Goal: Contribute content: Contribute content

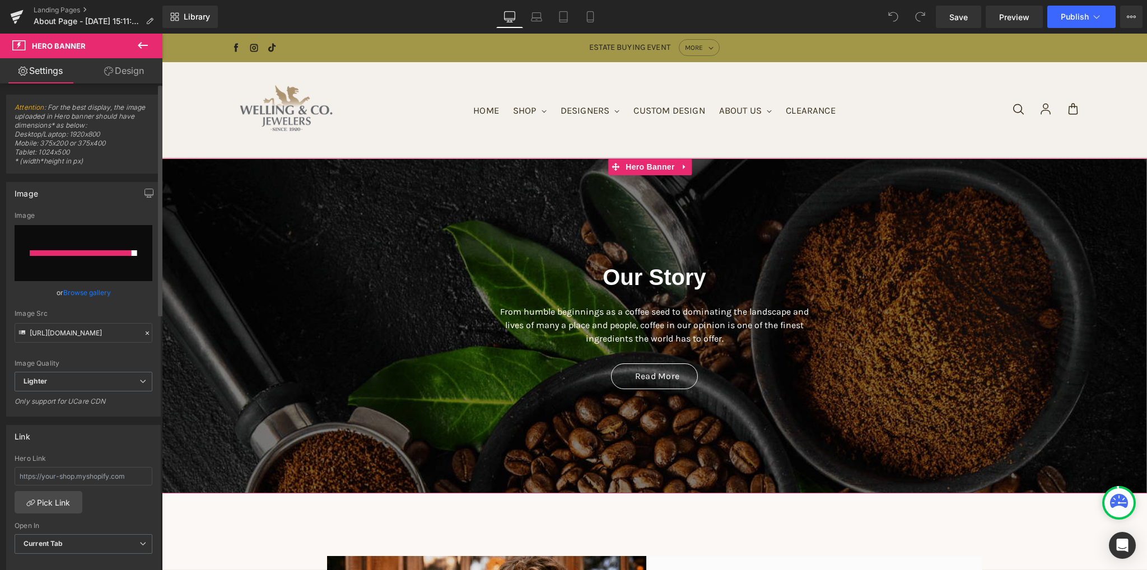
click at [91, 271] on input "file" at bounding box center [84, 253] width 138 height 56
type input "C:\fakepath\IMG_3056.JPG"
click at [89, 292] on link "Browse gallery" at bounding box center [87, 293] width 48 height 20
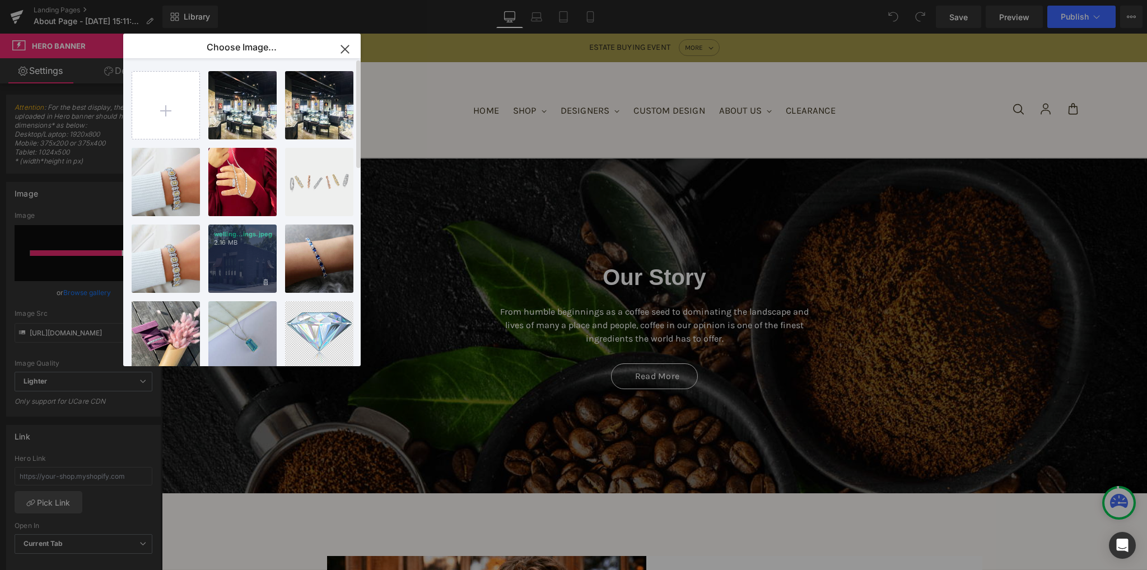
click at [245, 255] on div "welling...ings.jpeg 2.16 MB" at bounding box center [242, 259] width 68 height 68
type input "[URL][DOMAIN_NAME]"
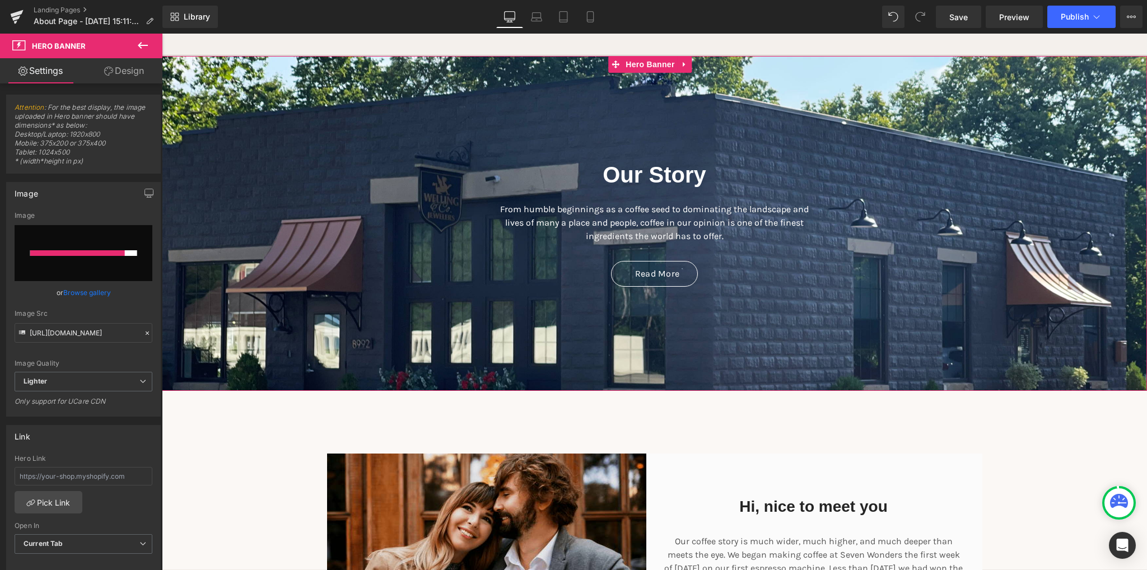
scroll to position [112, 0]
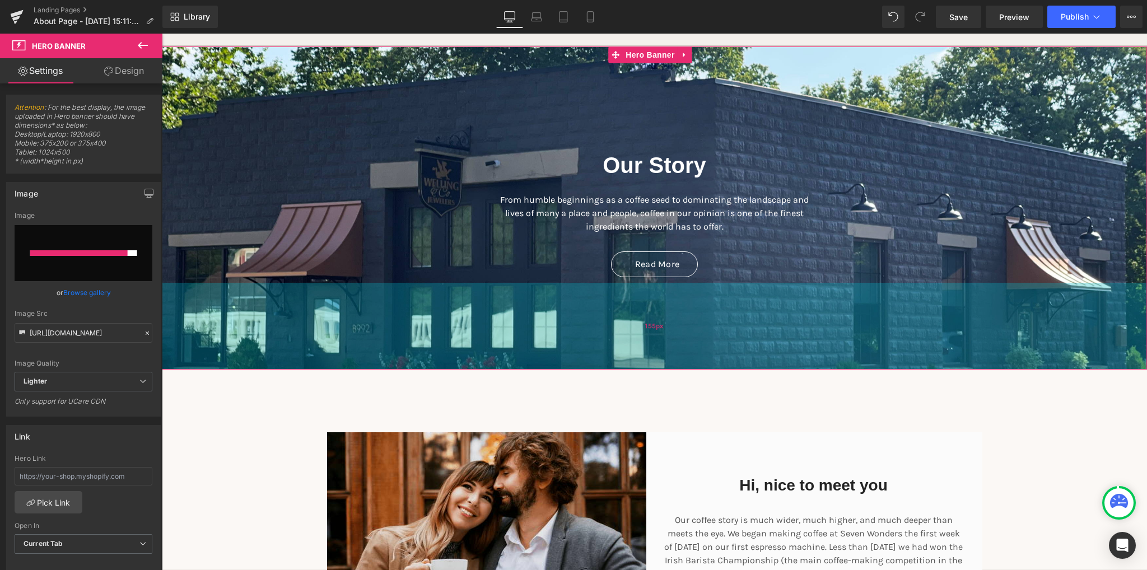
drag, startPoint x: 410, startPoint y: 306, endPoint x: 410, endPoint y: 295, distance: 11.8
click at [410, 295] on div "155px" at bounding box center [654, 326] width 985 height 87
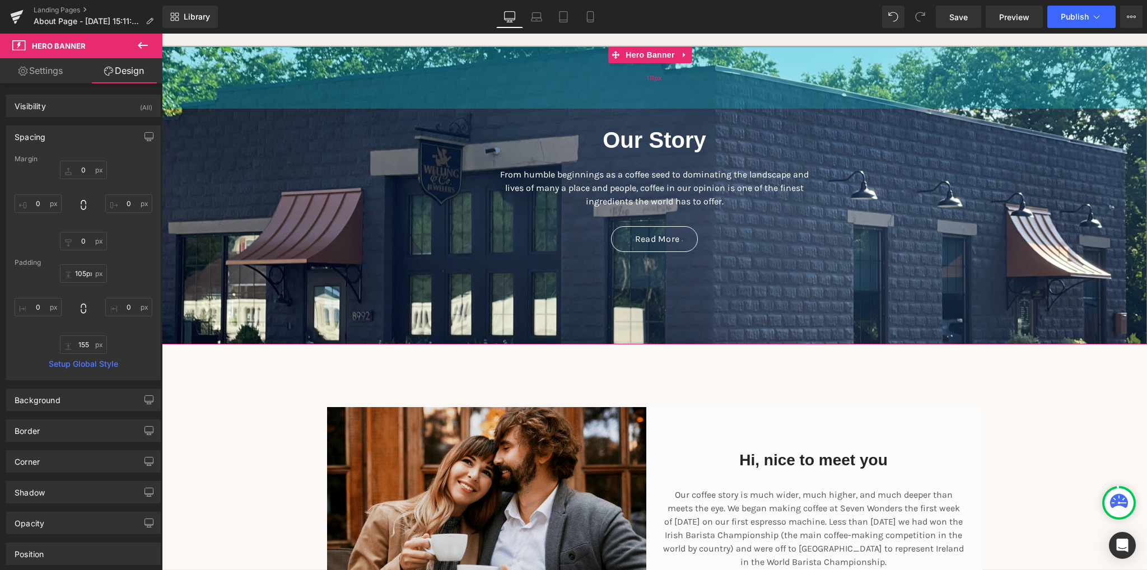
type input "104px"
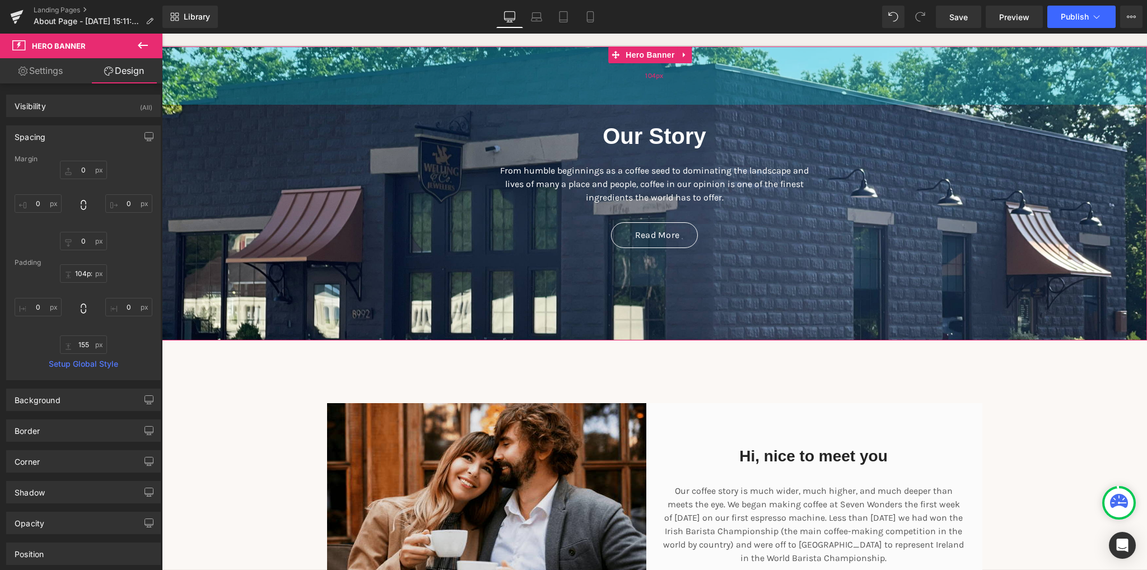
drag, startPoint x: 441, startPoint y: 90, endPoint x: 444, endPoint y: 61, distance: 29.2
click at [444, 61] on div "104px" at bounding box center [654, 75] width 985 height 58
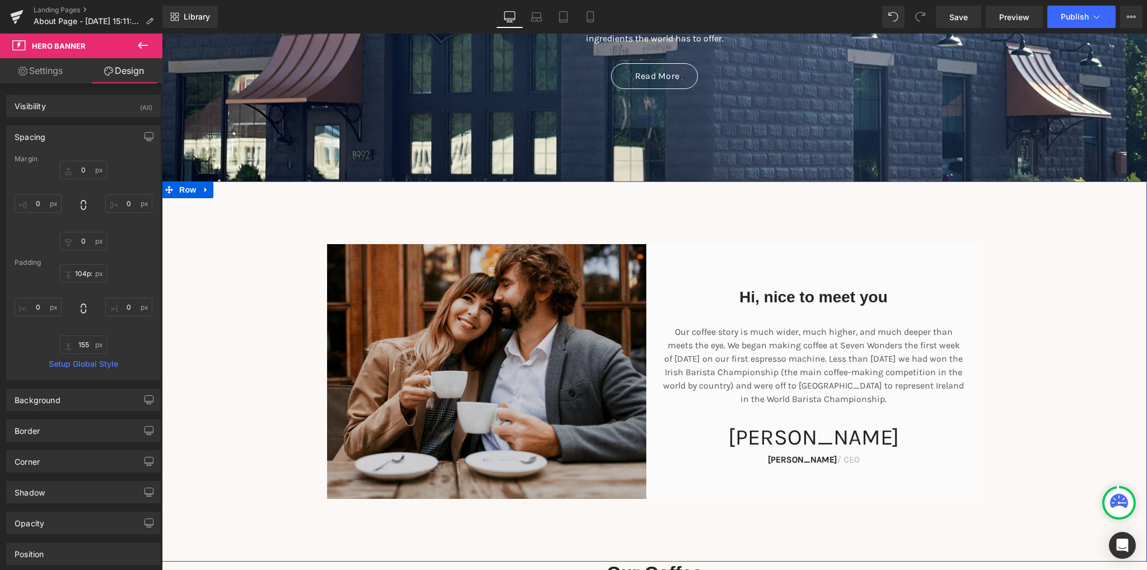
scroll to position [280, 0]
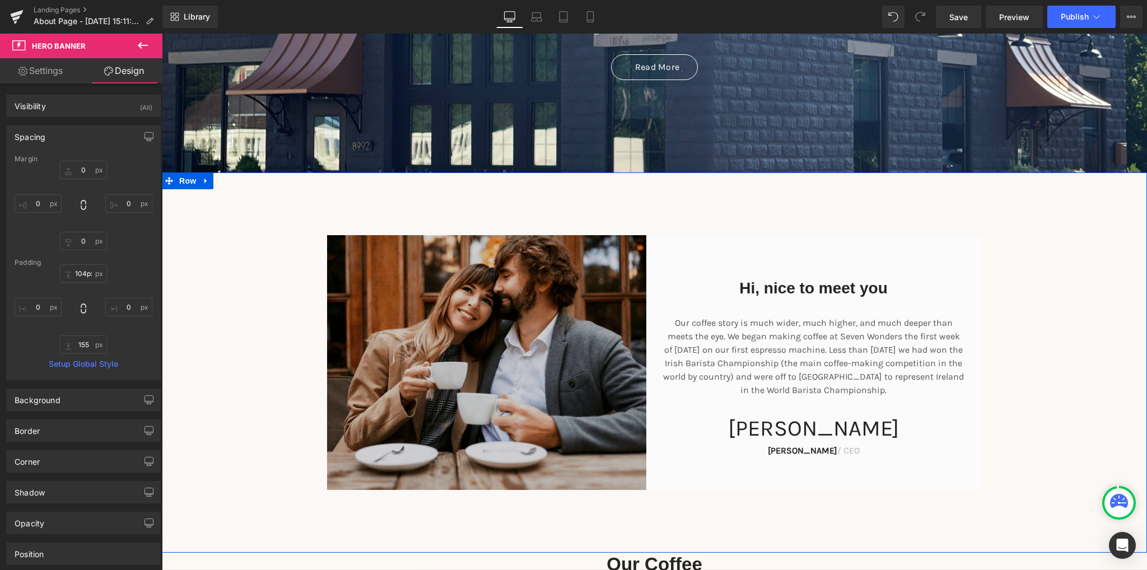
click at [448, 380] on img at bounding box center [491, 362] width 328 height 255
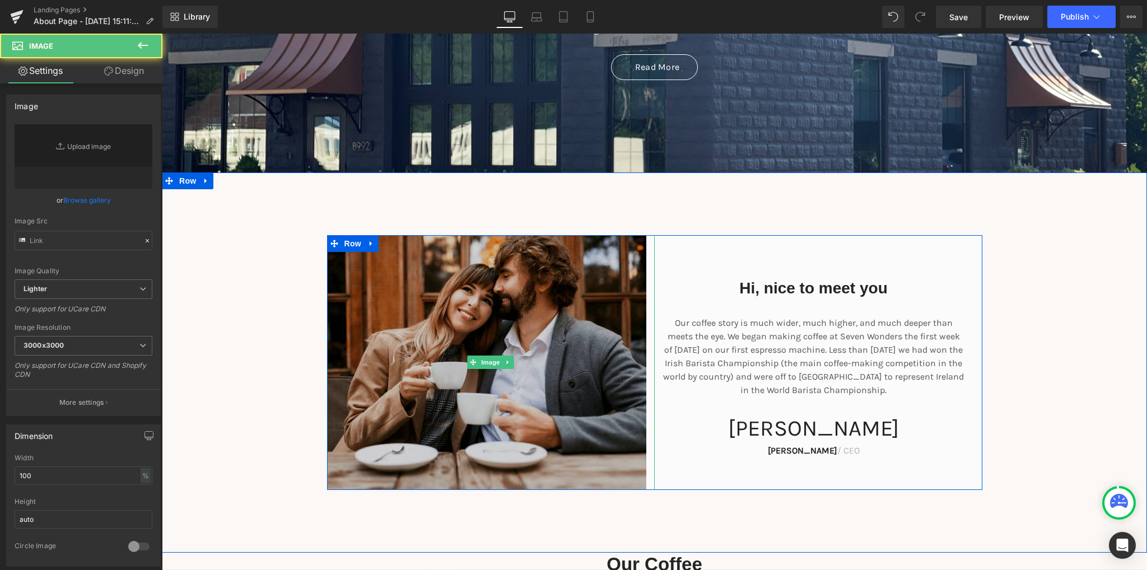
type input "[URL][DOMAIN_NAME]"
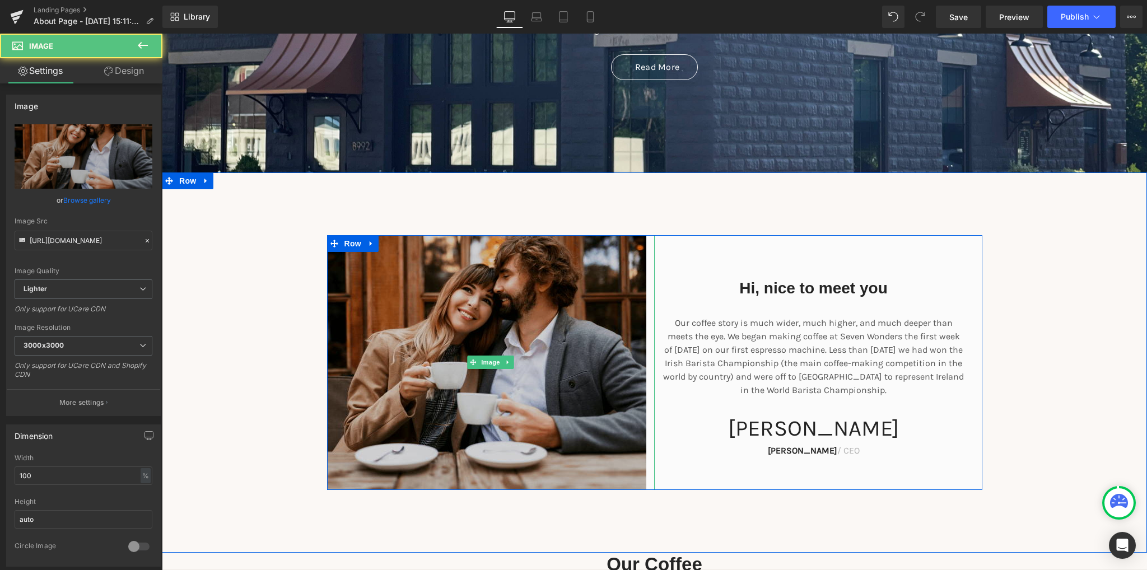
click at [553, 397] on img at bounding box center [491, 362] width 328 height 255
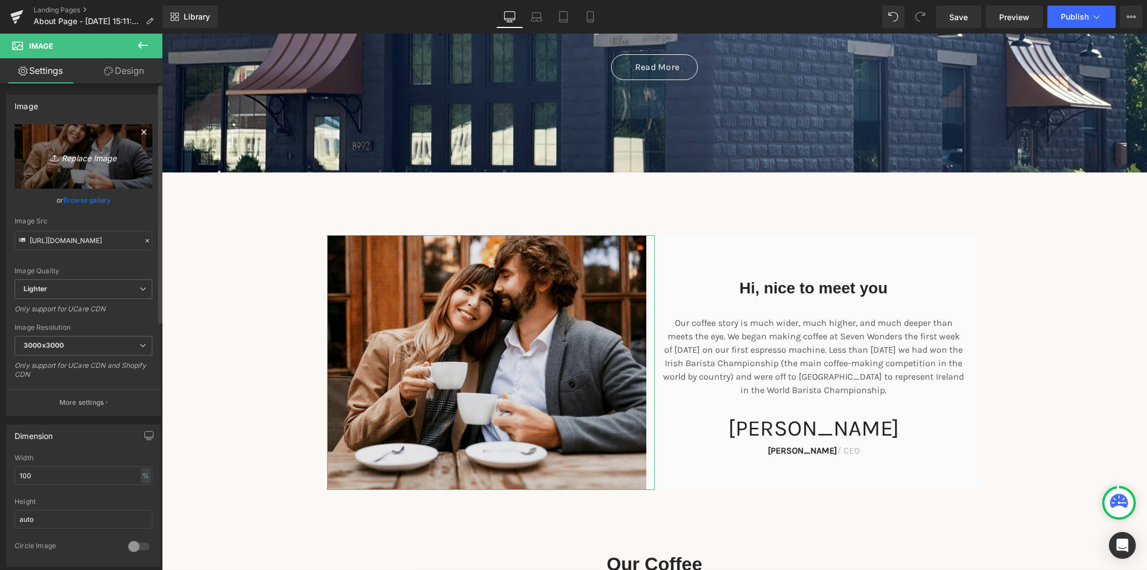
click at [96, 156] on icon "Replace Image" at bounding box center [84, 157] width 90 height 14
type input "C:\fakepath\2019-04-11_124523.jpg"
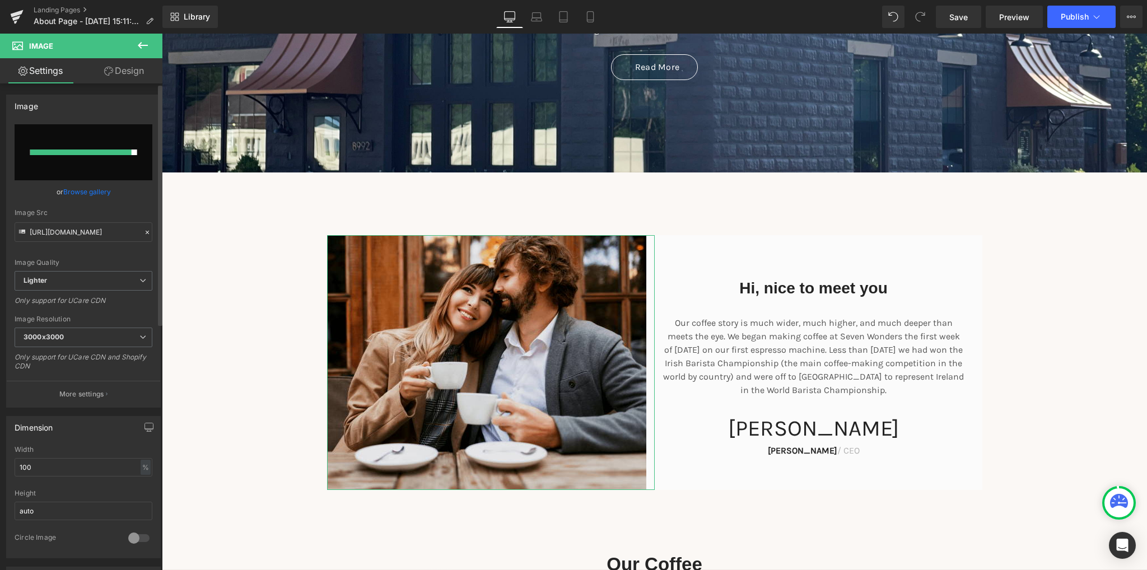
click at [81, 171] on input "file" at bounding box center [84, 152] width 138 height 56
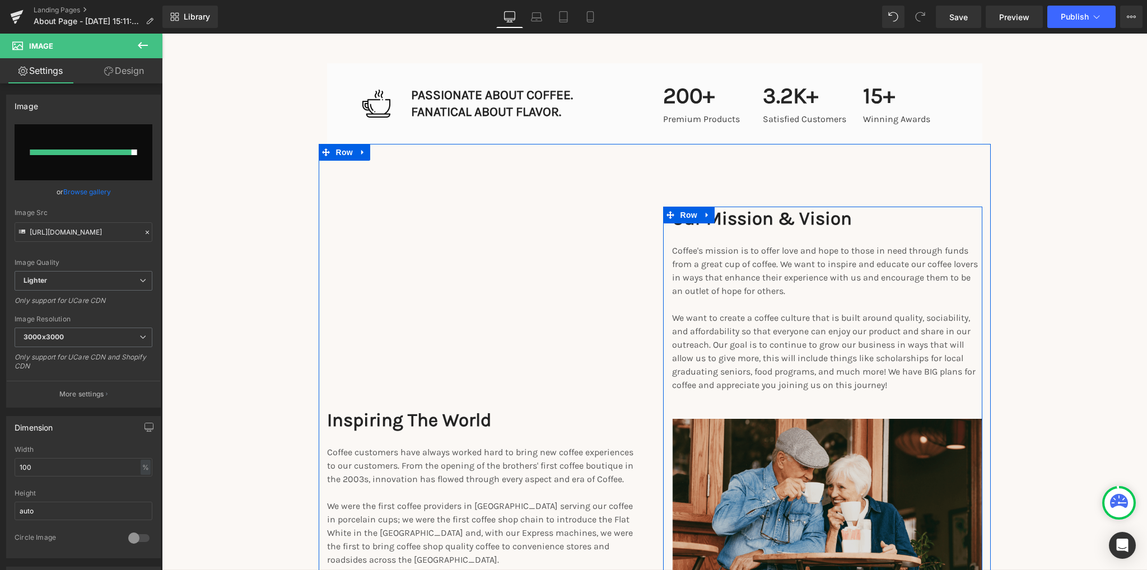
scroll to position [1457, 0]
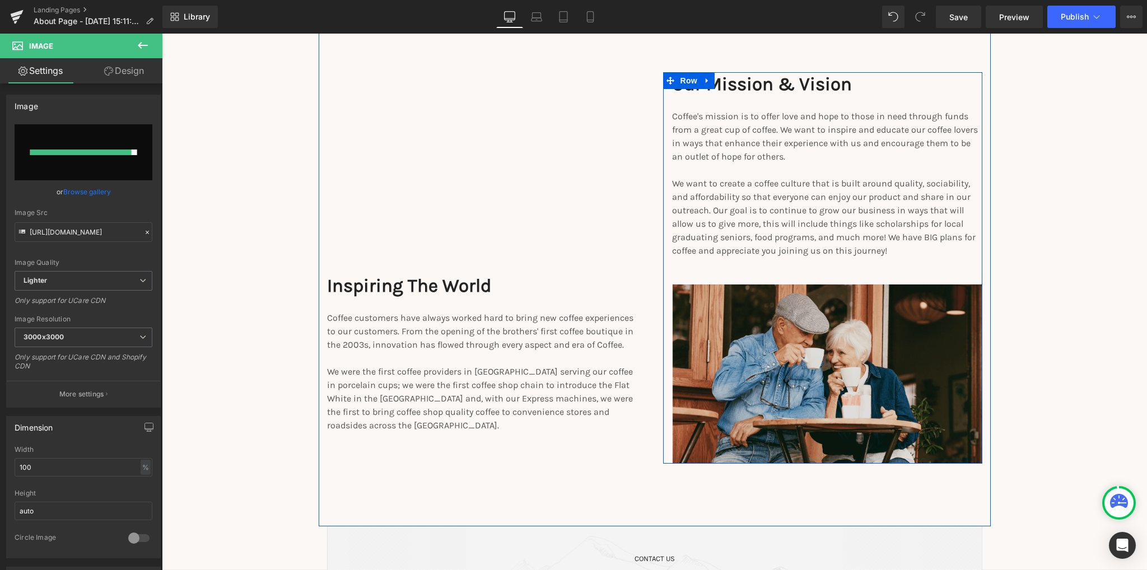
click at [733, 347] on img at bounding box center [827, 374] width 310 height 179
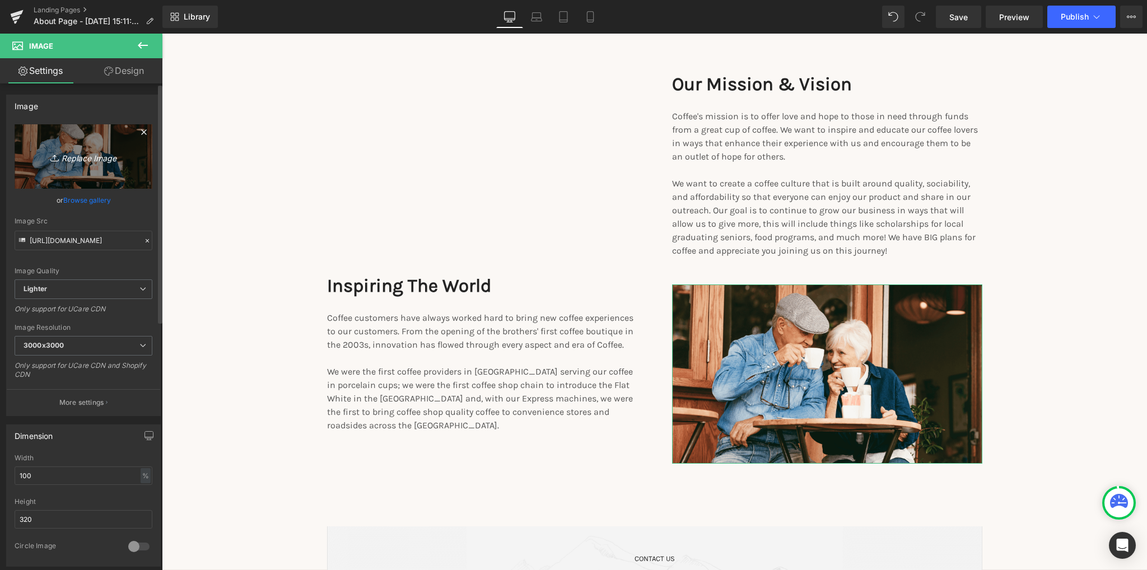
click at [91, 153] on icon "Replace Image" at bounding box center [84, 157] width 90 height 14
click at [92, 164] on link "Replace Image" at bounding box center [84, 156] width 138 height 64
click at [96, 197] on link "Browse gallery" at bounding box center [87, 200] width 48 height 20
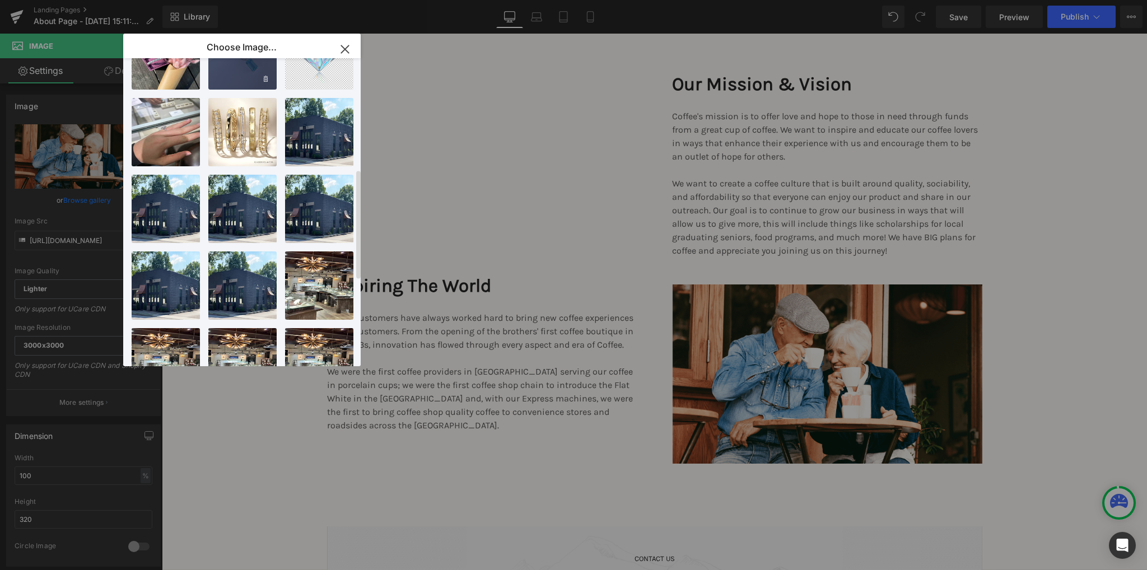
scroll to position [448, 0]
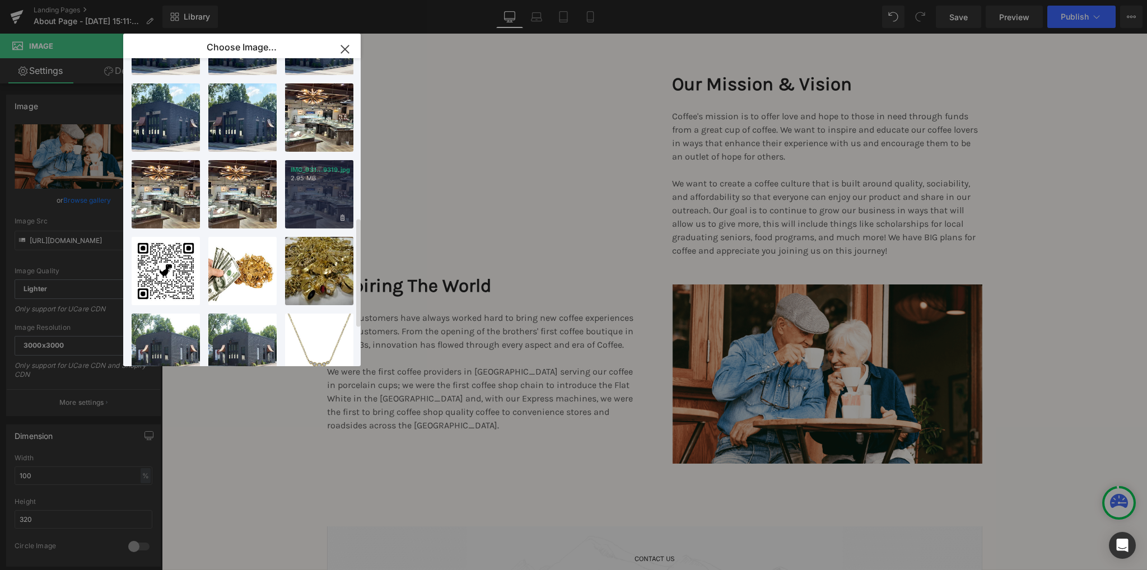
click at [310, 196] on div "IMG_931...9319.jpg 2.95 MB" at bounding box center [319, 194] width 68 height 68
type input "[URL][DOMAIN_NAME]"
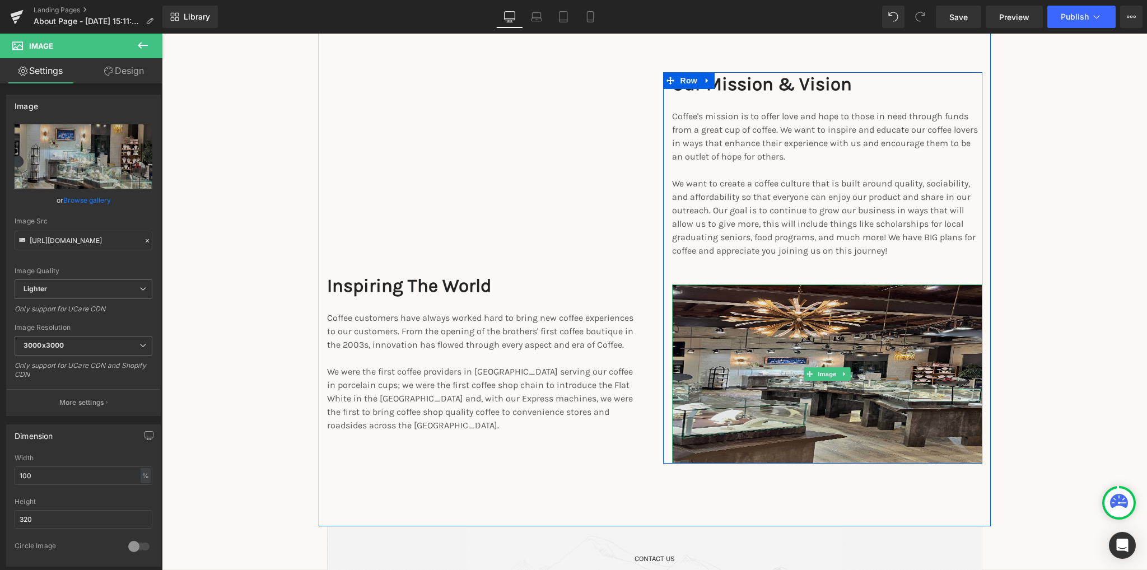
click at [775, 434] on img at bounding box center [827, 374] width 310 height 179
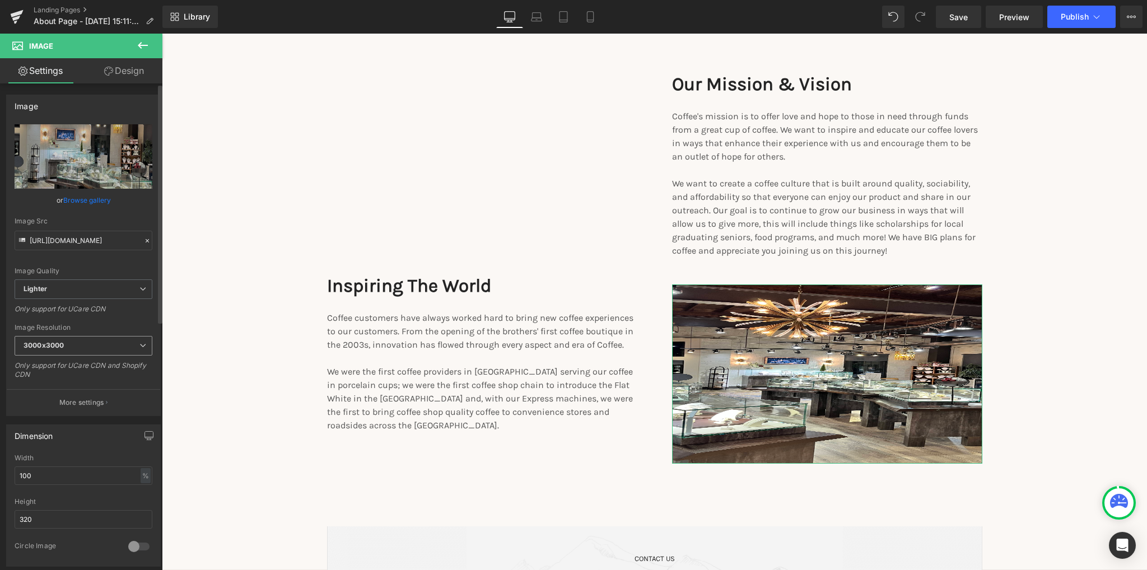
click at [134, 346] on span "3000x3000" at bounding box center [84, 346] width 138 height 20
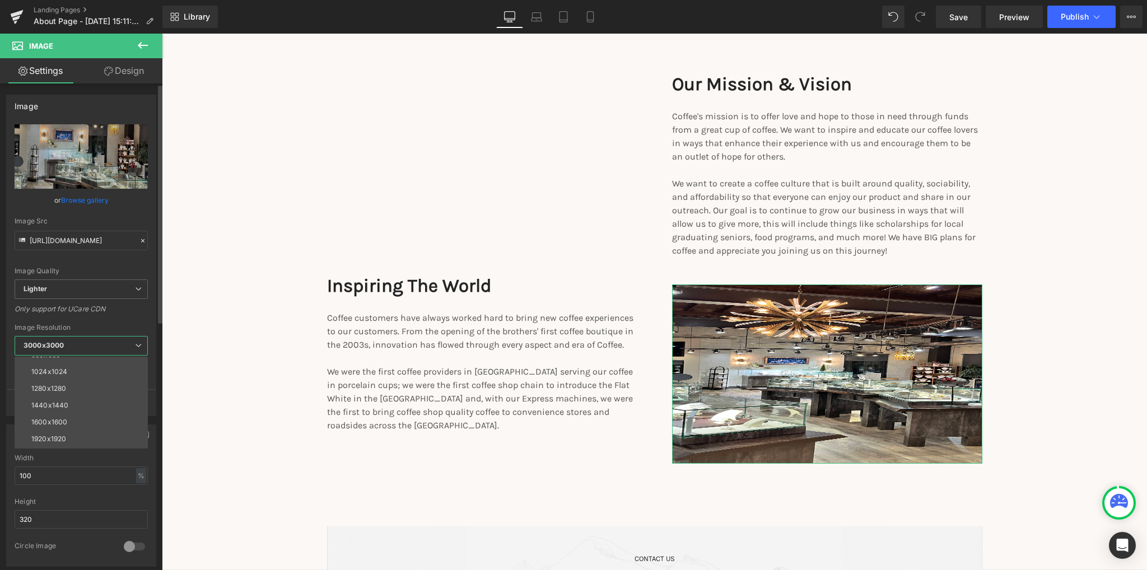
scroll to position [160, 0]
click at [99, 315] on div "Only support for UCare CDN" at bounding box center [81, 313] width 133 height 16
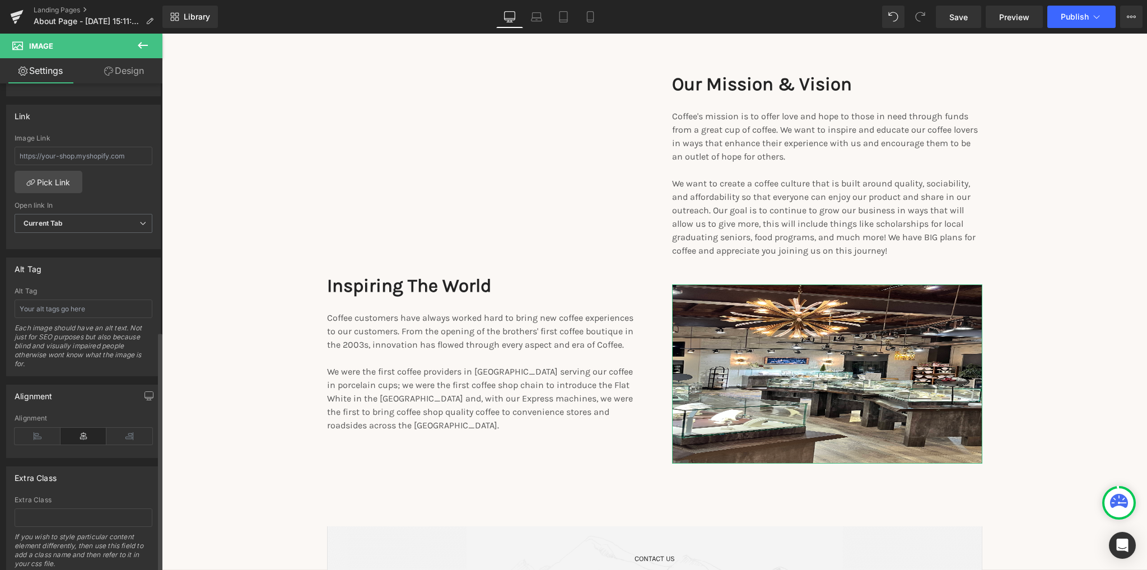
scroll to position [280, 0]
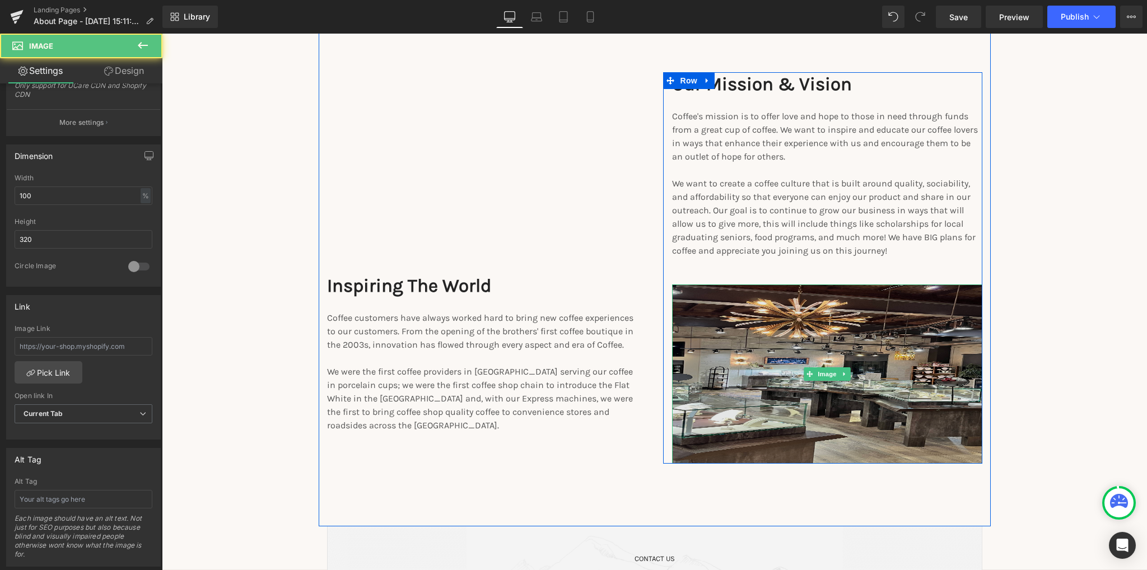
click at [734, 364] on img at bounding box center [827, 374] width 310 height 179
click at [674, 395] on img at bounding box center [827, 374] width 310 height 179
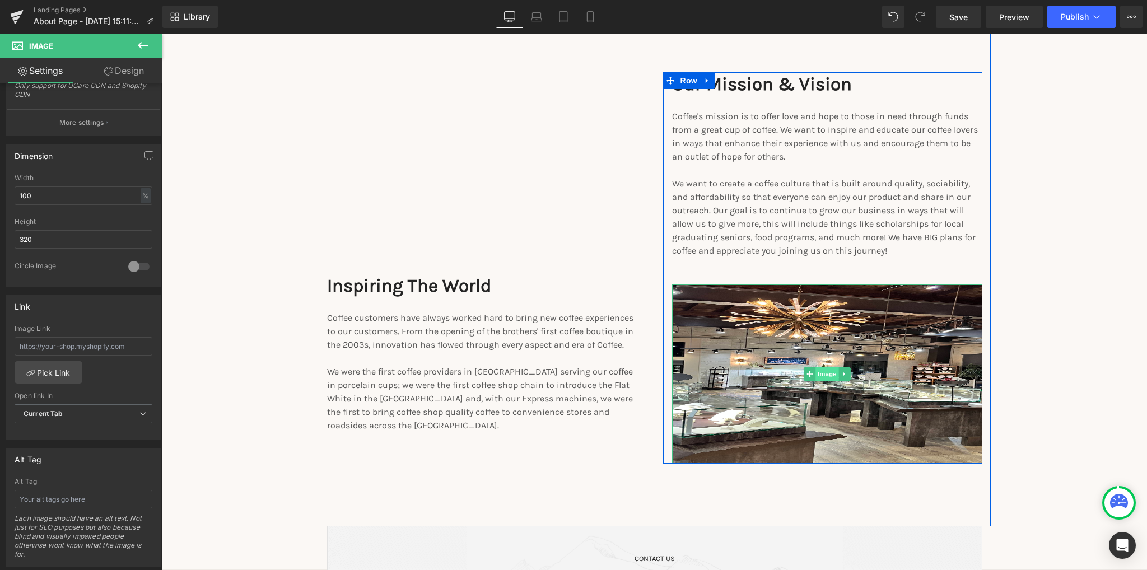
click at [826, 378] on span "Image" at bounding box center [828, 373] width 24 height 13
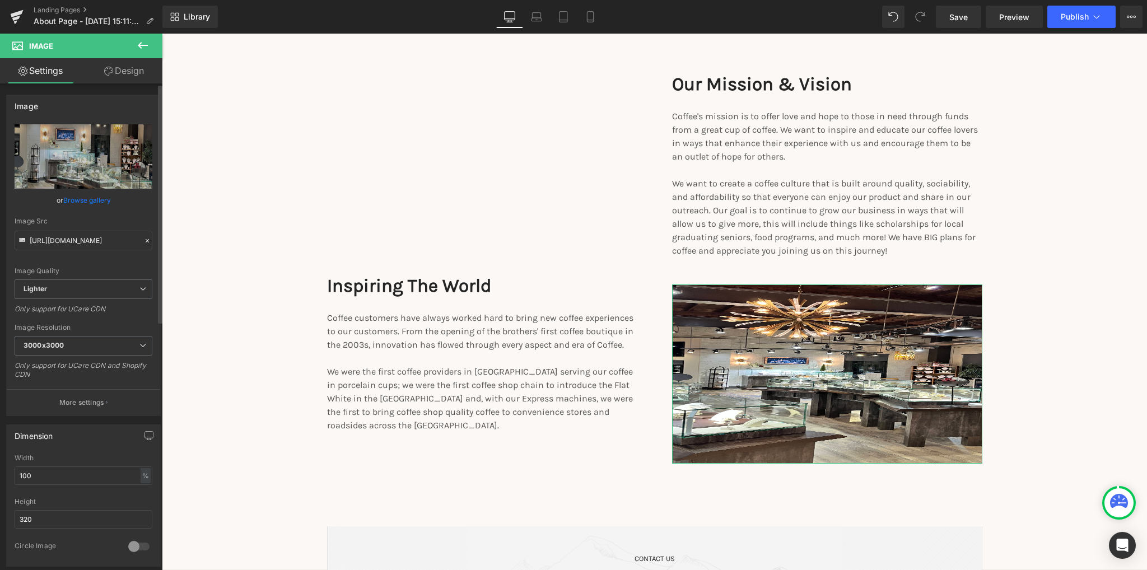
scroll to position [168, 0]
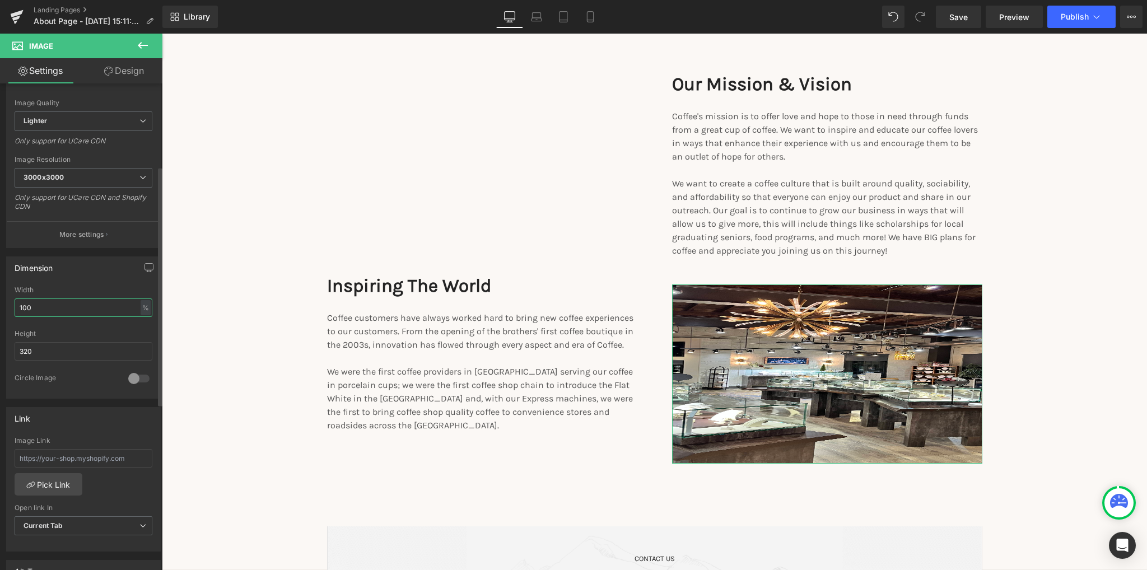
click at [105, 310] on input "100" at bounding box center [84, 308] width 138 height 18
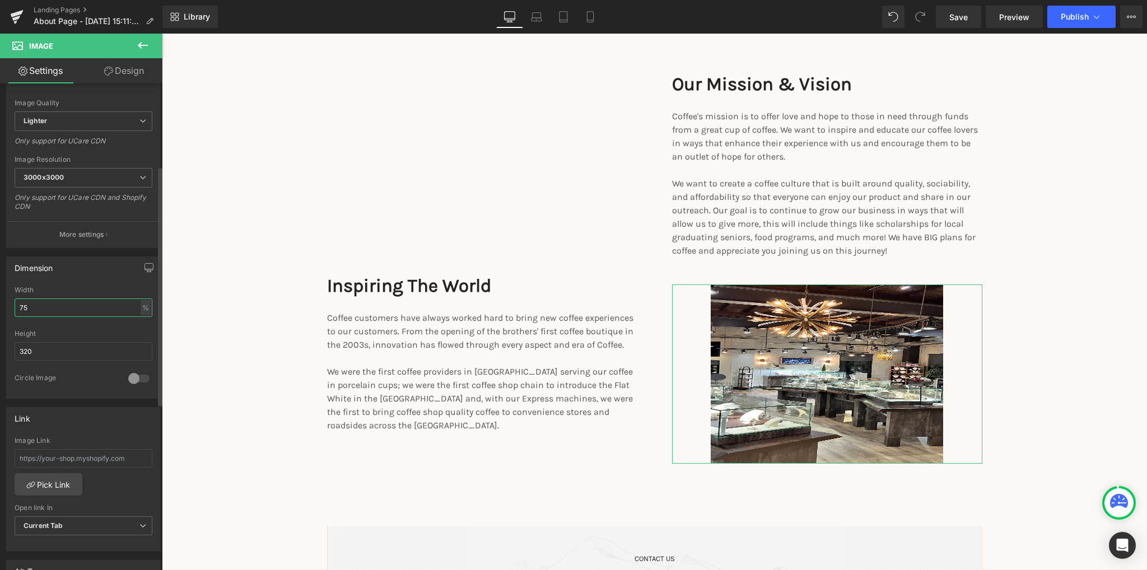
click at [105, 310] on input "75" at bounding box center [84, 308] width 138 height 18
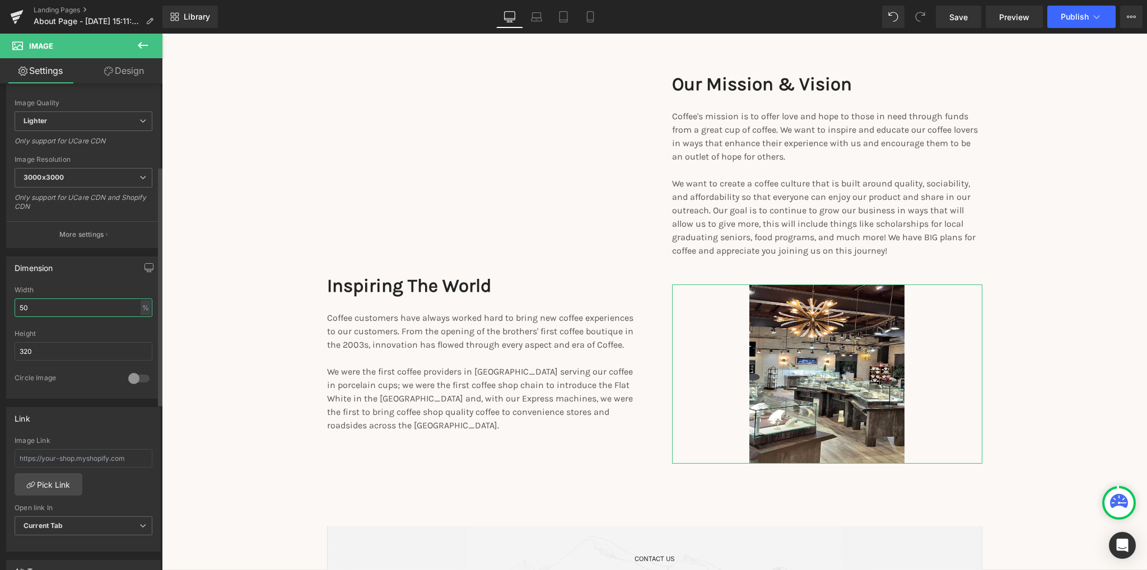
click at [105, 310] on input "50" at bounding box center [84, 308] width 138 height 18
click at [103, 354] on input "320" at bounding box center [84, 351] width 138 height 18
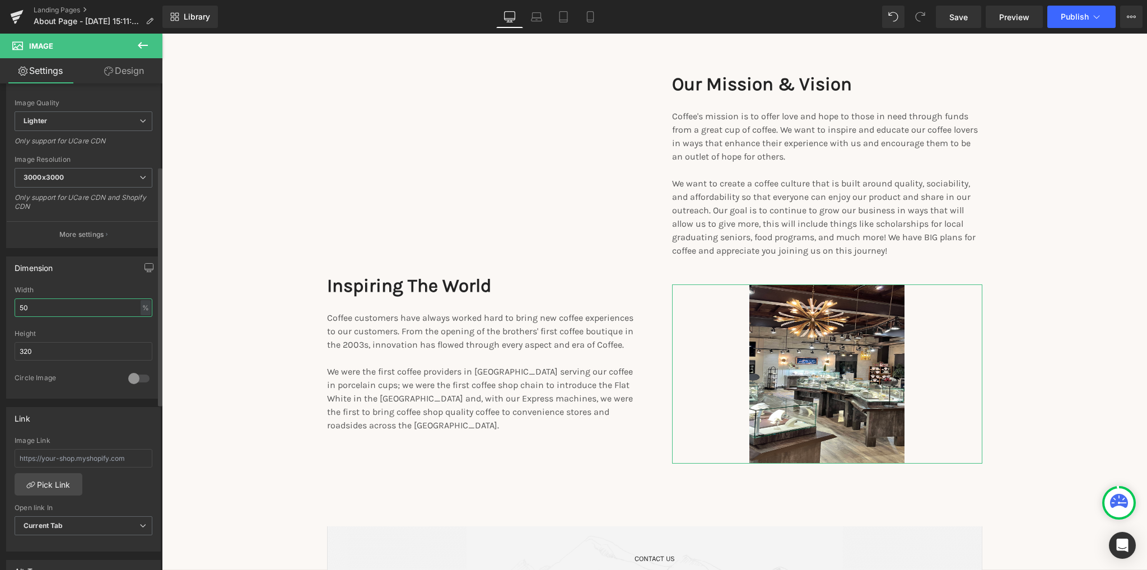
click at [81, 307] on input "50" at bounding box center [84, 308] width 138 height 18
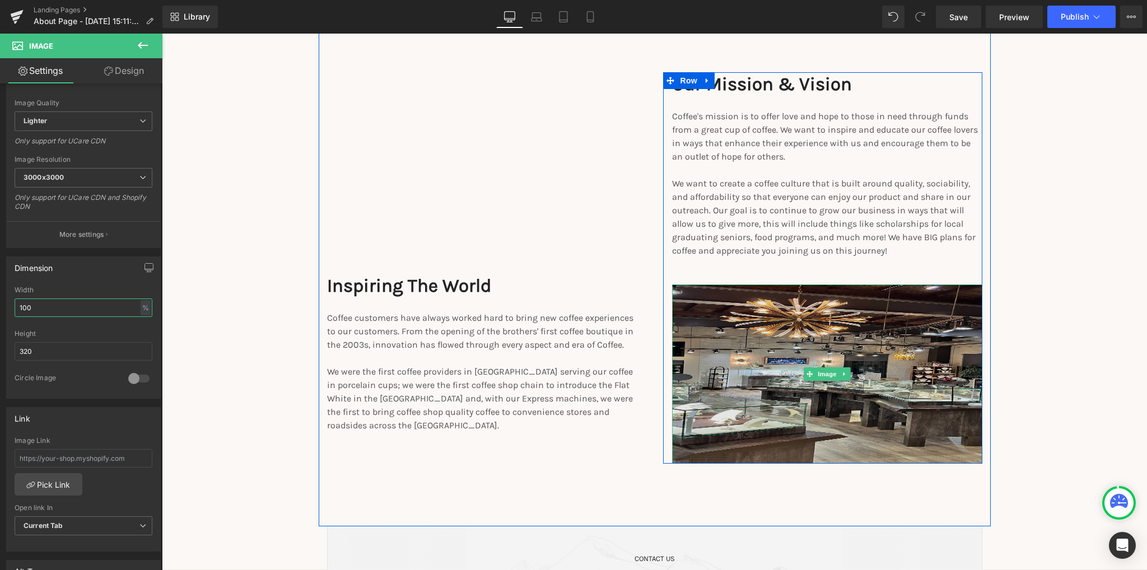
type input "100"
click at [764, 421] on img at bounding box center [827, 374] width 310 height 179
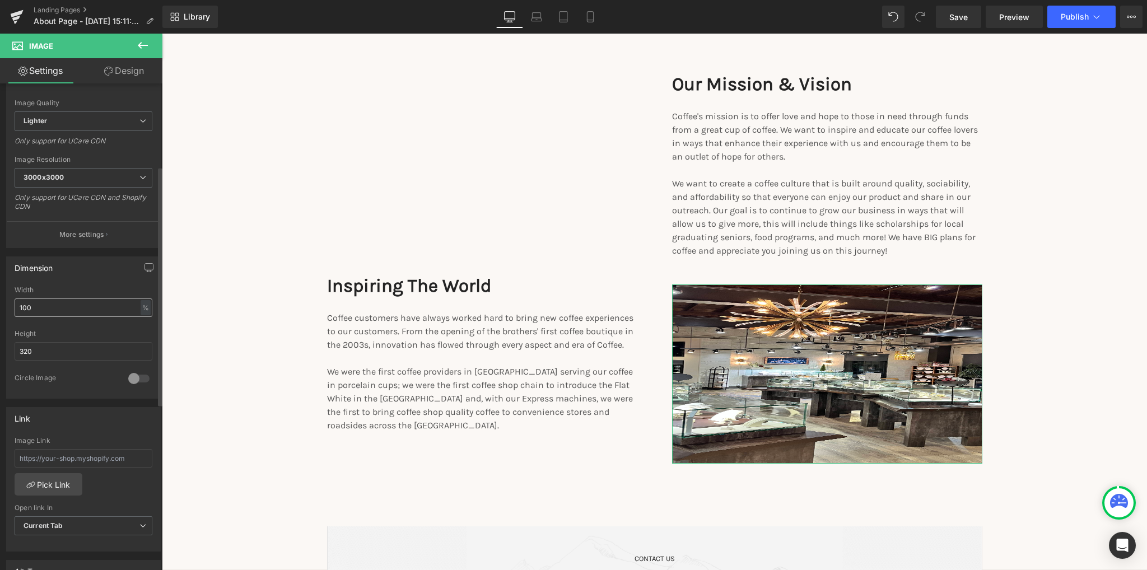
scroll to position [112, 0]
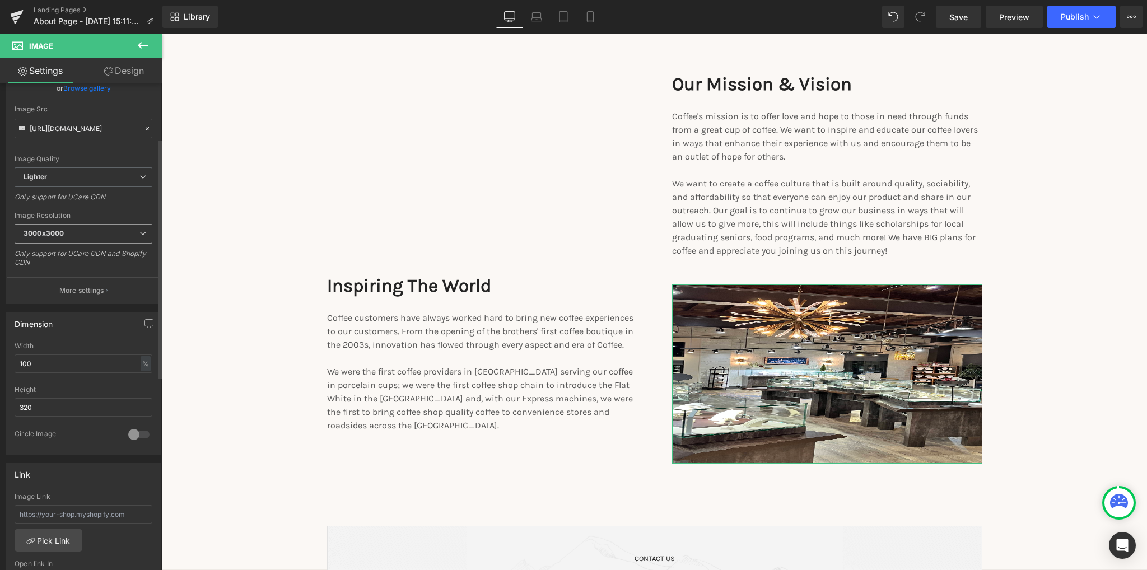
click at [116, 230] on span "3000x3000" at bounding box center [84, 234] width 138 height 20
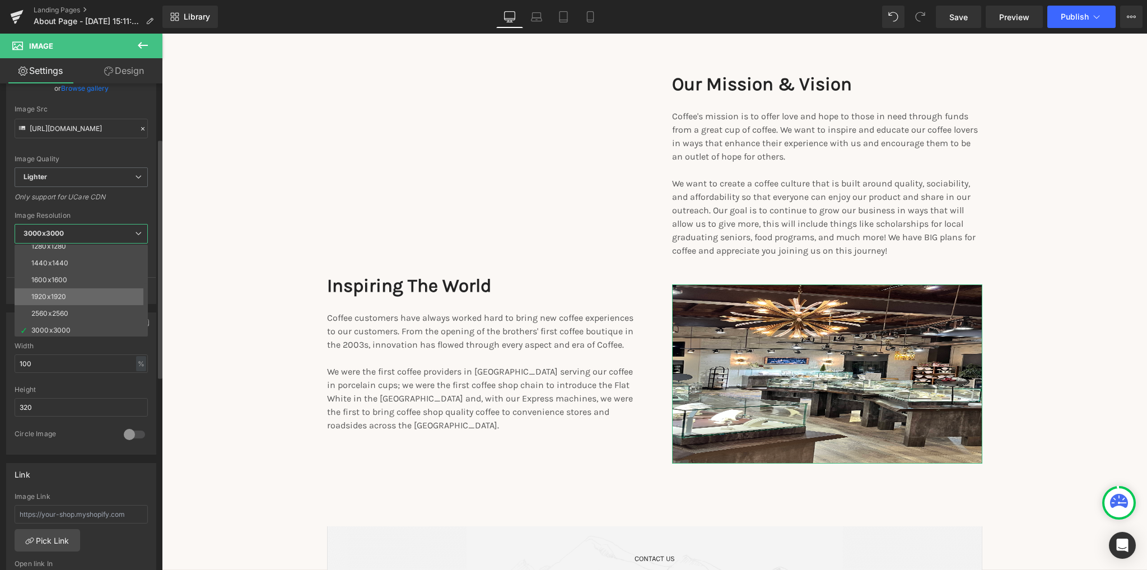
scroll to position [160, 0]
click at [81, 278] on li "1600x1600" at bounding box center [84, 277] width 138 height 17
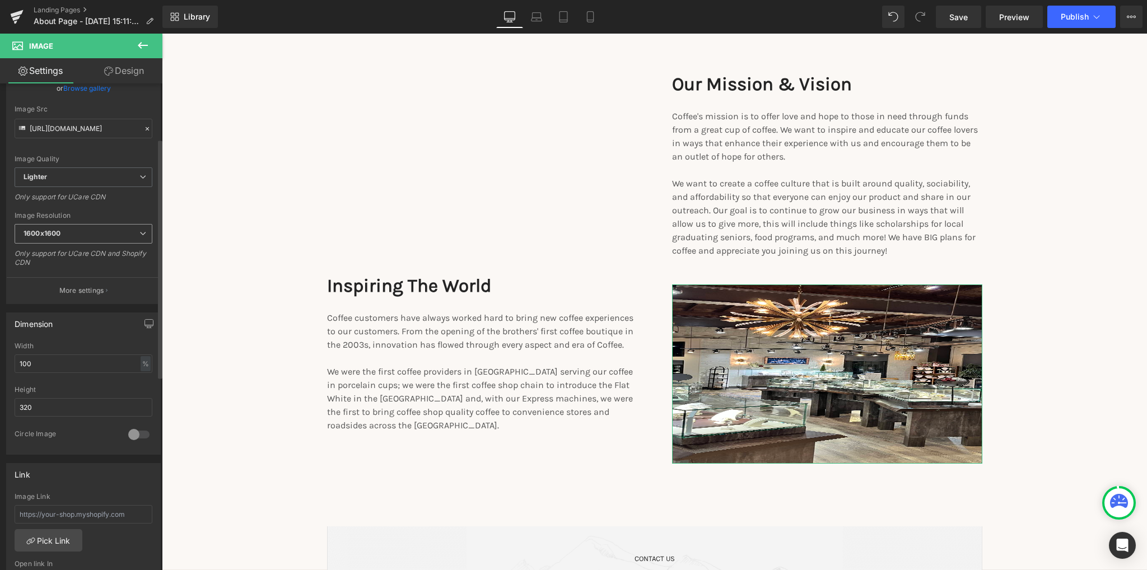
click at [104, 237] on span "1600x1600" at bounding box center [84, 234] width 138 height 20
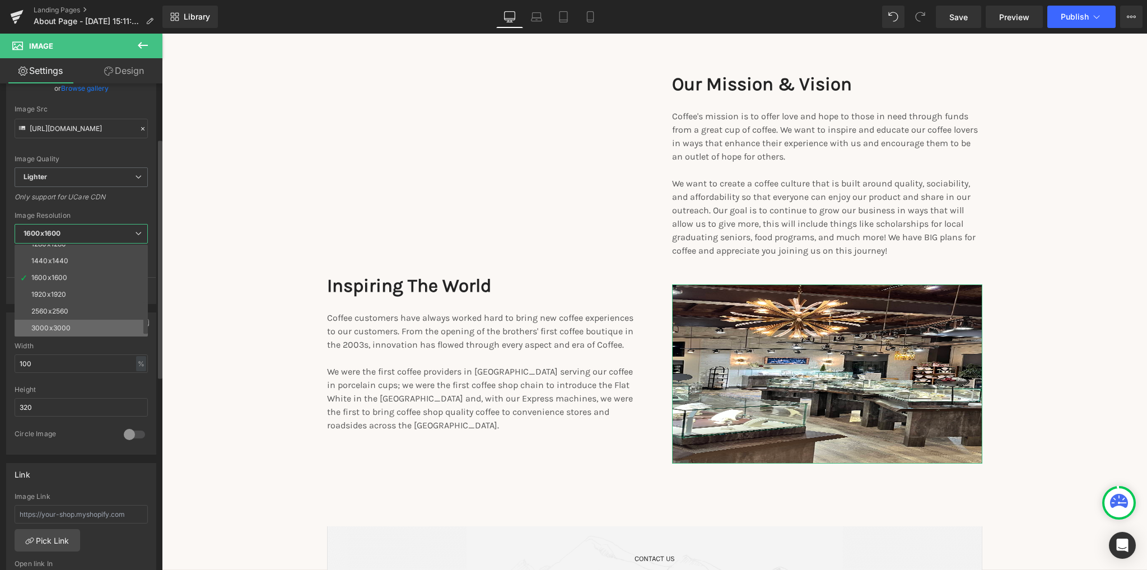
click at [72, 325] on li "3000x3000" at bounding box center [84, 328] width 138 height 17
type input "[URL][DOMAIN_NAME]"
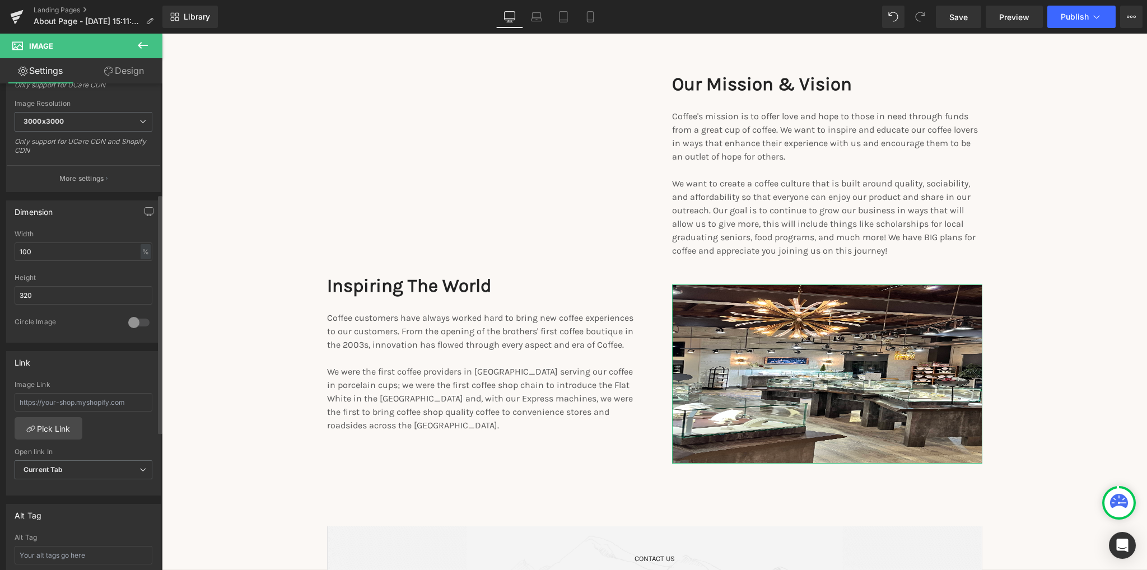
scroll to position [336, 0]
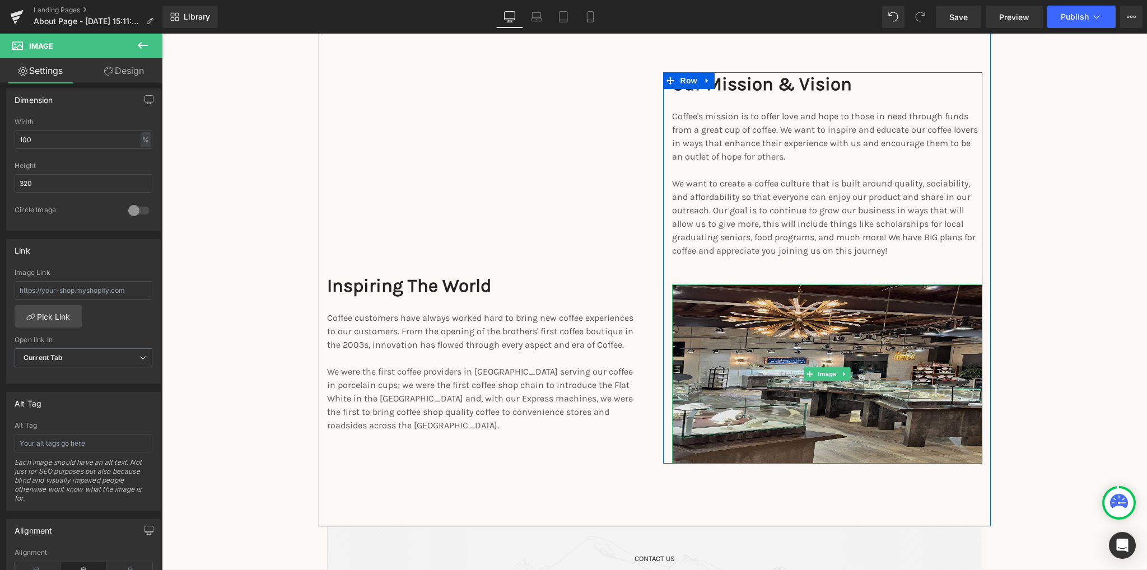
click at [876, 376] on img at bounding box center [827, 374] width 310 height 179
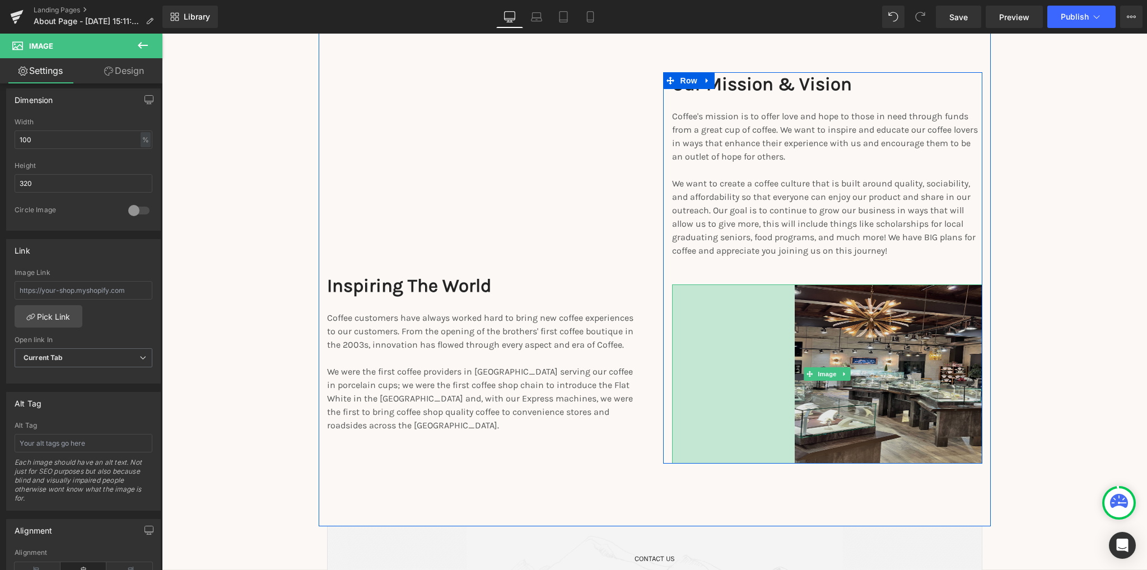
drag, startPoint x: 668, startPoint y: 381, endPoint x: 790, endPoint y: 375, distance: 122.8
click at [790, 375] on div "Image 219px" at bounding box center [827, 374] width 310 height 179
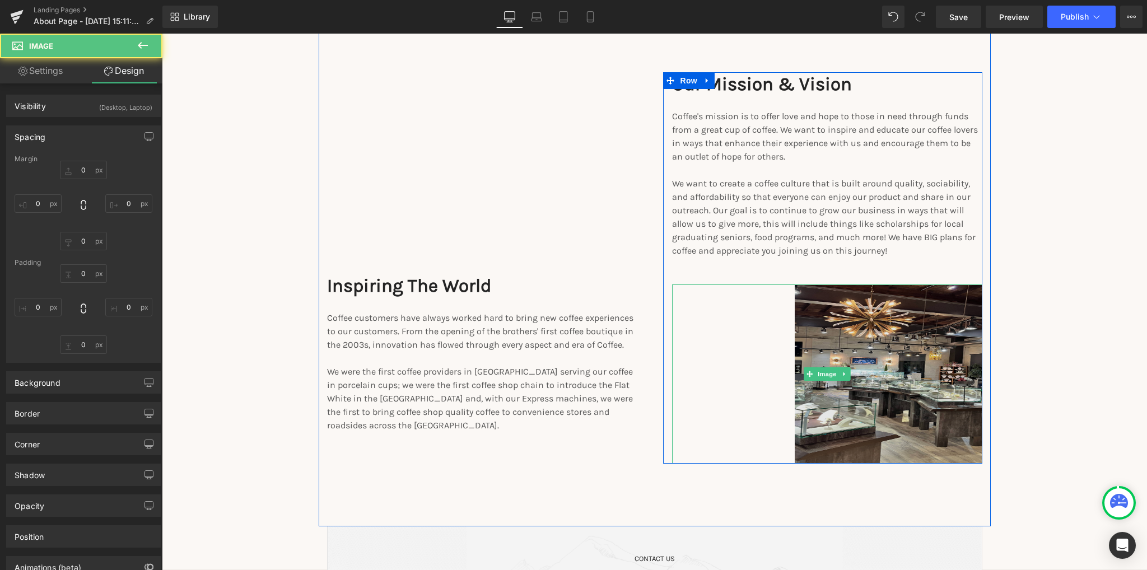
type input "0"
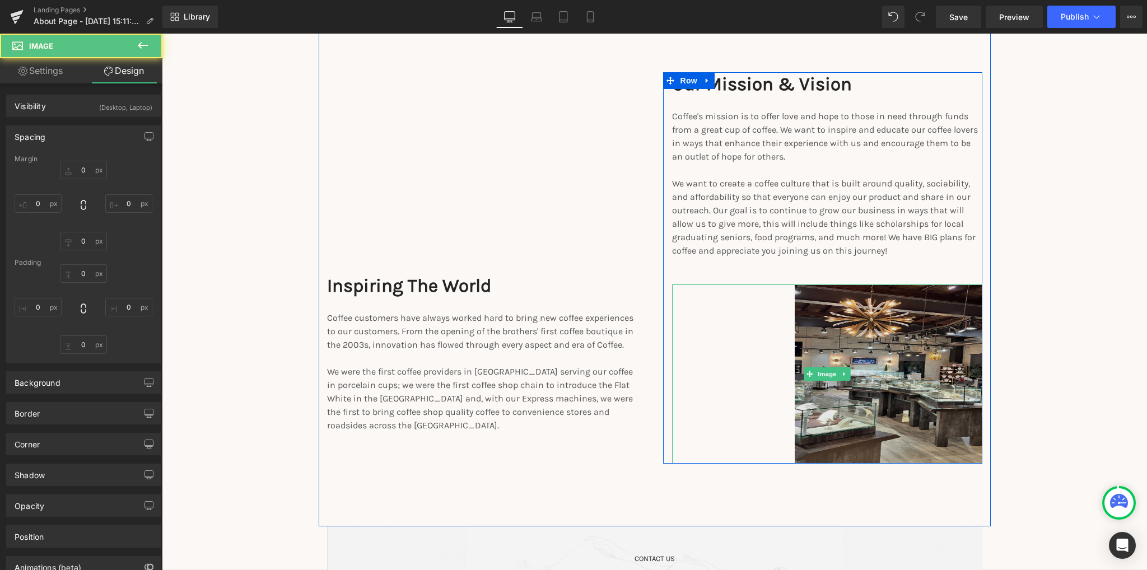
type input "0"
type input "219"
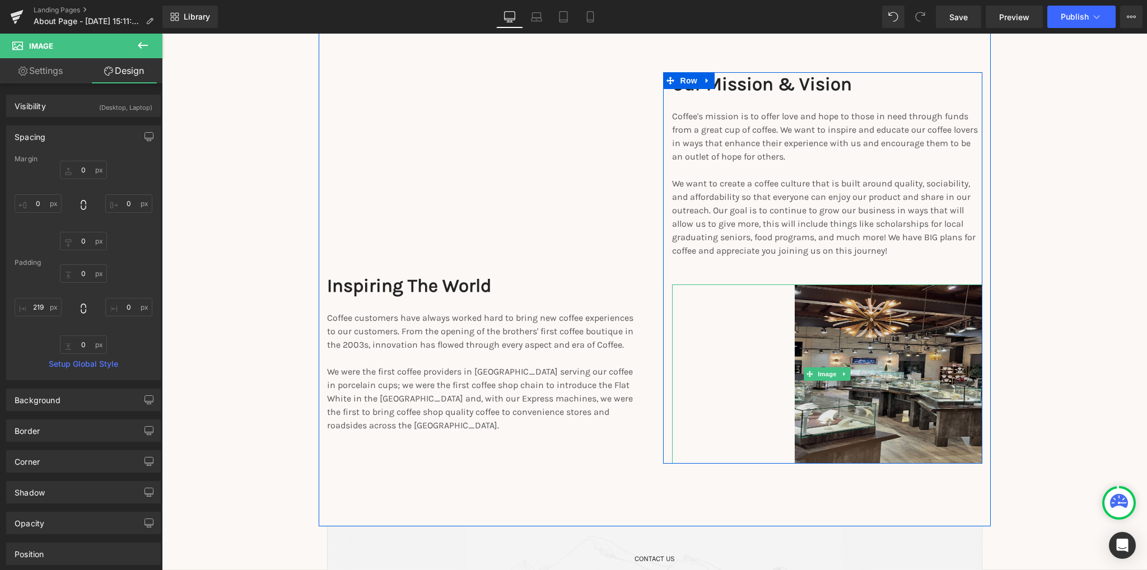
click at [958, 382] on img at bounding box center [827, 374] width 310 height 179
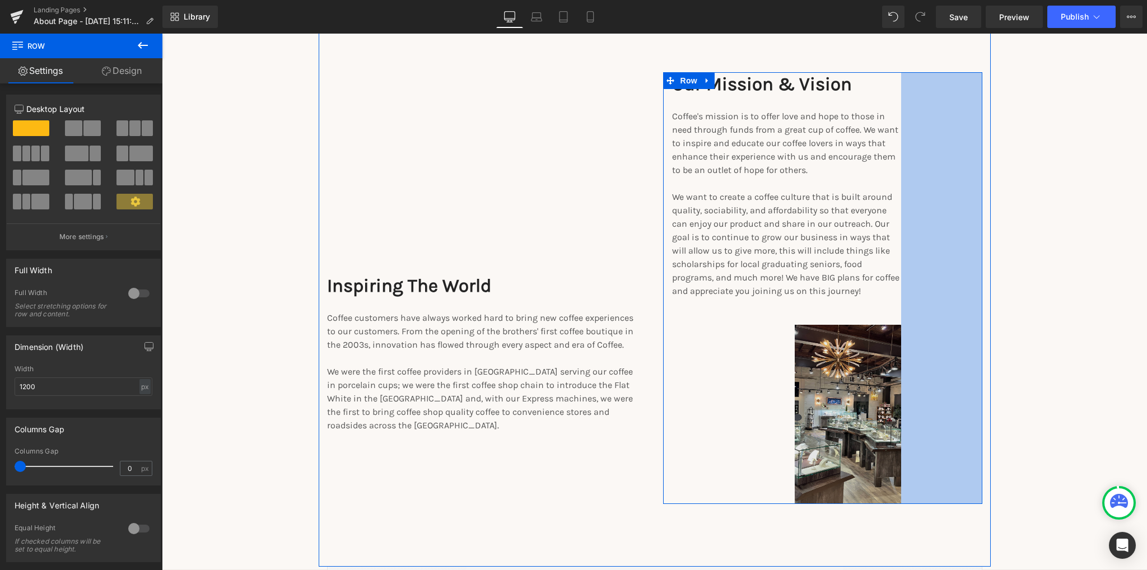
drag, startPoint x: 976, startPoint y: 371, endPoint x: 895, endPoint y: 384, distance: 82.3
click at [895, 384] on div "Image Our Mission & Vision Text Block Coffee's mission is to offer love and hop…" at bounding box center [822, 288] width 319 height 432
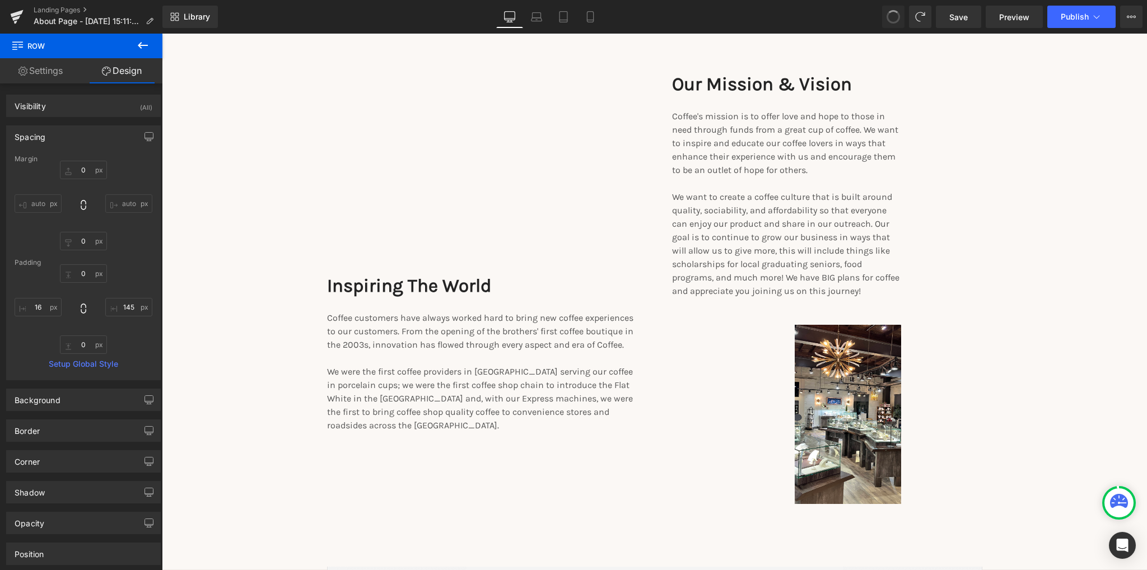
type input "0"
type input "19"
type input "0"
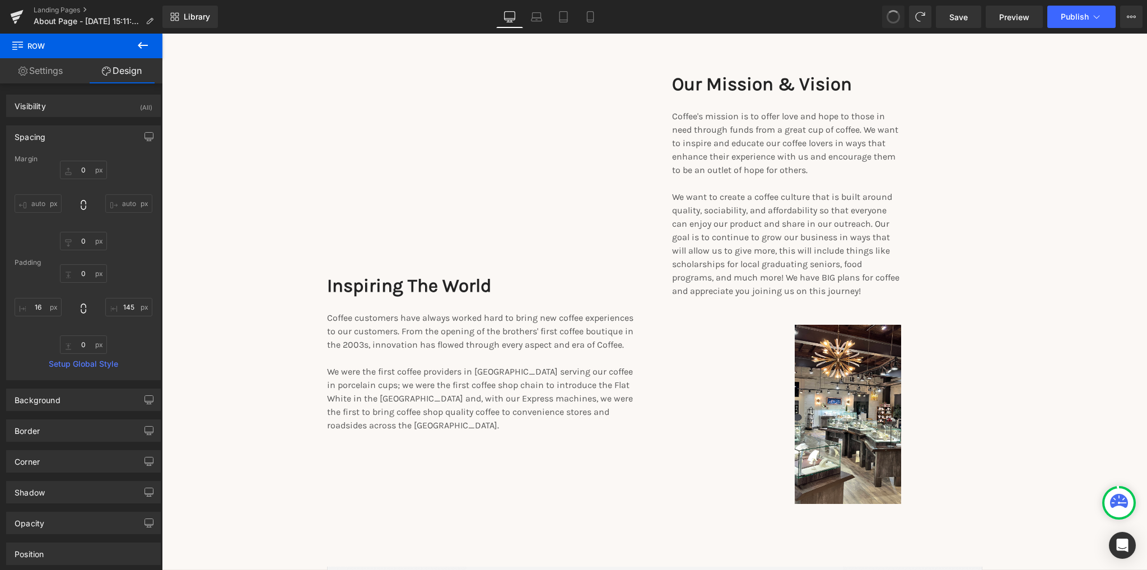
type input "16"
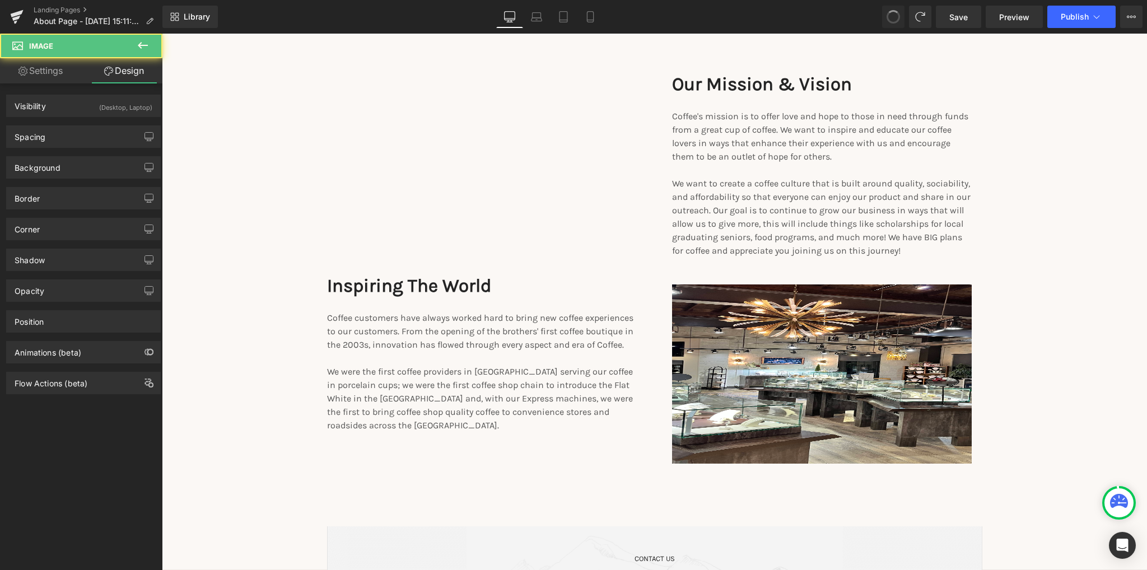
drag, startPoint x: 892, startPoint y: 17, endPoint x: 696, endPoint y: 117, distance: 219.7
click at [892, 17] on span at bounding box center [893, 16] width 17 height 17
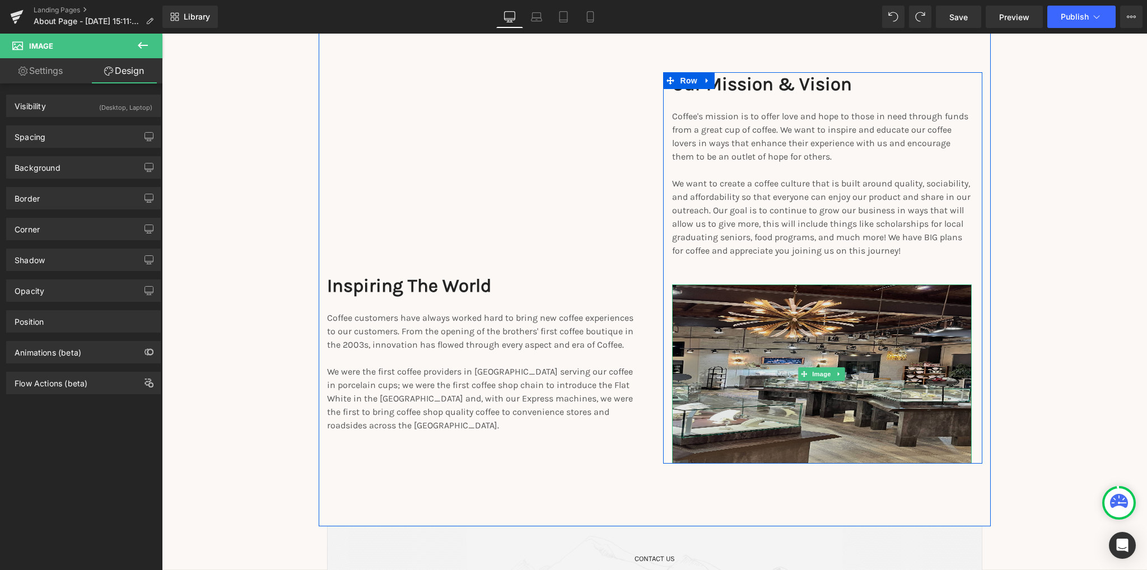
click at [782, 373] on img at bounding box center [822, 374] width 300 height 179
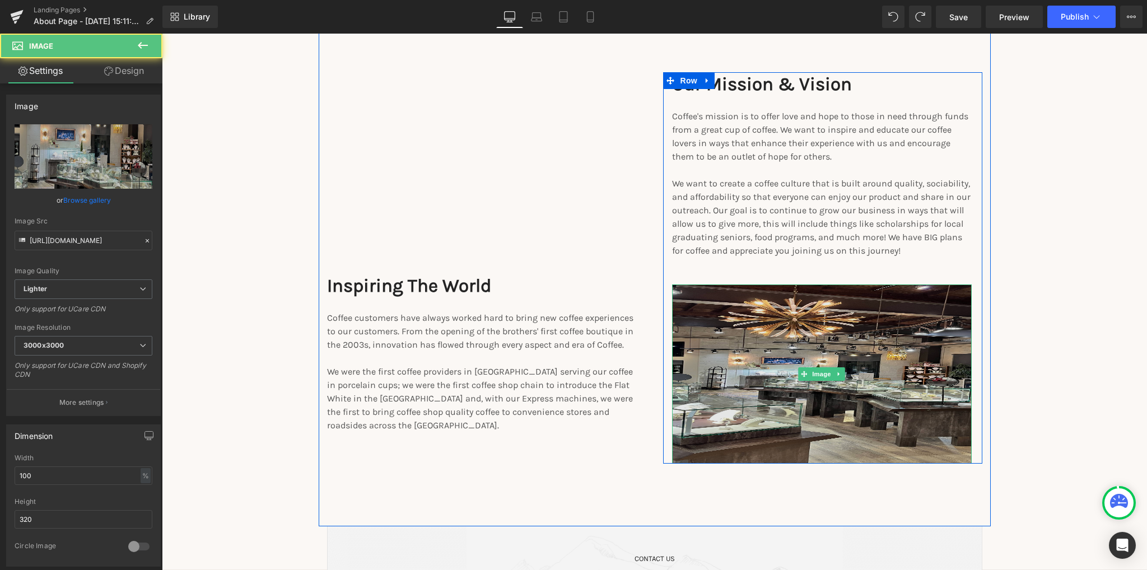
click at [751, 364] on img at bounding box center [822, 374] width 300 height 179
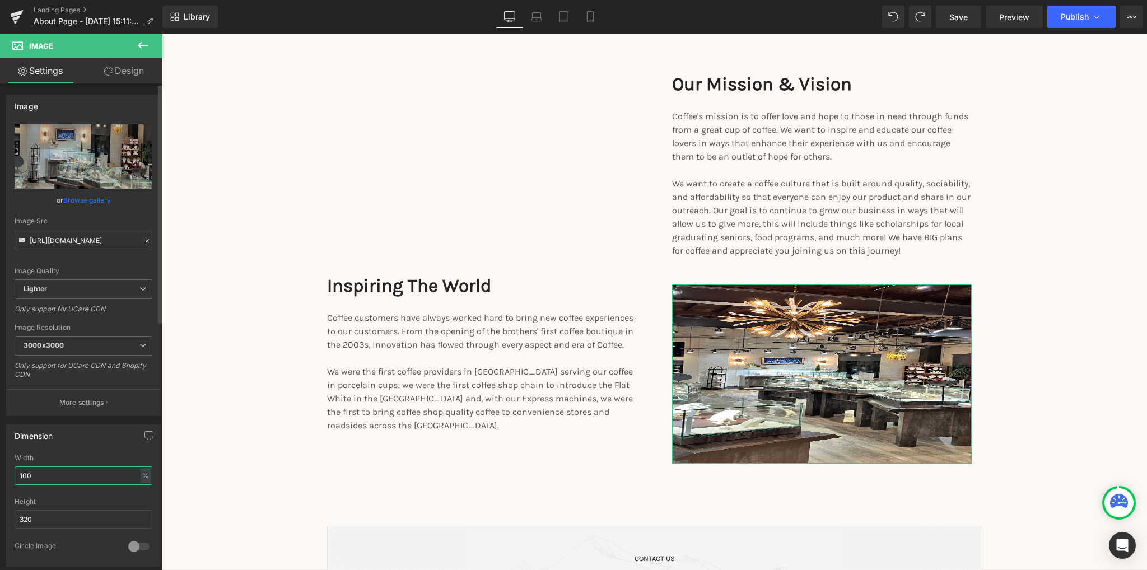
click at [61, 477] on input "100" at bounding box center [84, 476] width 138 height 18
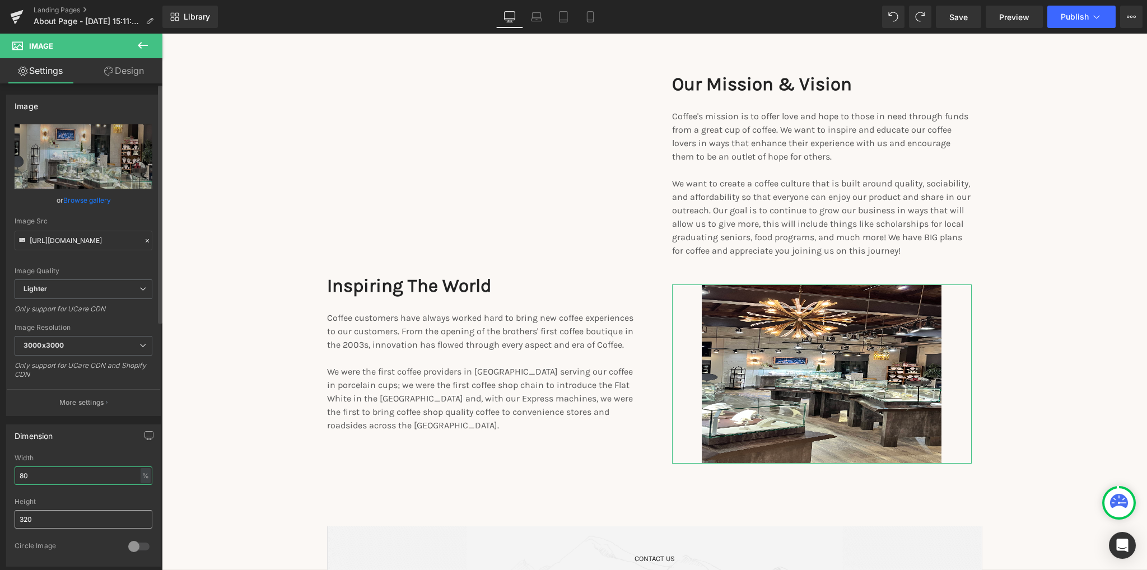
type input "80"
click at [43, 518] on input "320" at bounding box center [84, 519] width 138 height 18
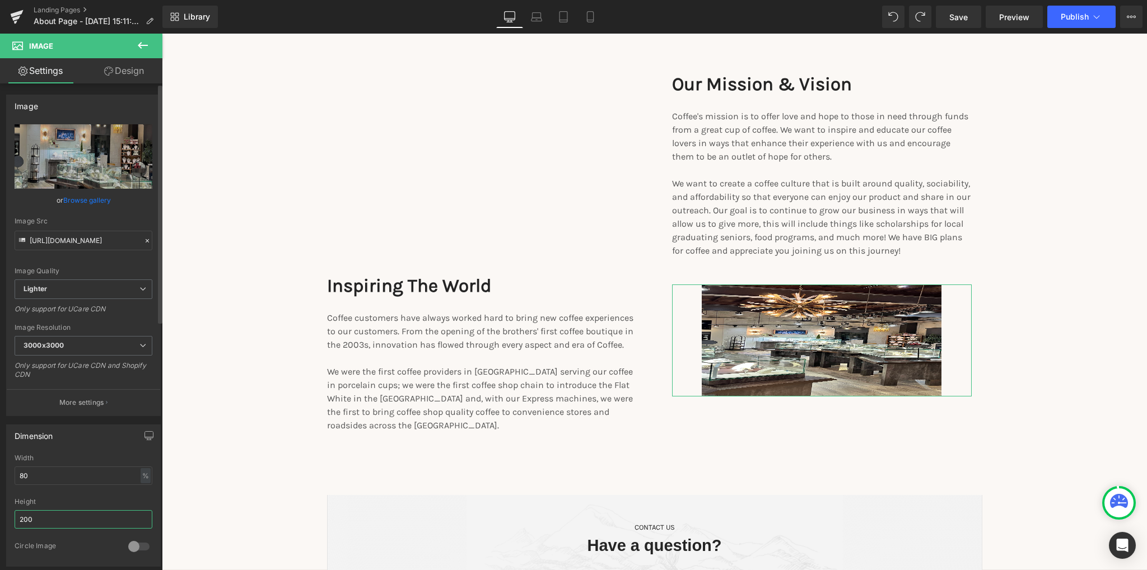
click at [43, 518] on input "200" at bounding box center [84, 519] width 138 height 18
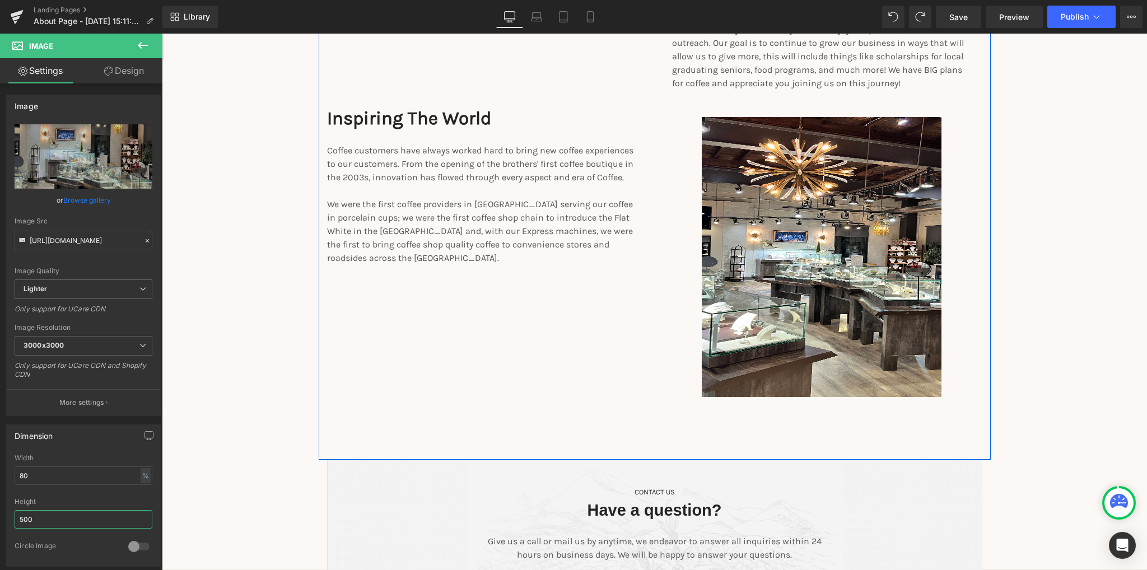
scroll to position [1625, 0]
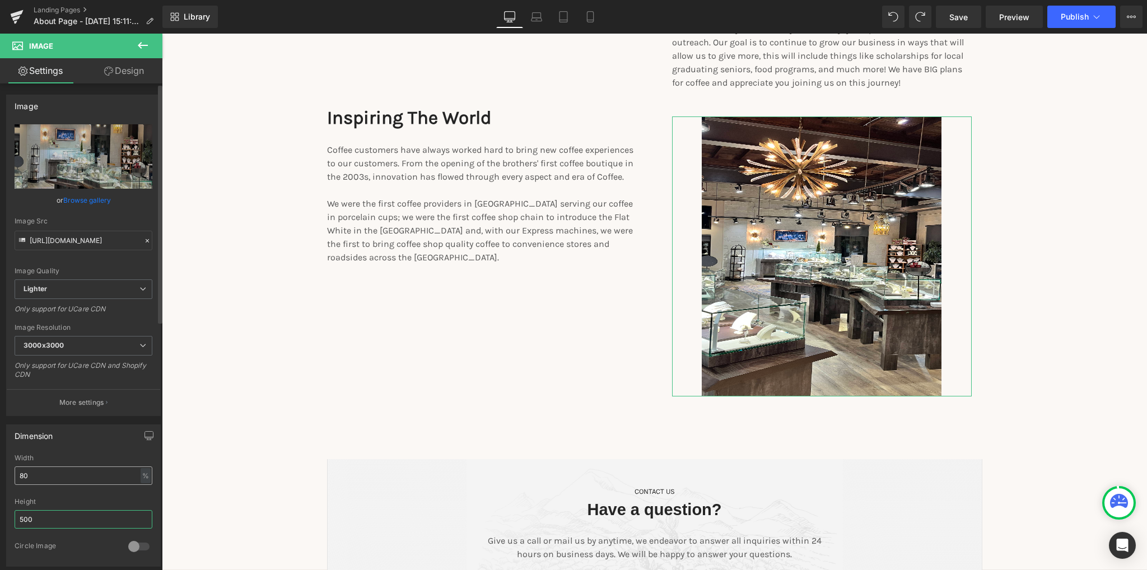
type input "500"
click at [43, 478] on input "80" at bounding box center [84, 476] width 138 height 18
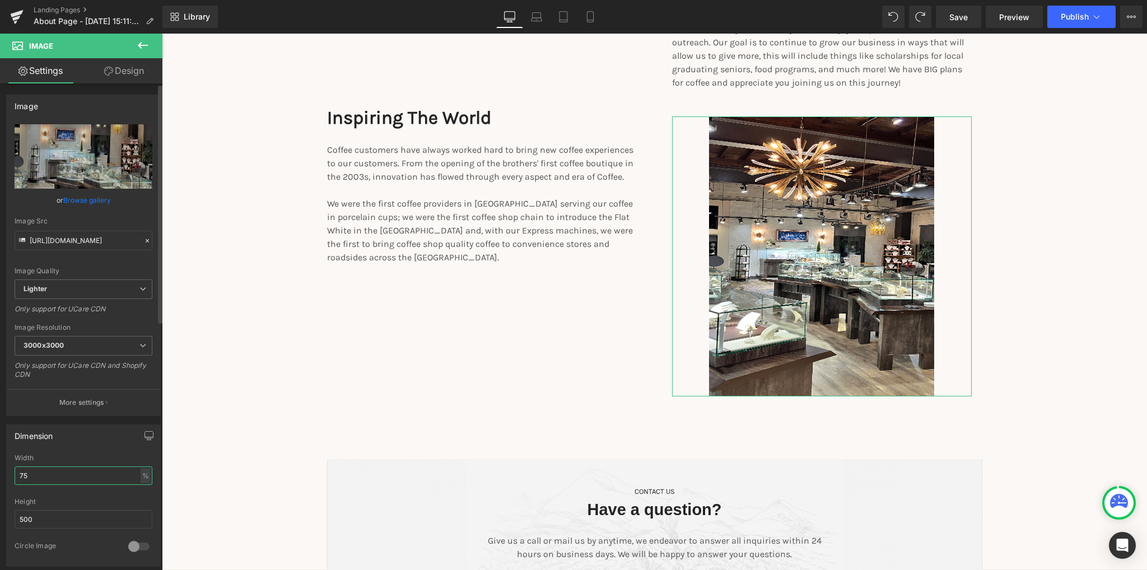
click at [43, 478] on input "75" at bounding box center [84, 476] width 138 height 18
type input "75"
click at [39, 529] on div "Height 500" at bounding box center [84, 520] width 138 height 44
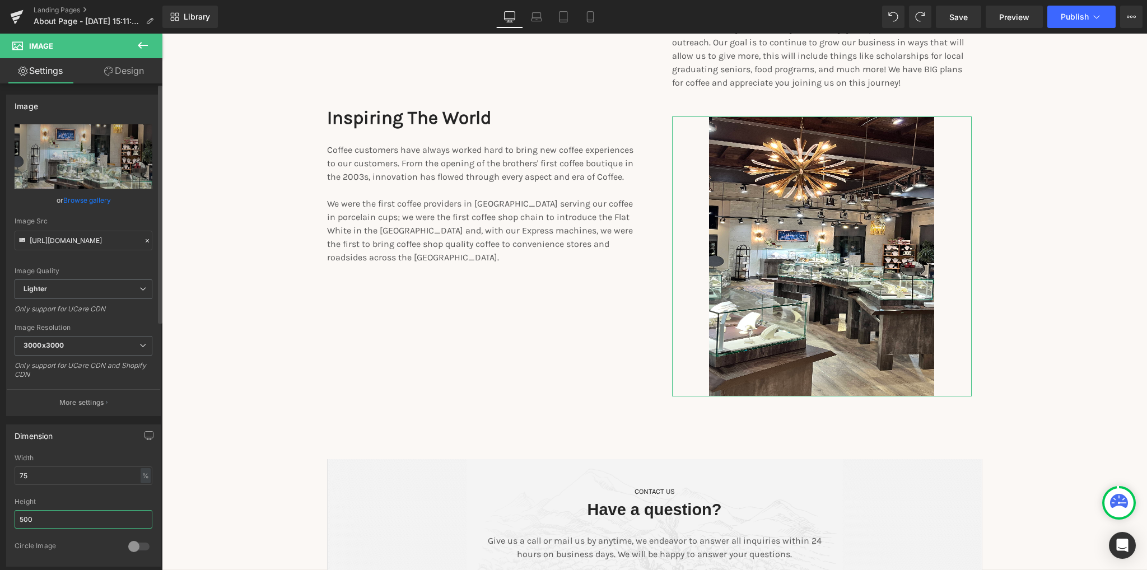
click at [39, 518] on input "500" at bounding box center [84, 519] width 138 height 18
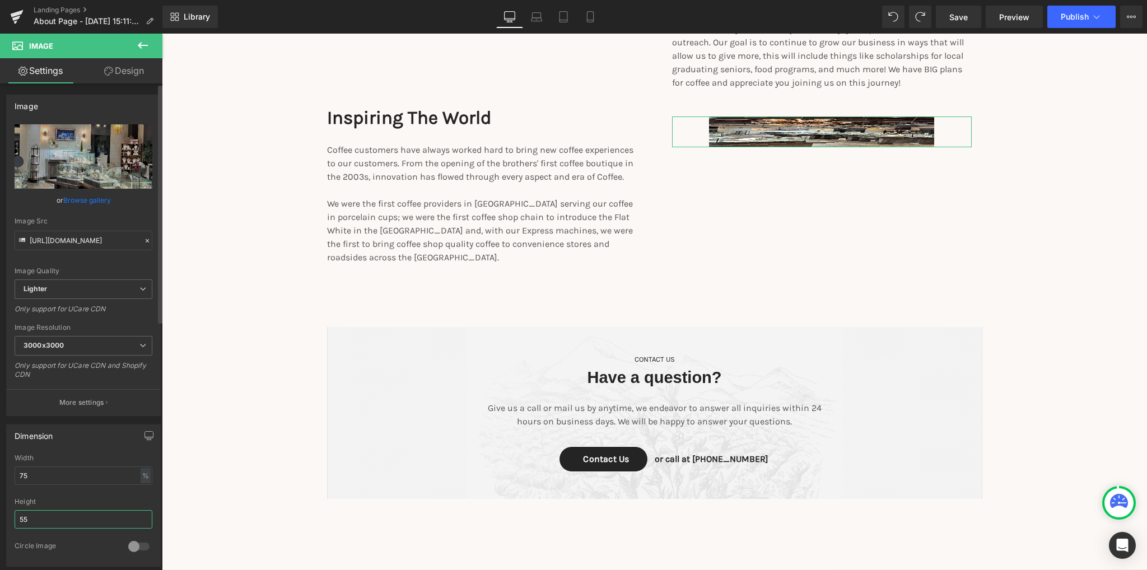
type input "550"
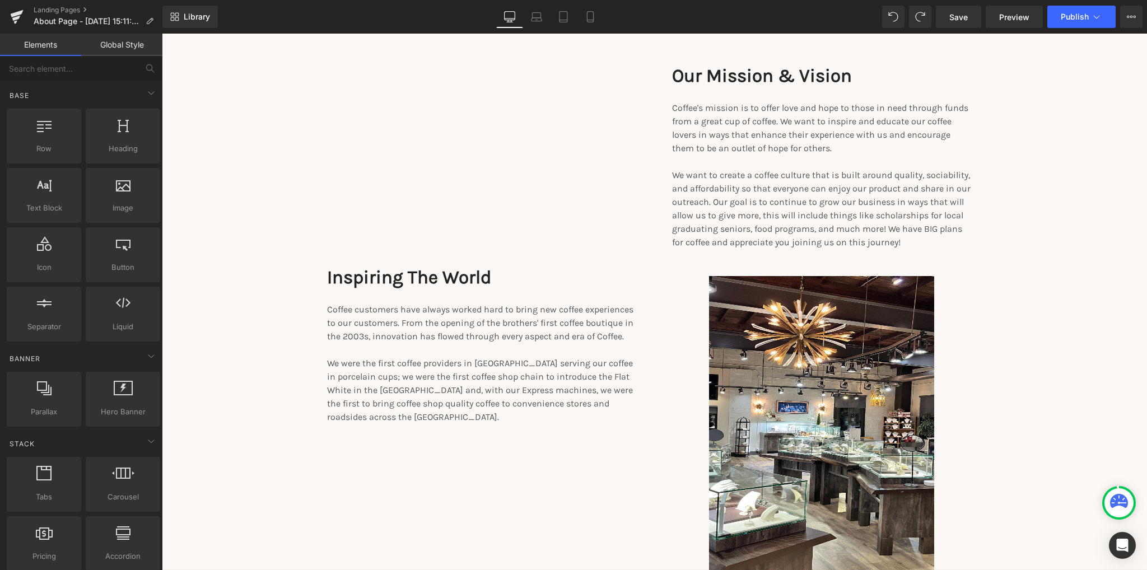
scroll to position [1457, 0]
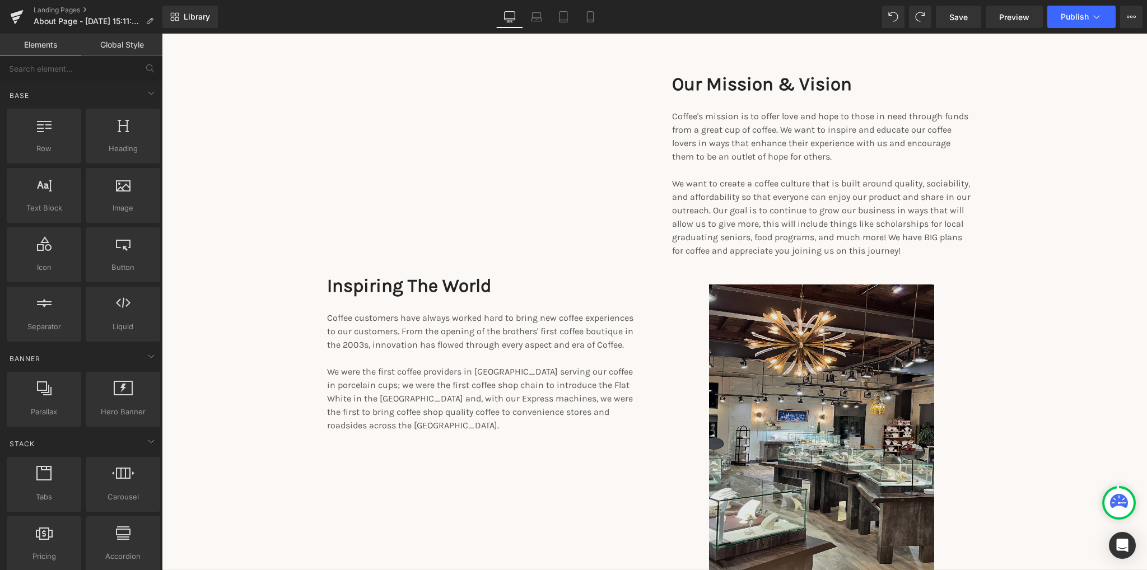
click at [830, 410] on img at bounding box center [821, 439] width 225 height 308
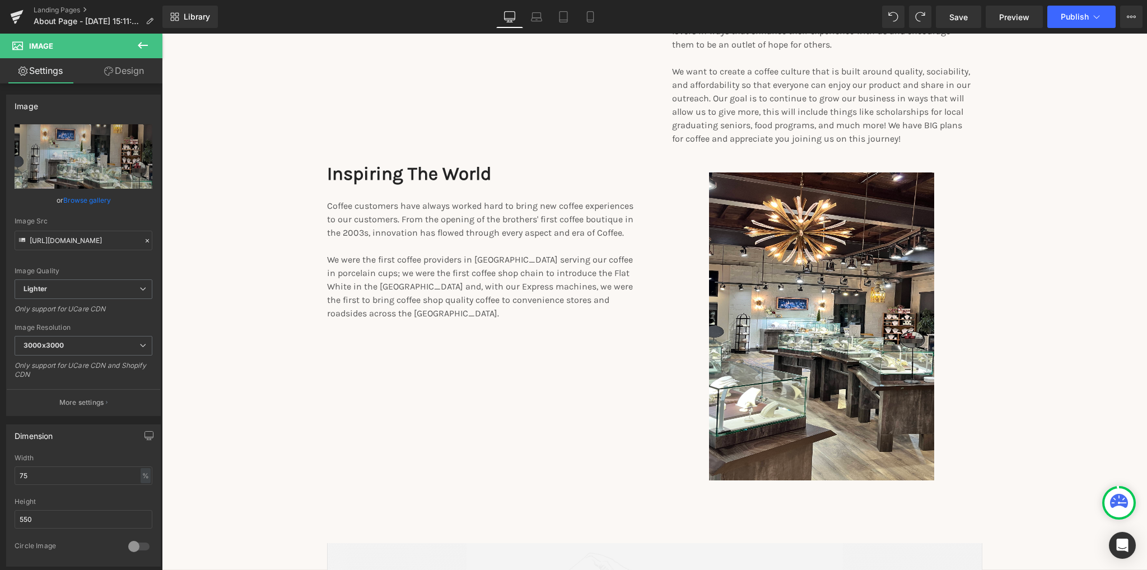
scroll to position [1681, 0]
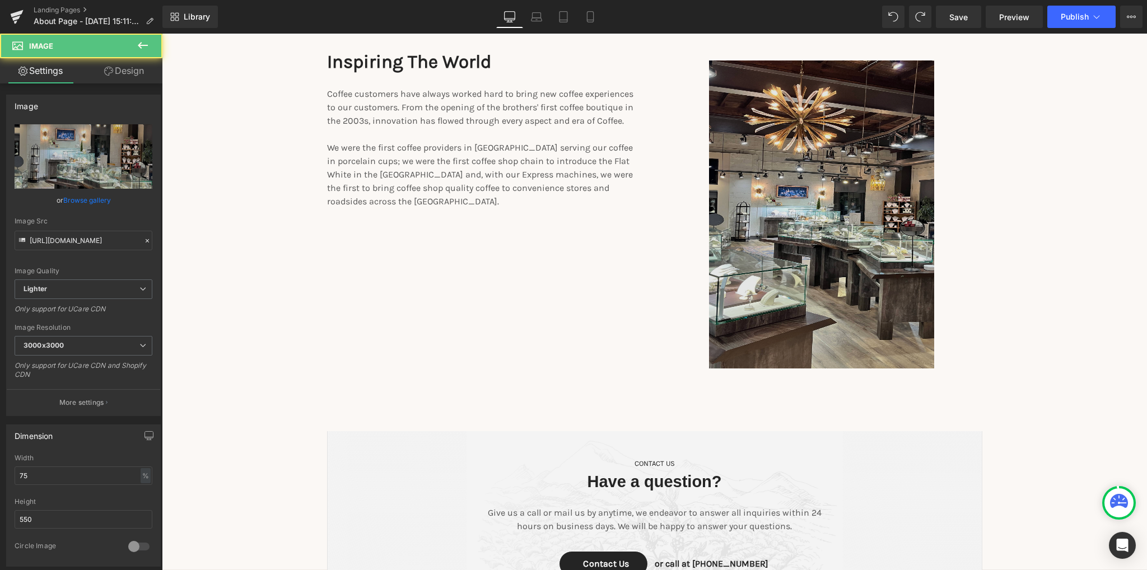
click at [798, 336] on img at bounding box center [821, 215] width 225 height 308
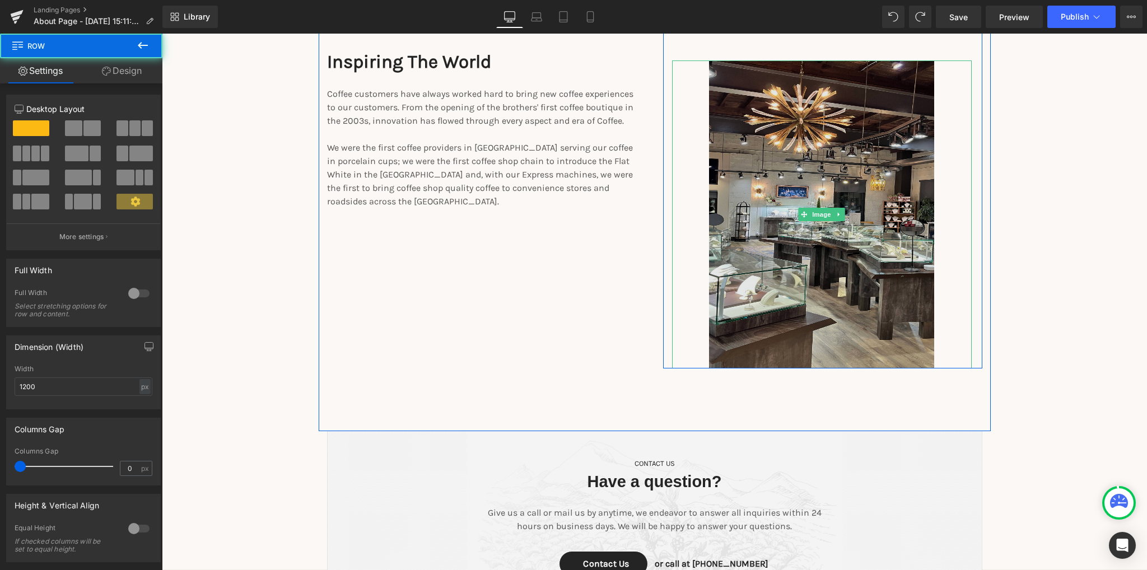
drag, startPoint x: 806, startPoint y: 368, endPoint x: 808, endPoint y: 337, distance: 31.5
click at [808, 337] on div "Image Our Mission & Vision Text Block Coffee's mission is to offer love and hop…" at bounding box center [822, 108] width 319 height 520
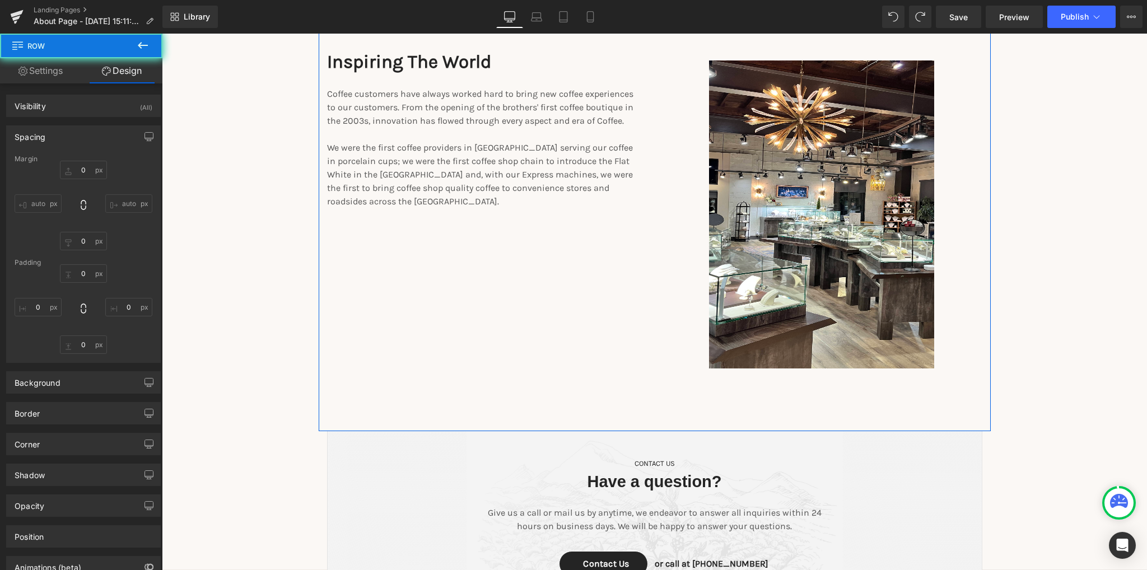
type input "0"
type input "19"
type input "0"
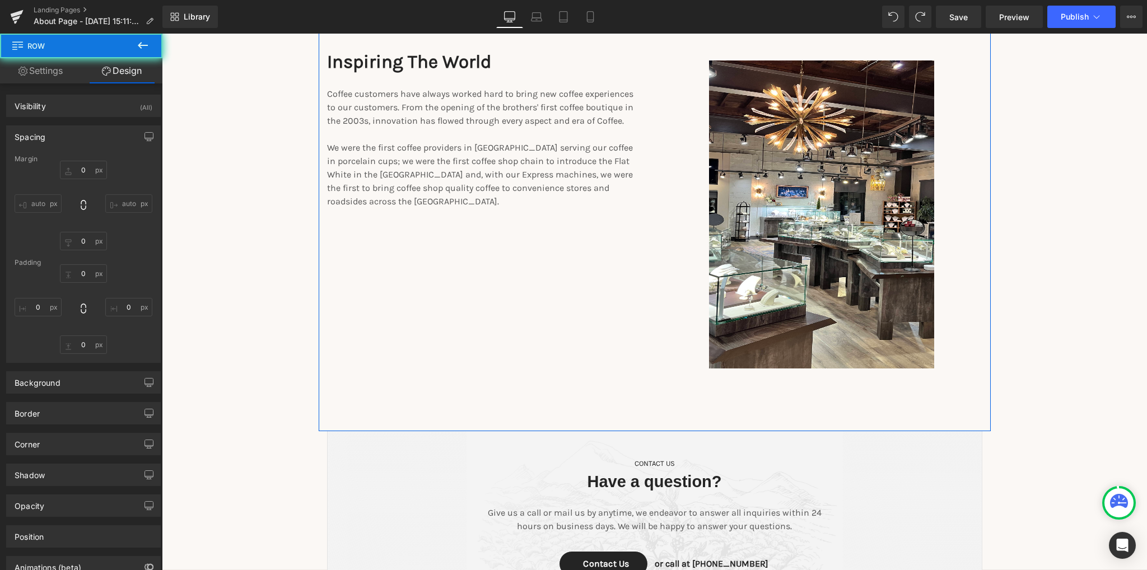
type input "16"
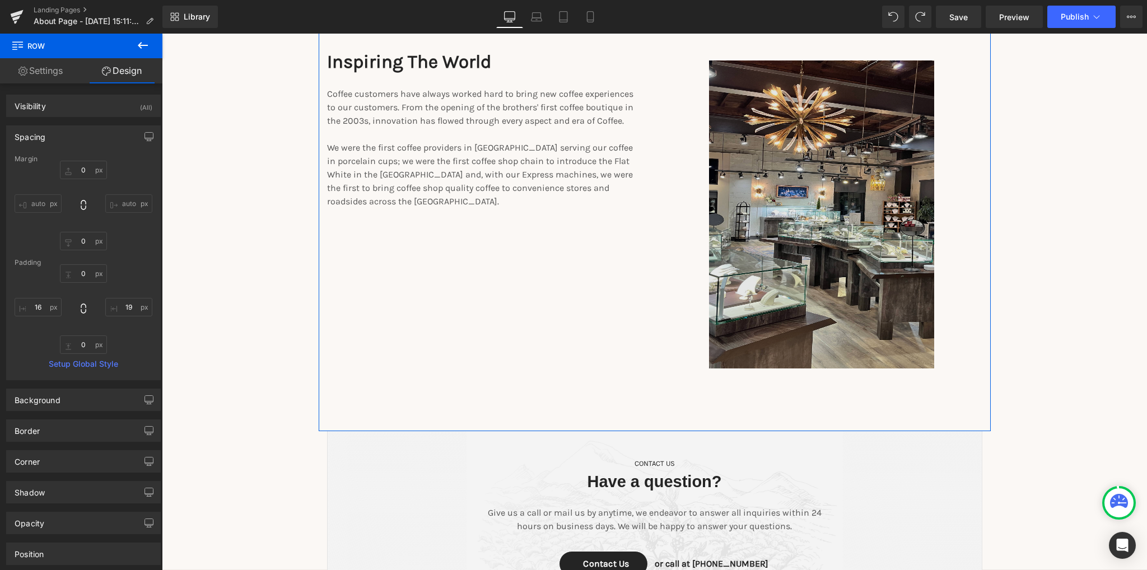
click at [813, 350] on img at bounding box center [821, 215] width 225 height 308
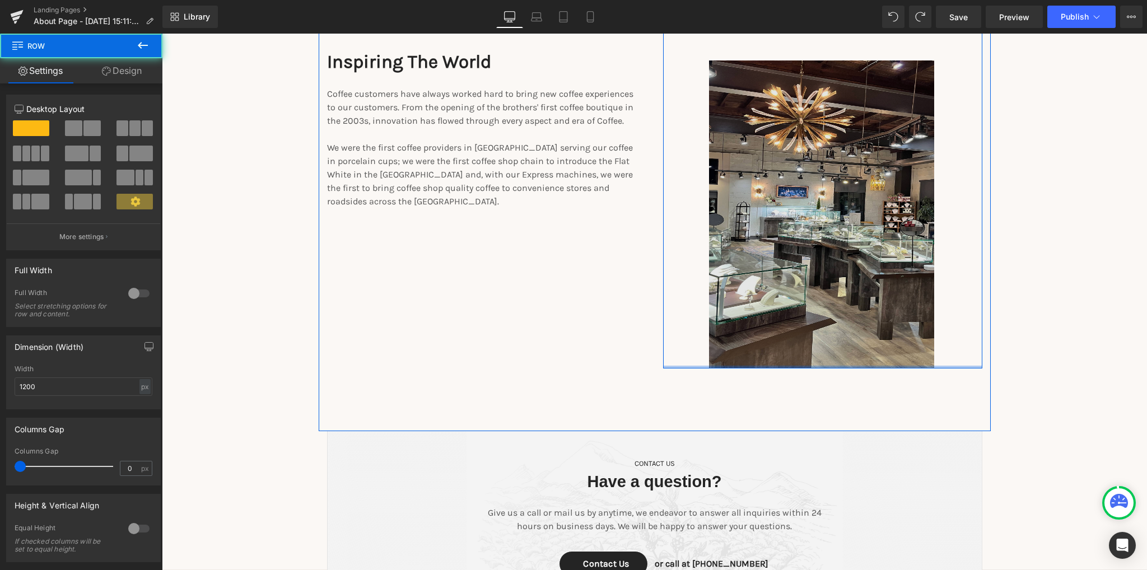
drag, startPoint x: 813, startPoint y: 366, endPoint x: 826, endPoint y: 355, distance: 17.1
click at [815, 341] on div "Image Our Mission & Vision Text Block Coffee's mission is to offer love and hop…" at bounding box center [822, 108] width 319 height 520
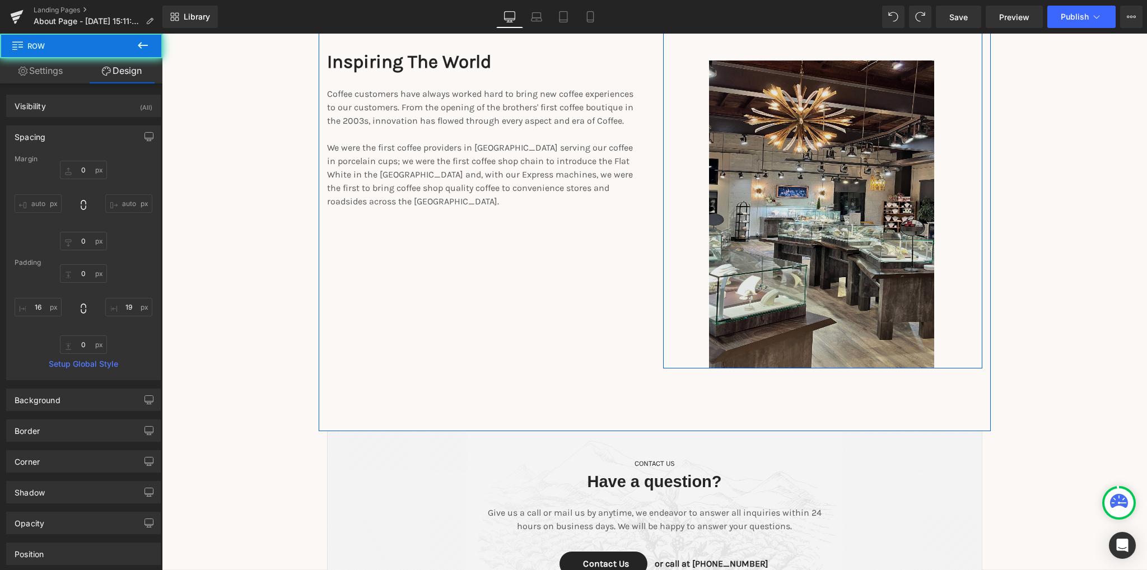
scroll to position [1513, 0]
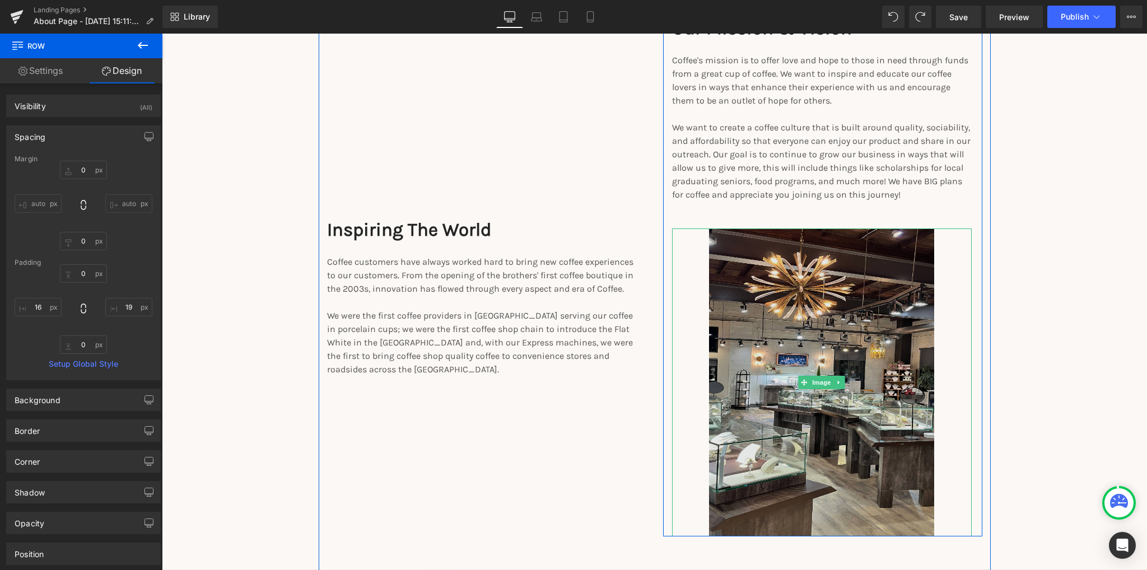
click at [800, 371] on img at bounding box center [821, 383] width 225 height 308
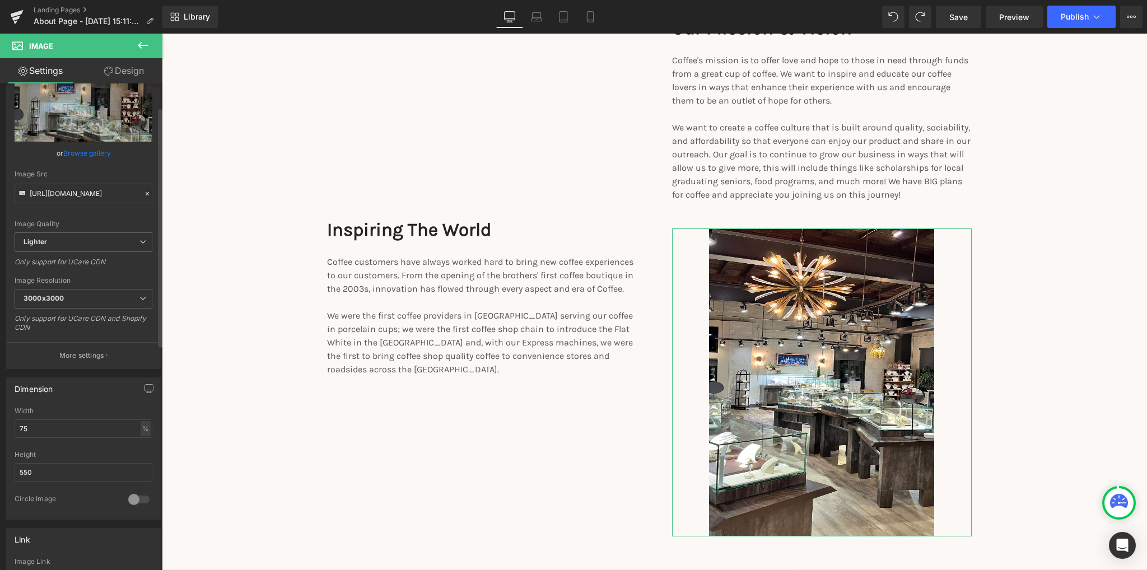
scroll to position [56, 0]
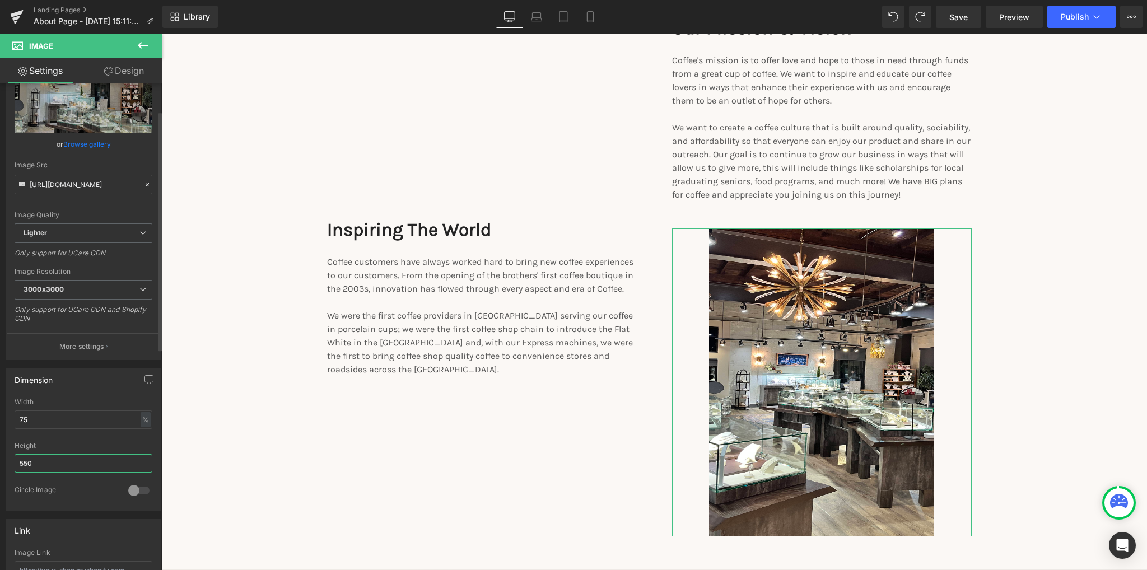
click at [41, 464] on input "550" at bounding box center [84, 463] width 138 height 18
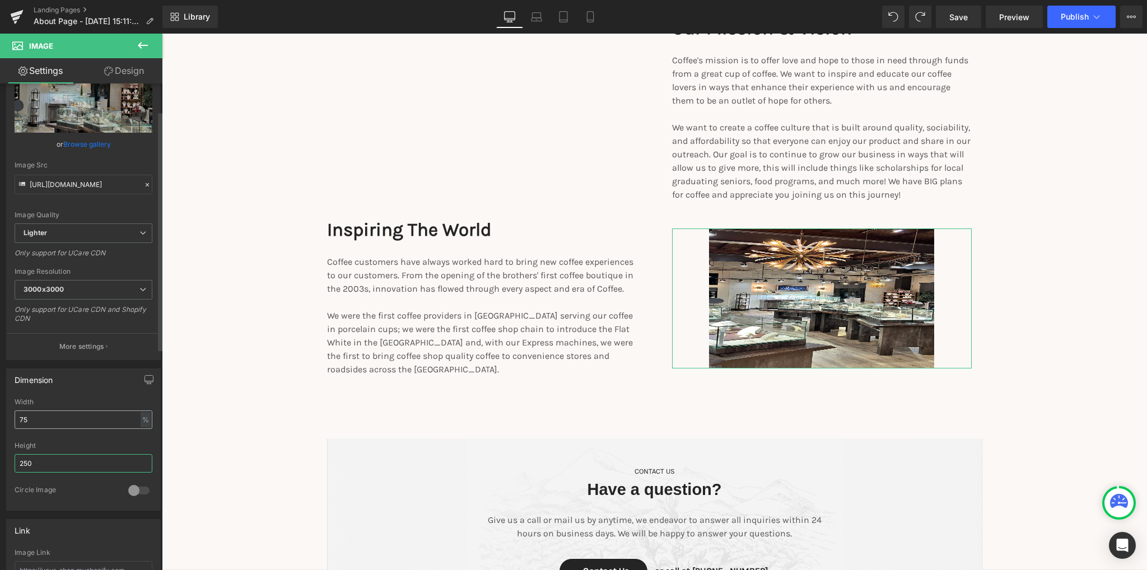
type input "250"
click at [35, 417] on input "75" at bounding box center [84, 420] width 138 height 18
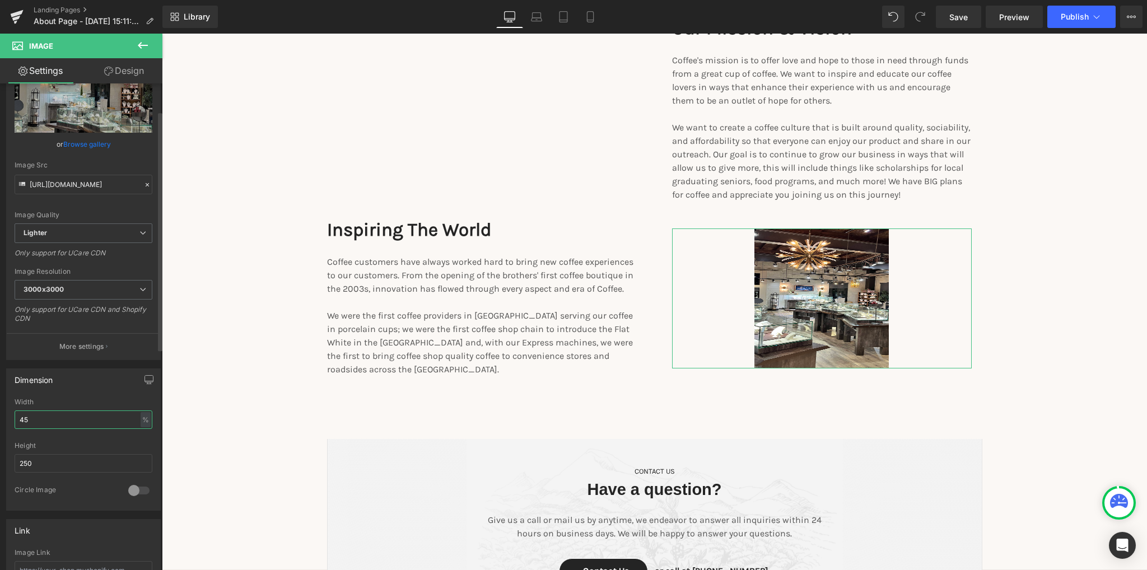
click at [35, 417] on input "45" at bounding box center [84, 420] width 138 height 18
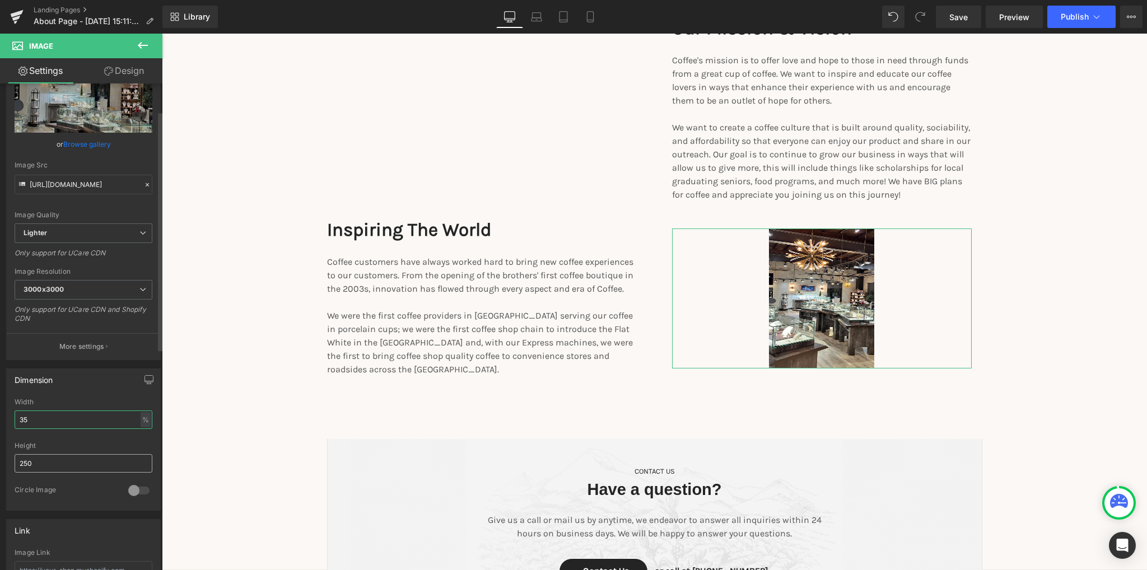
type input "35"
click at [49, 466] on input "250" at bounding box center [84, 463] width 138 height 18
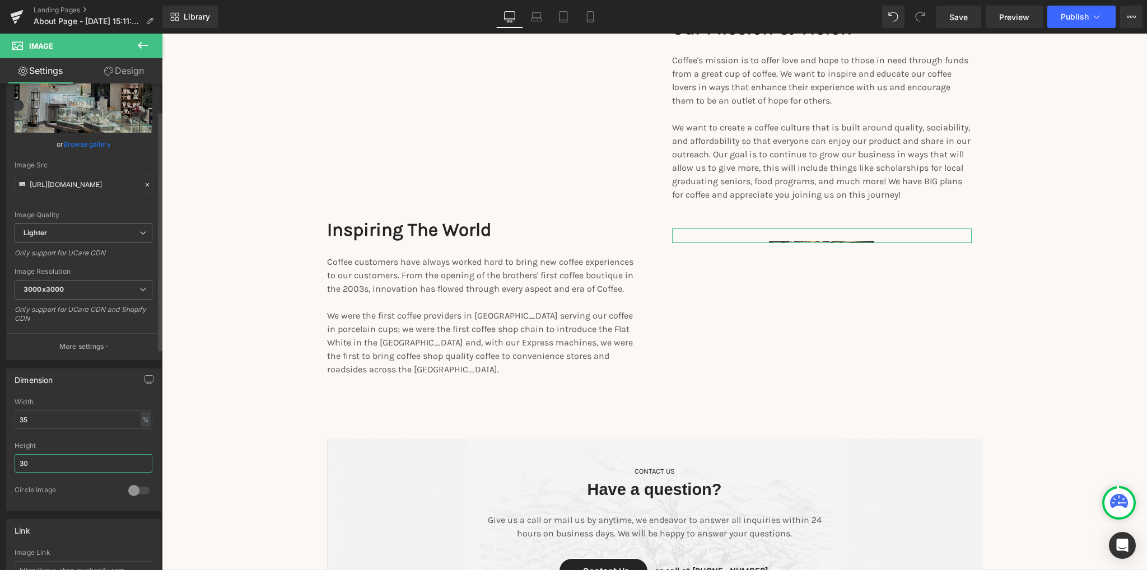
type input "300"
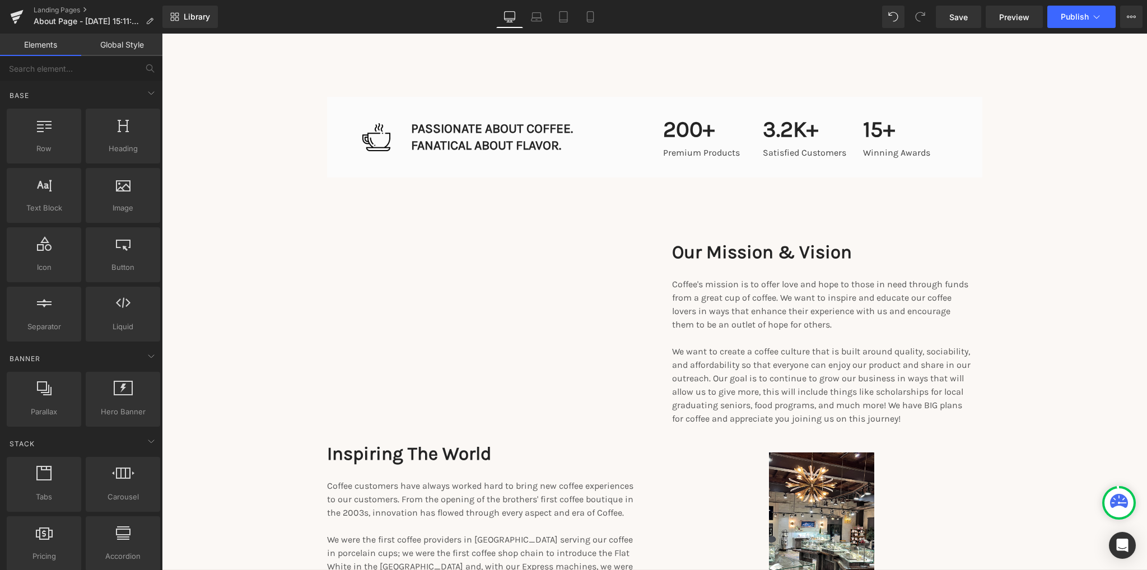
scroll to position [1344, 0]
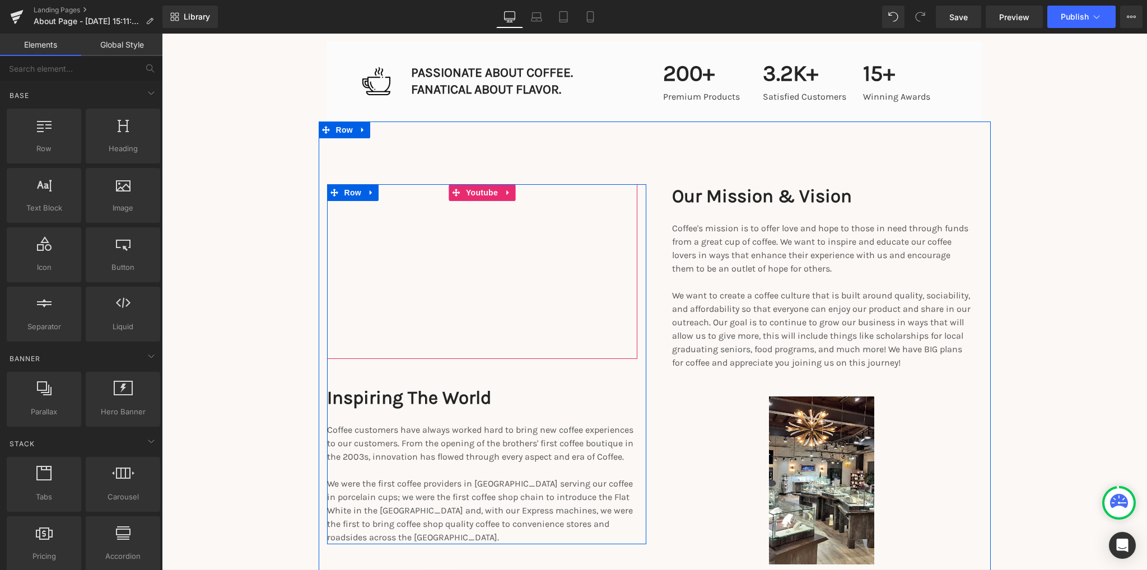
click at [383, 250] on div at bounding box center [482, 271] width 310 height 175
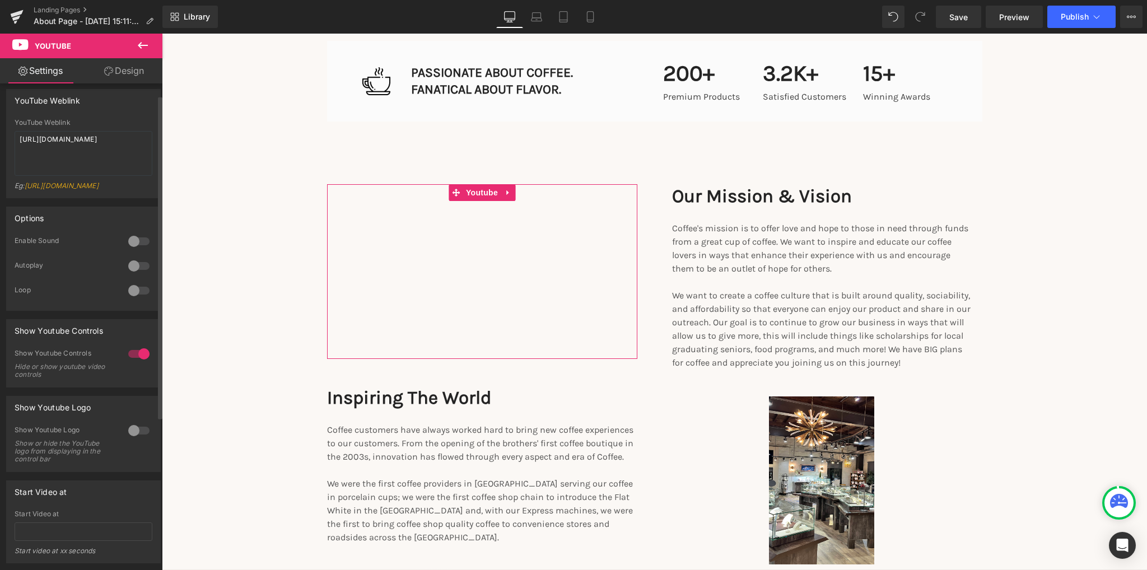
scroll to position [0, 0]
click at [73, 157] on textarea "[URL][DOMAIN_NAME]" at bounding box center [84, 159] width 138 height 45
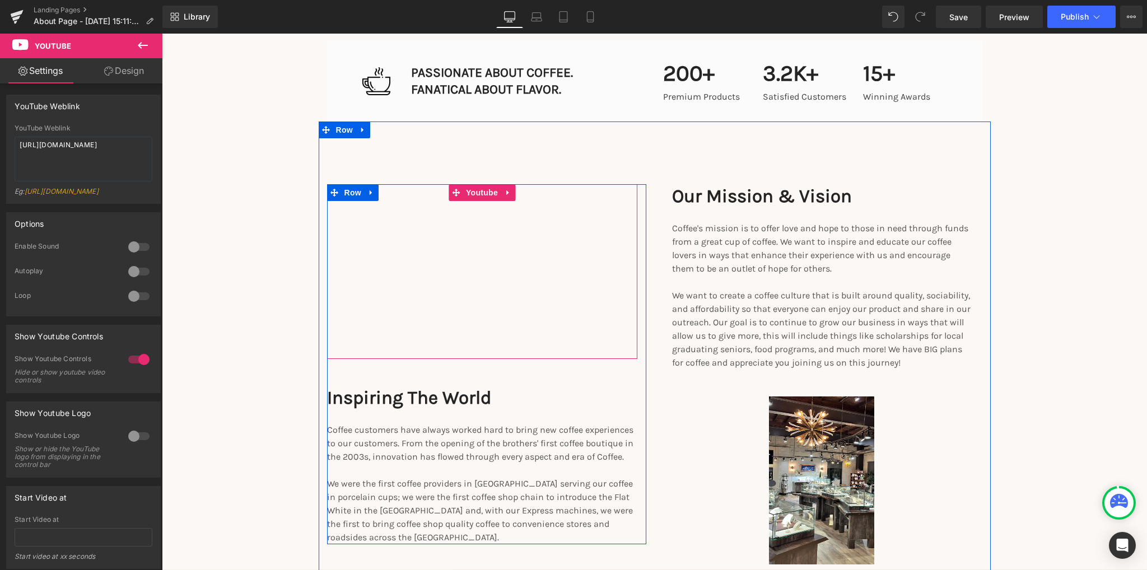
click at [381, 296] on div at bounding box center [482, 271] width 310 height 175
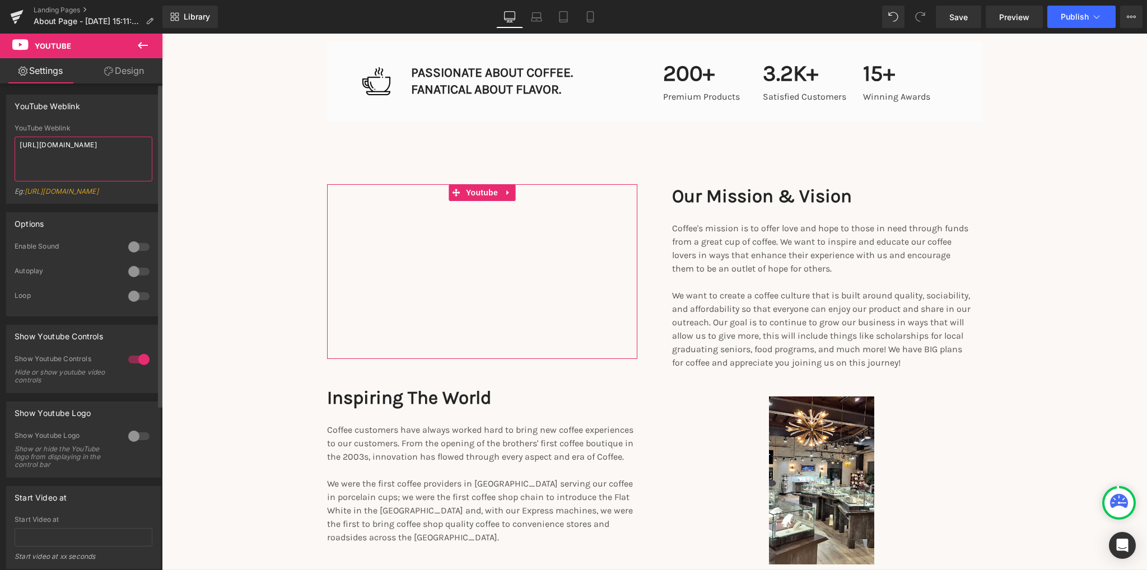
click at [96, 137] on textarea "[URL][DOMAIN_NAME]" at bounding box center [84, 159] width 138 height 45
paste textarea "iKhQF-YyLVY"
type textarea "[URL][DOMAIN_NAME]"
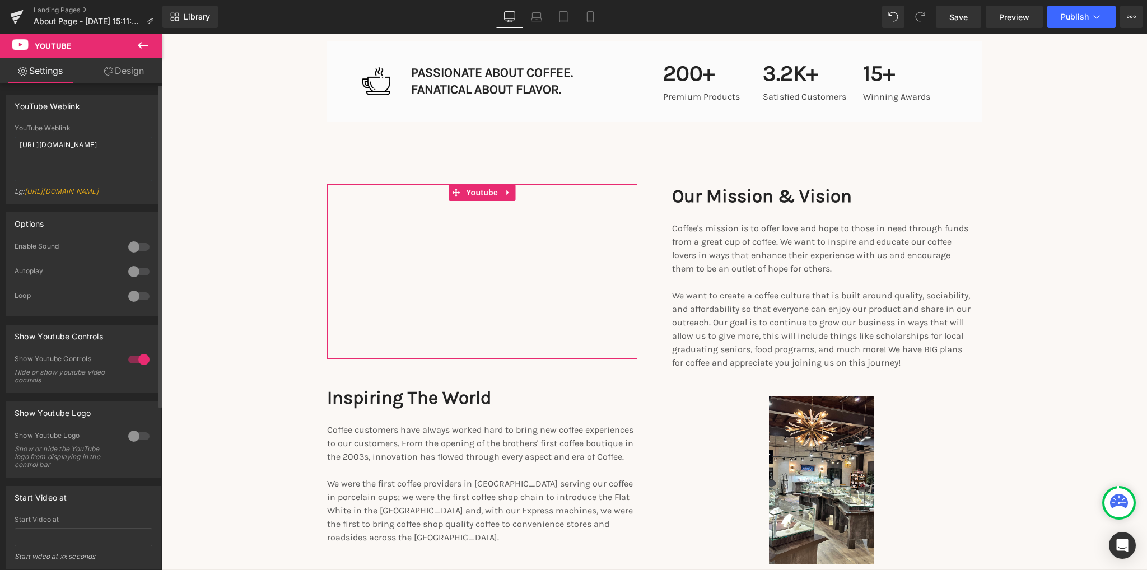
click at [137, 281] on div at bounding box center [138, 272] width 27 height 18
click at [129, 305] on div at bounding box center [138, 296] width 27 height 18
click at [128, 369] on div at bounding box center [138, 360] width 27 height 18
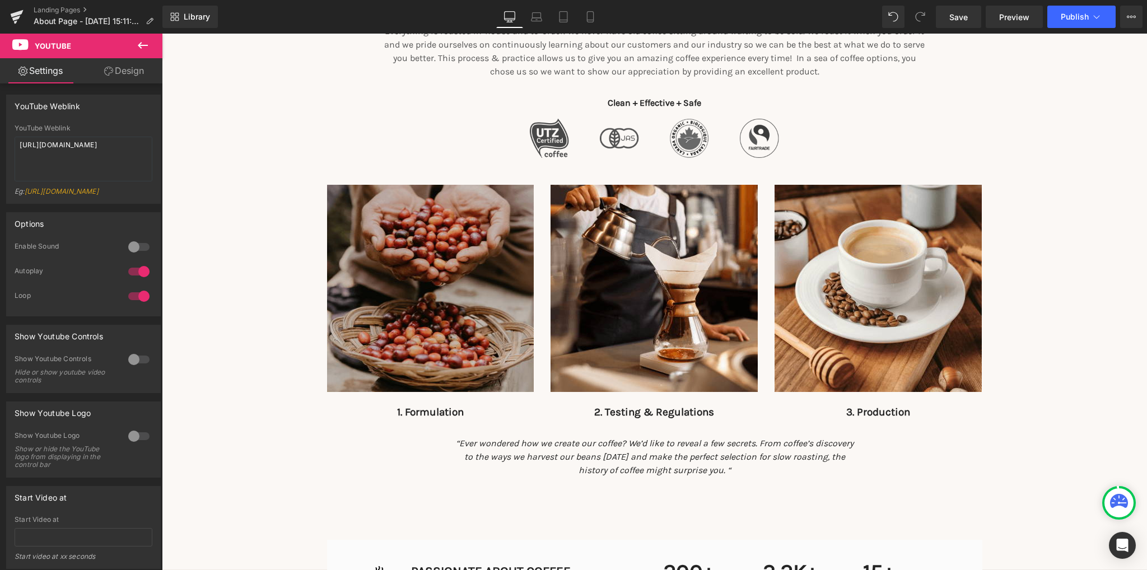
scroll to position [840, 0]
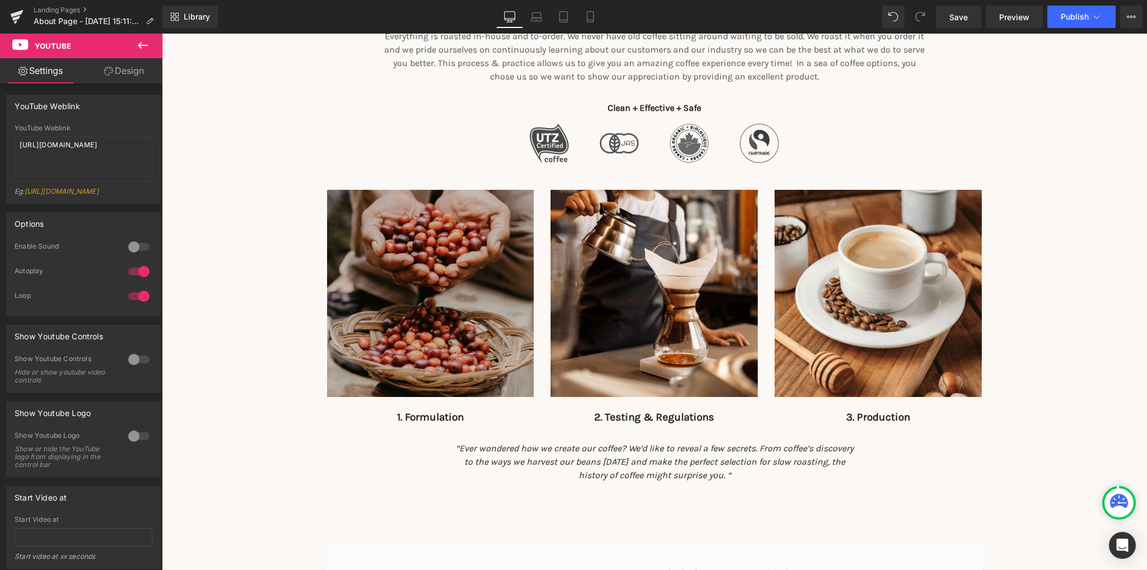
click at [415, 309] on img at bounding box center [430, 293] width 207 height 207
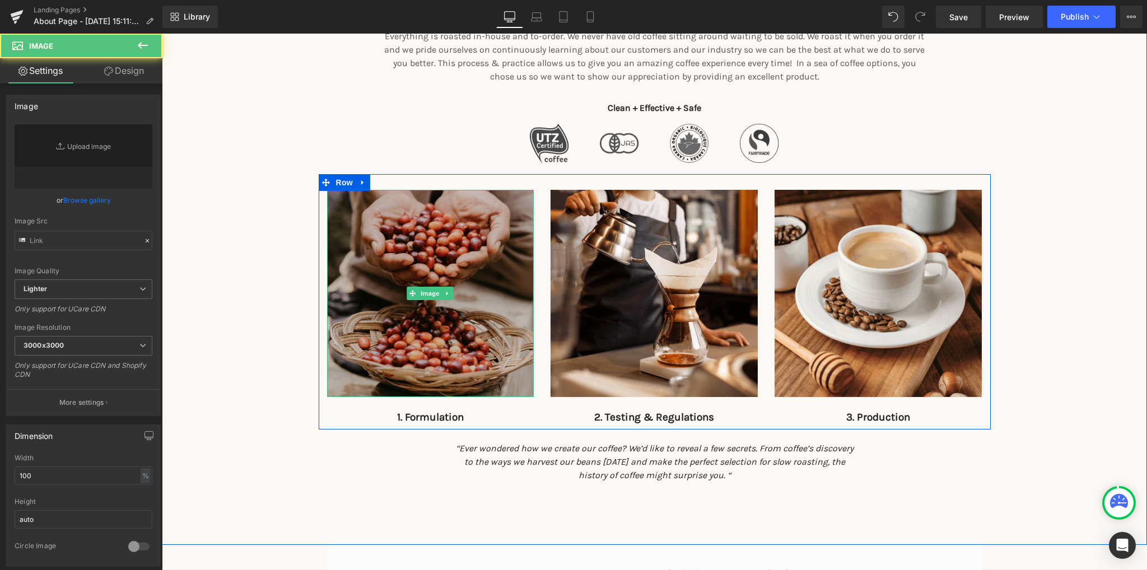
type input "[URL][DOMAIN_NAME]"
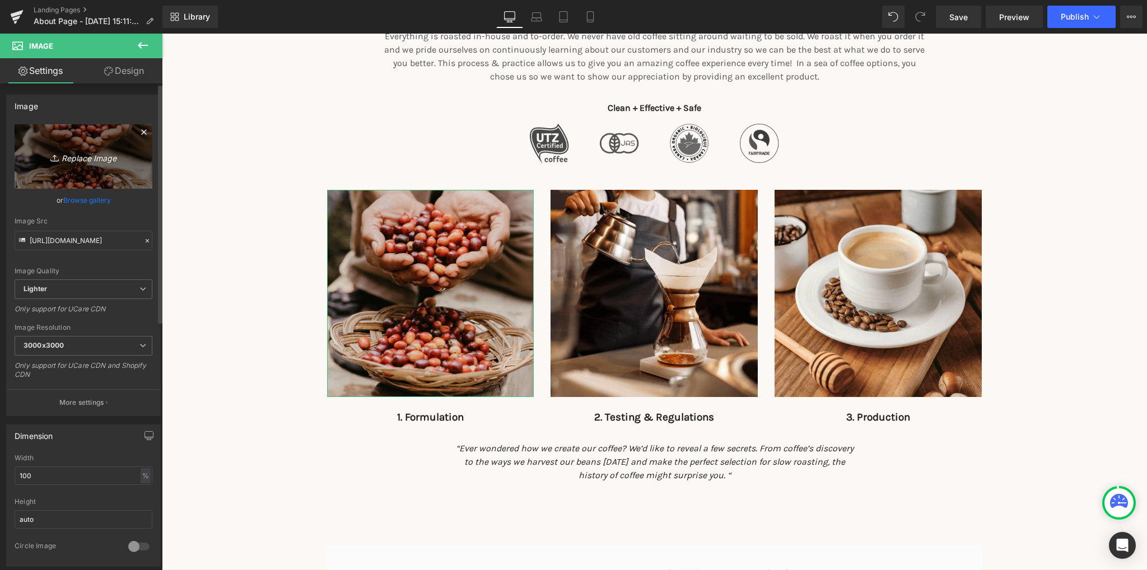
click at [72, 155] on icon "Replace Image" at bounding box center [84, 157] width 90 height 14
click at [87, 200] on link "Browse gallery" at bounding box center [87, 200] width 48 height 20
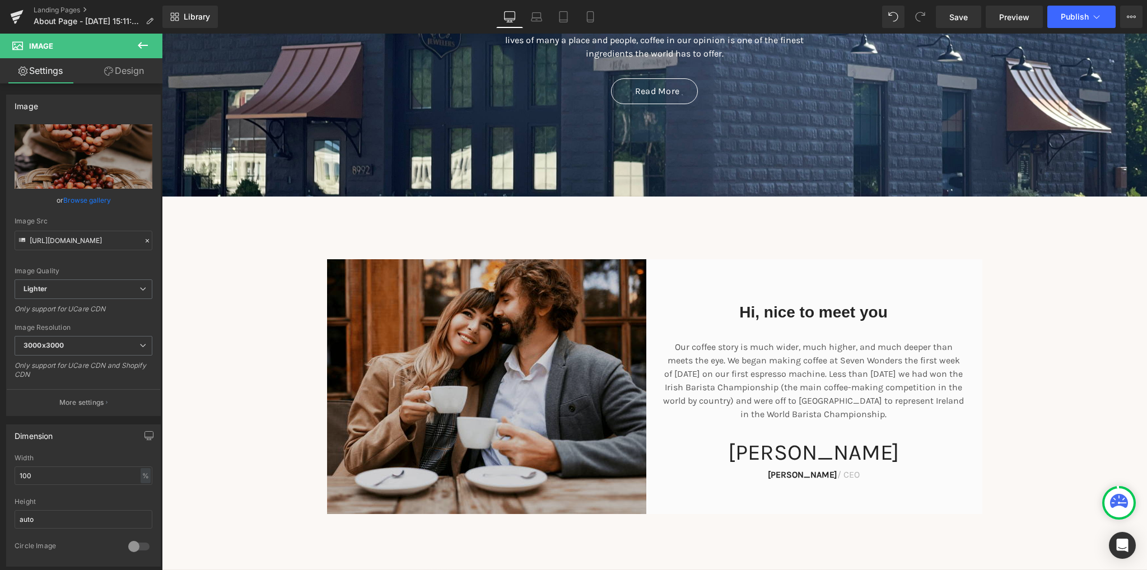
scroll to position [280, 0]
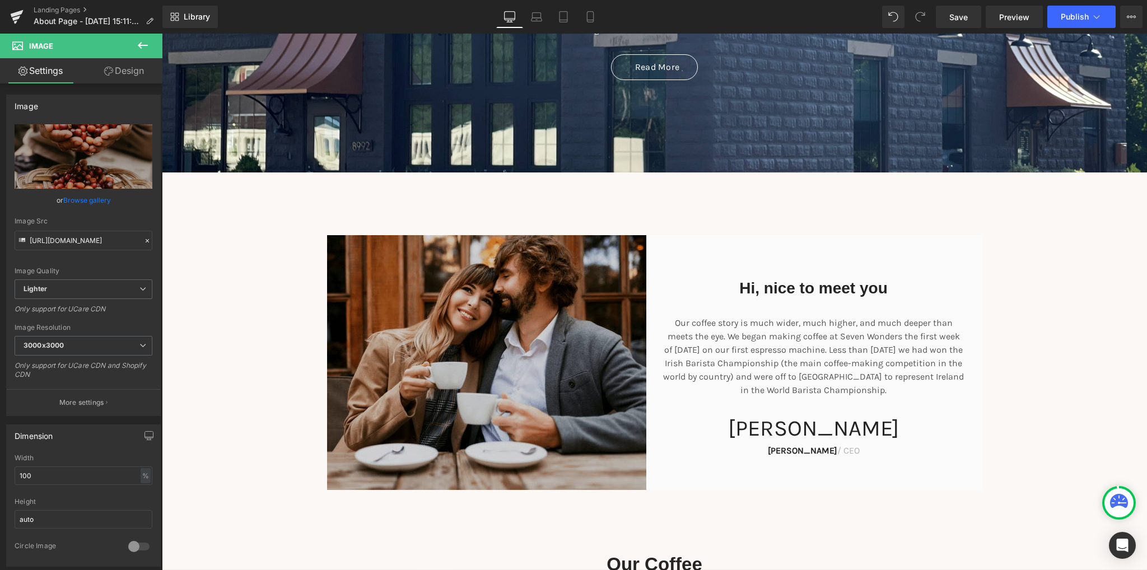
click at [361, 311] on img at bounding box center [491, 362] width 328 height 255
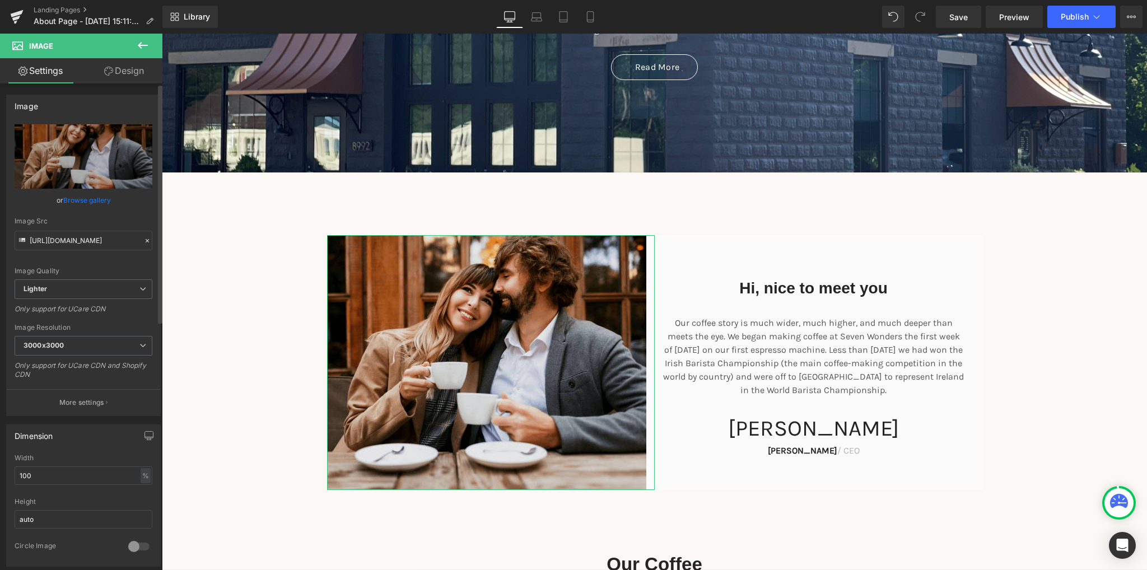
click at [92, 196] on link "Browse gallery" at bounding box center [87, 200] width 48 height 20
click at [45, 0] on div "Image You are previewing how the will restyle your page. You can not edit Eleme…" at bounding box center [573, 0] width 1147 height 0
click at [71, 157] on icon "Replace Image" at bounding box center [84, 157] width 90 height 14
type input "C:\fakepath\2019-04-11_124523.jpg"
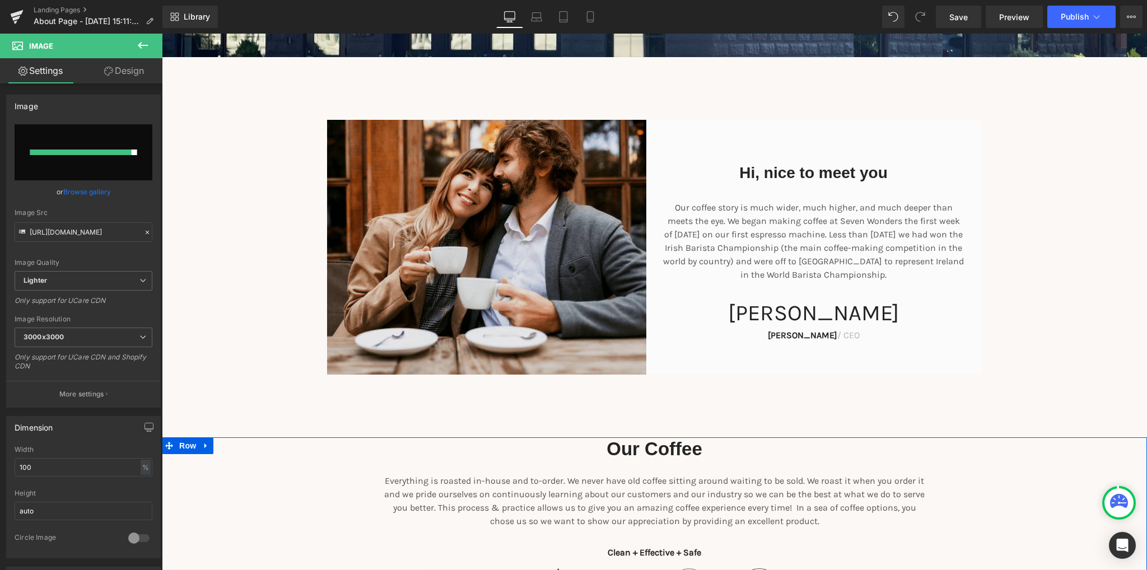
scroll to position [392, 0]
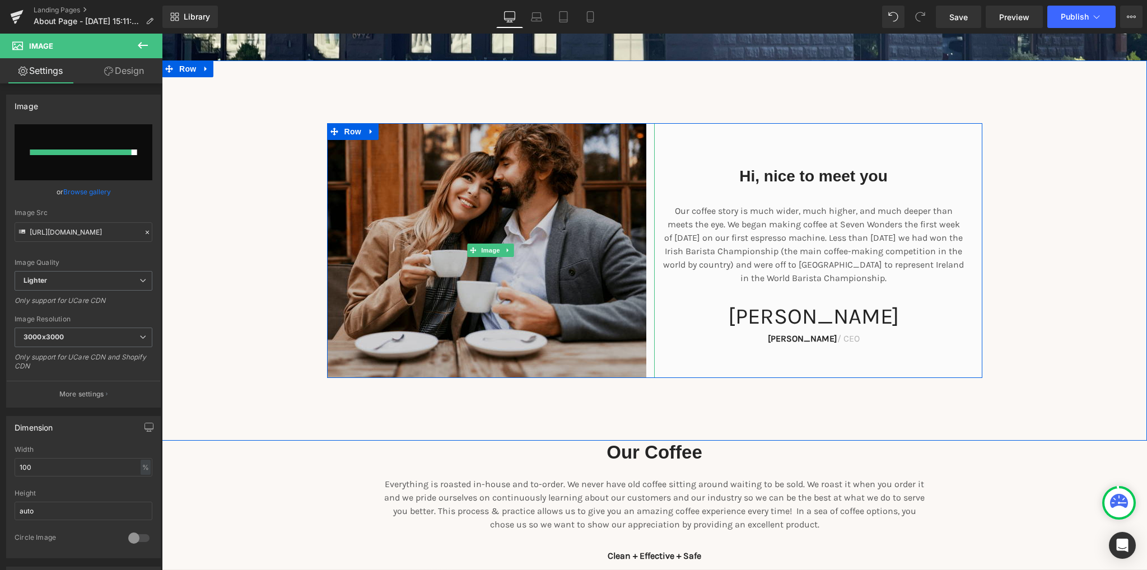
click at [401, 258] on img at bounding box center [491, 250] width 328 height 255
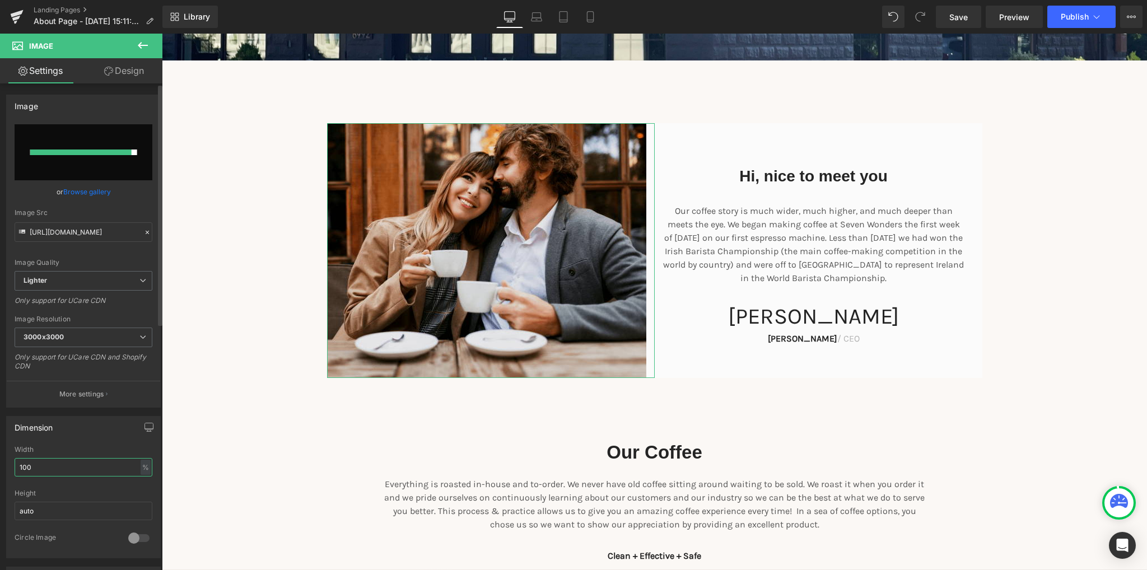
click at [47, 471] on input "100" at bounding box center [84, 467] width 138 height 18
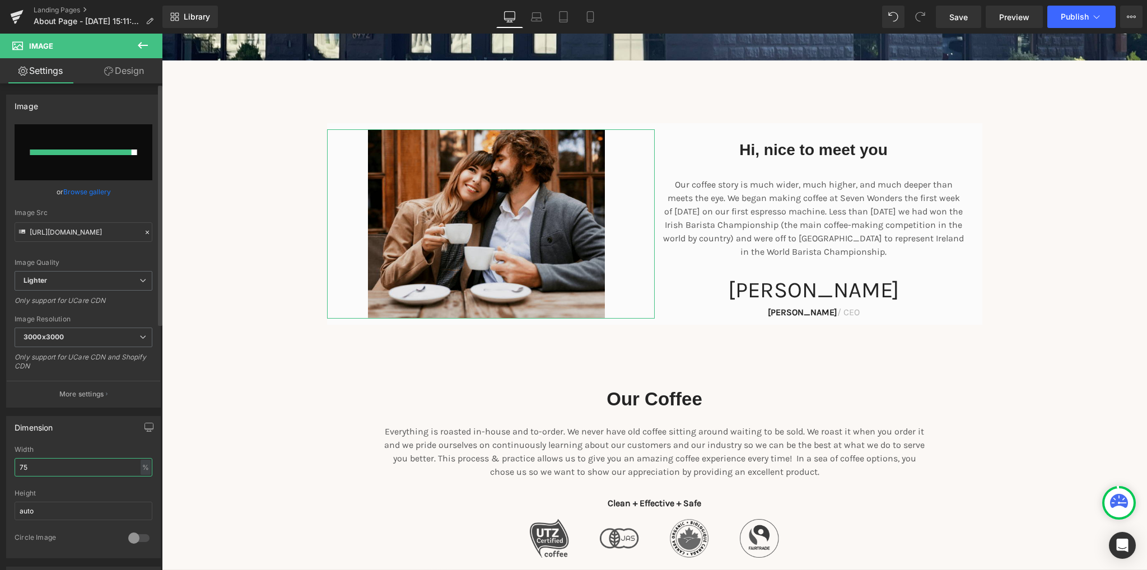
type input "75"
click at [98, 169] on input "file" at bounding box center [84, 152] width 138 height 56
click at [87, 166] on input "file" at bounding box center [84, 152] width 138 height 56
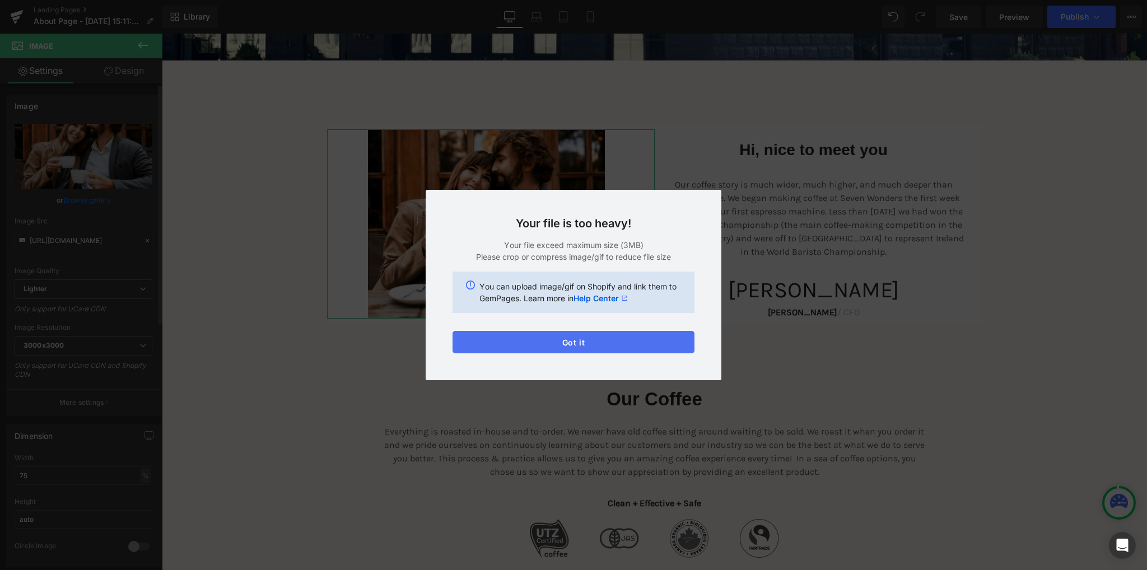
click at [592, 340] on button "Got it" at bounding box center [574, 342] width 242 height 22
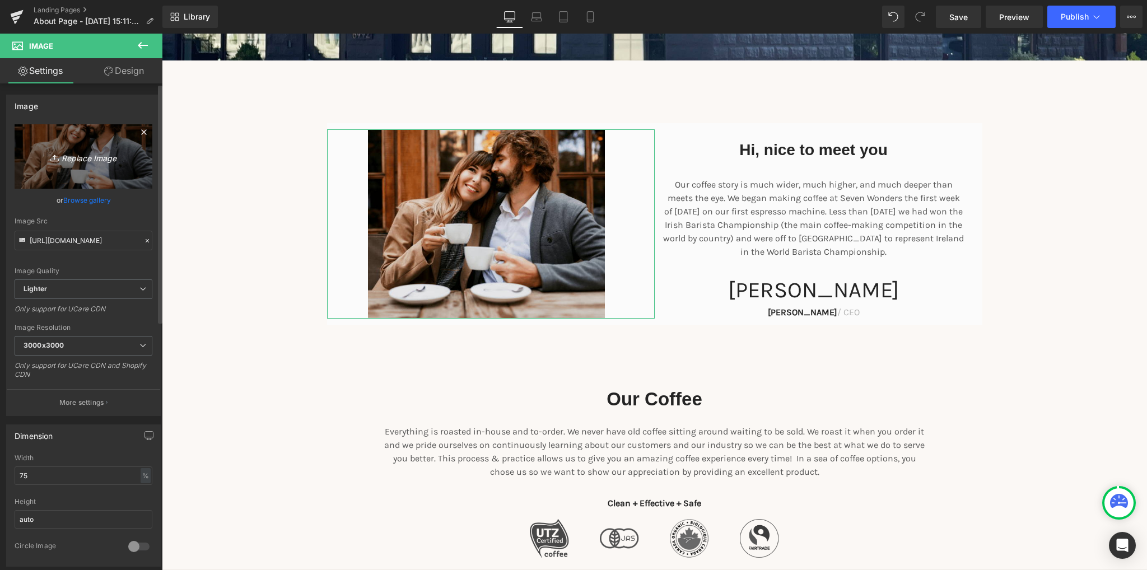
click at [82, 172] on link "Replace Image" at bounding box center [84, 156] width 138 height 64
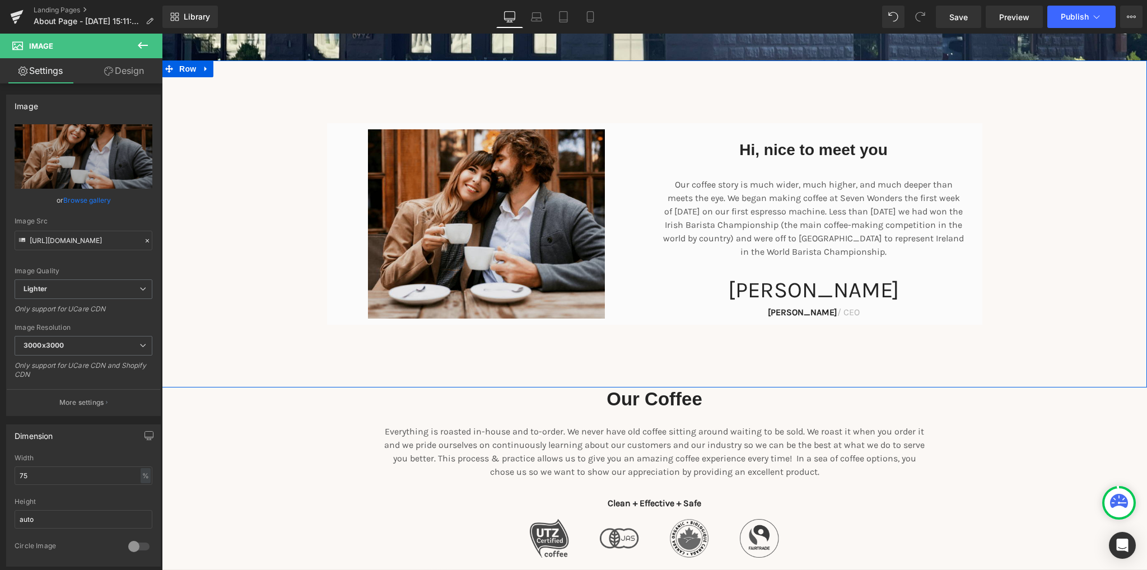
scroll to position [336, 0]
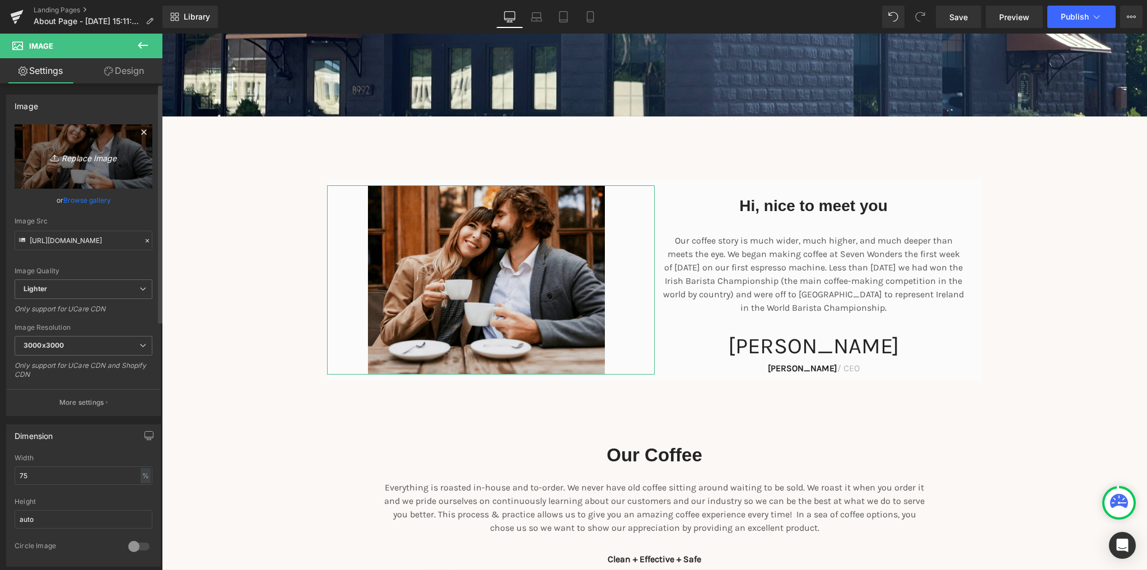
click at [99, 171] on link "Replace Image" at bounding box center [84, 156] width 138 height 64
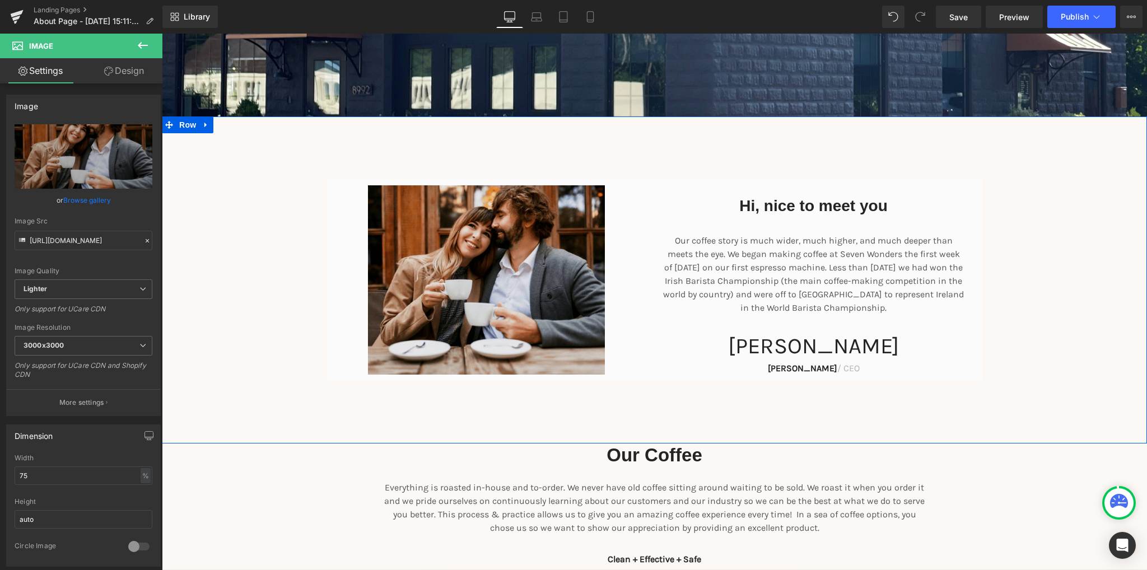
click at [242, 301] on div "Hi, nice to meet you Heading Our coffee story is much wider, much higher, and m…" at bounding box center [654, 280] width 985 height 202
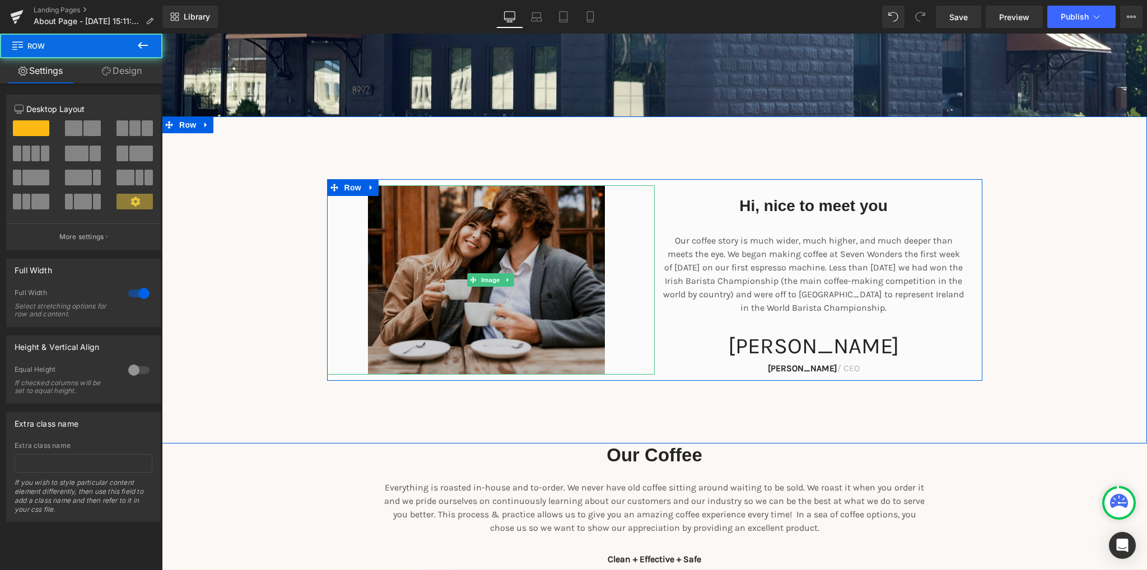
click at [454, 291] on img at bounding box center [491, 279] width 246 height 189
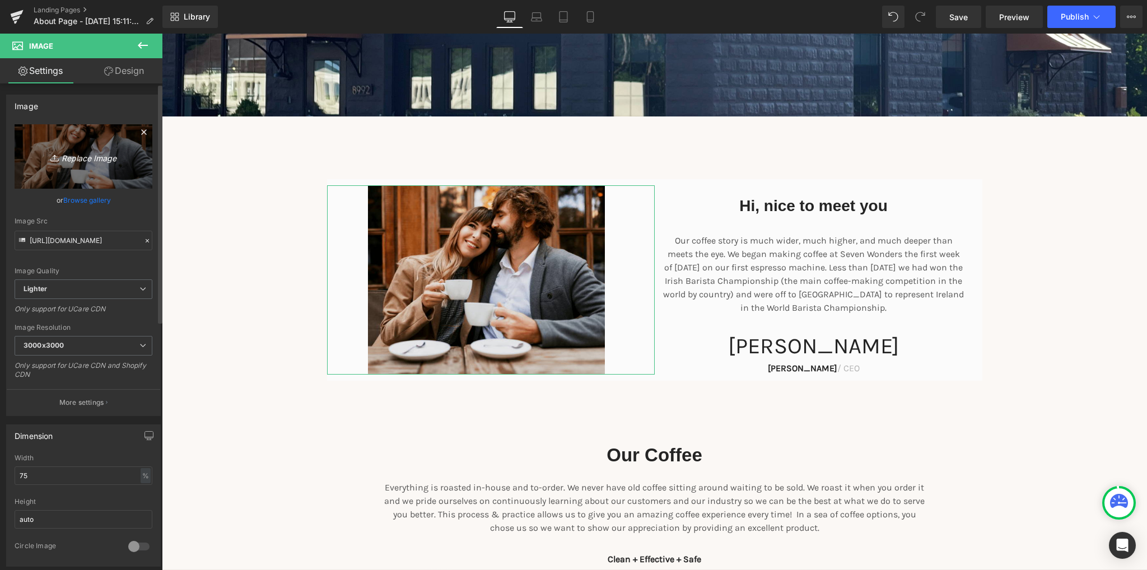
click at [92, 155] on icon "Replace Image" at bounding box center [84, 157] width 90 height 14
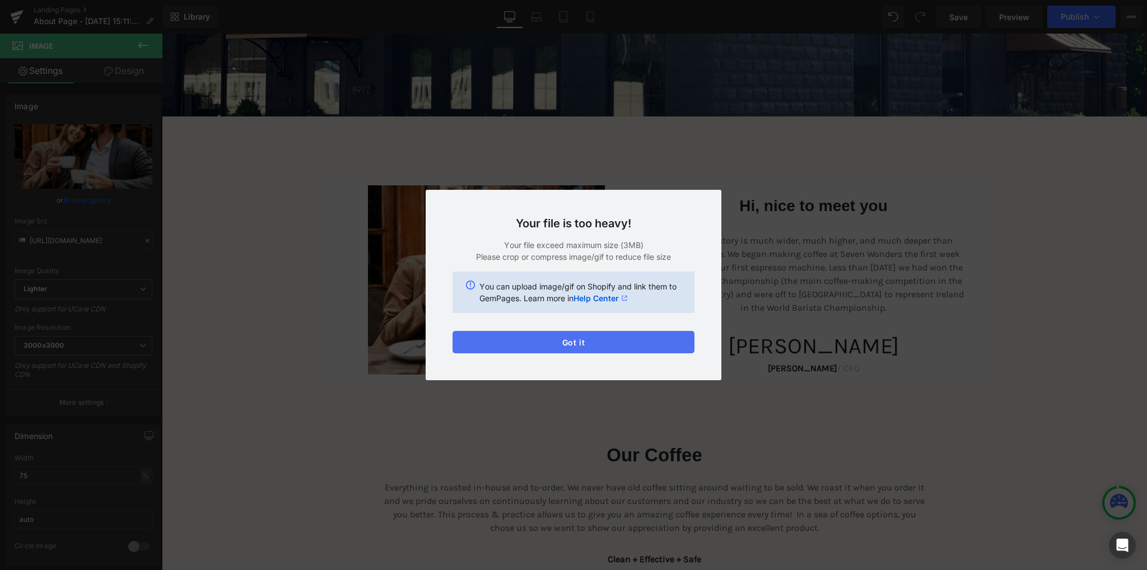
click at [574, 339] on button "Got it" at bounding box center [574, 342] width 242 height 22
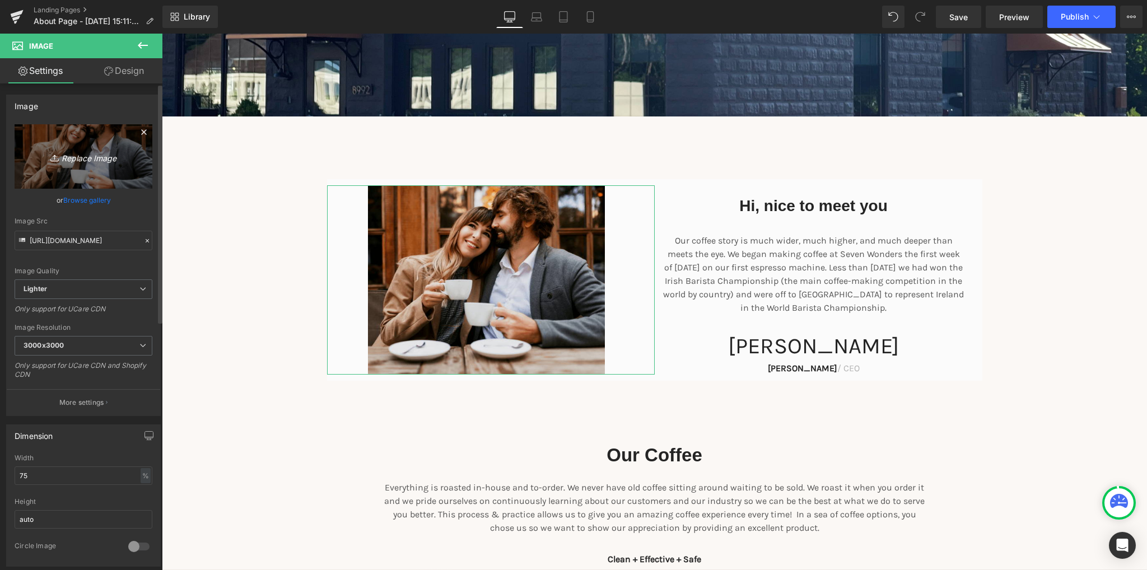
click at [91, 160] on icon "Replace Image" at bounding box center [84, 157] width 90 height 14
click at [89, 151] on icon "Replace Image" at bounding box center [84, 157] width 90 height 14
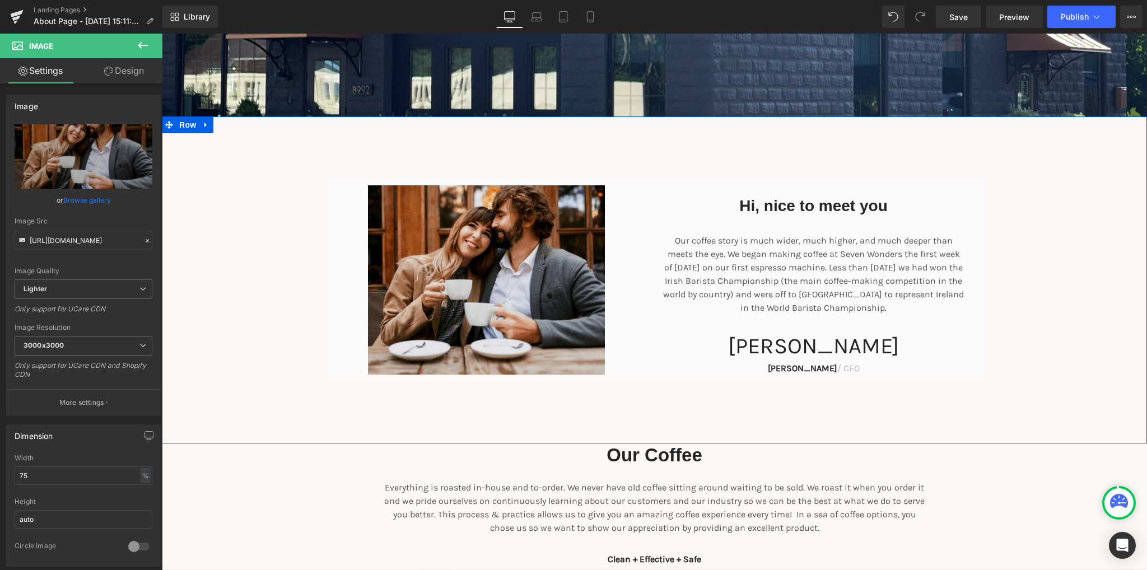
click at [284, 277] on div "Hi, nice to meet you Heading Our coffee story is much wider, much higher, and m…" at bounding box center [654, 280] width 985 height 202
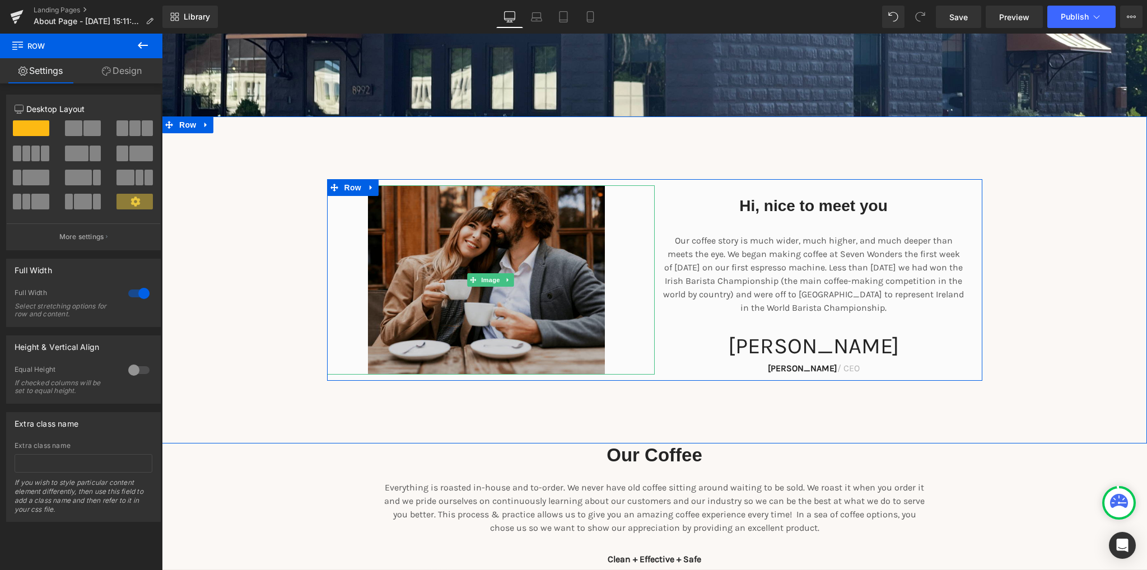
click at [417, 286] on img at bounding box center [491, 279] width 246 height 189
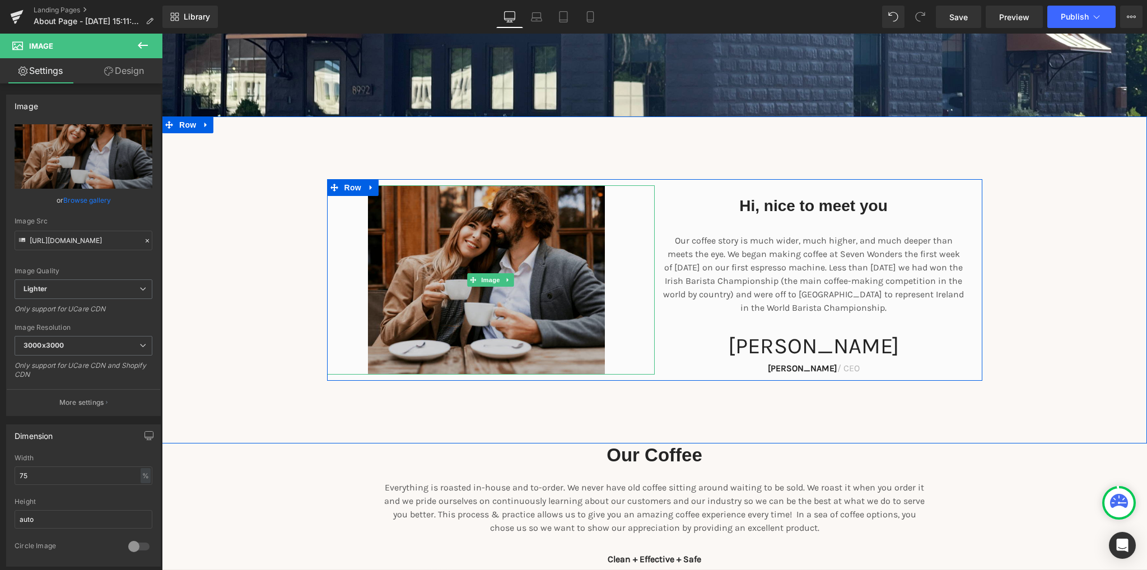
click at [417, 286] on img at bounding box center [491, 279] width 246 height 189
click at [445, 286] on img at bounding box center [491, 279] width 246 height 189
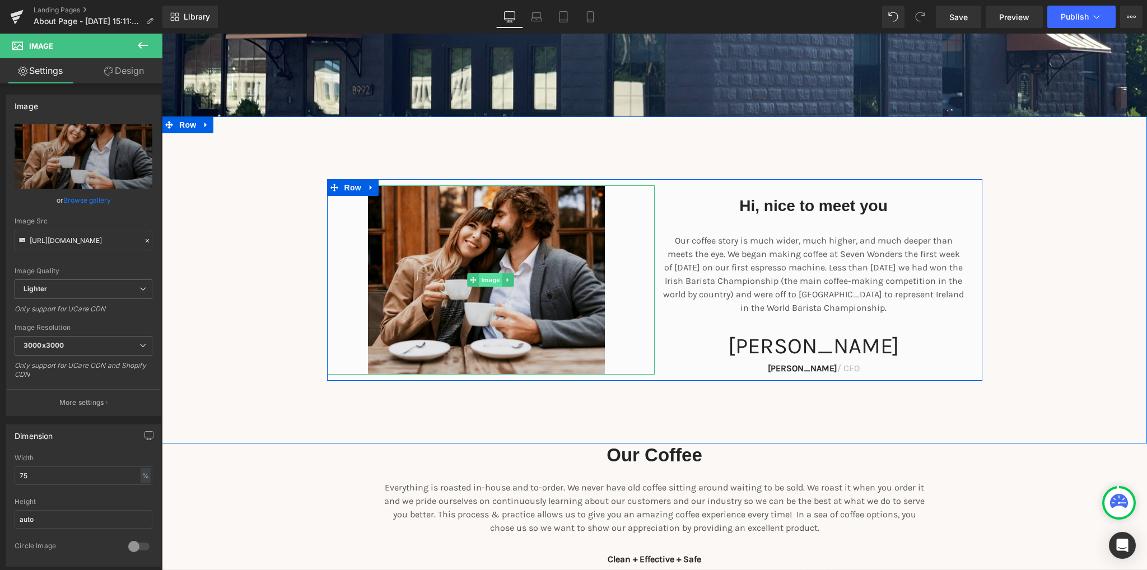
click at [487, 278] on span "Image" at bounding box center [491, 279] width 24 height 13
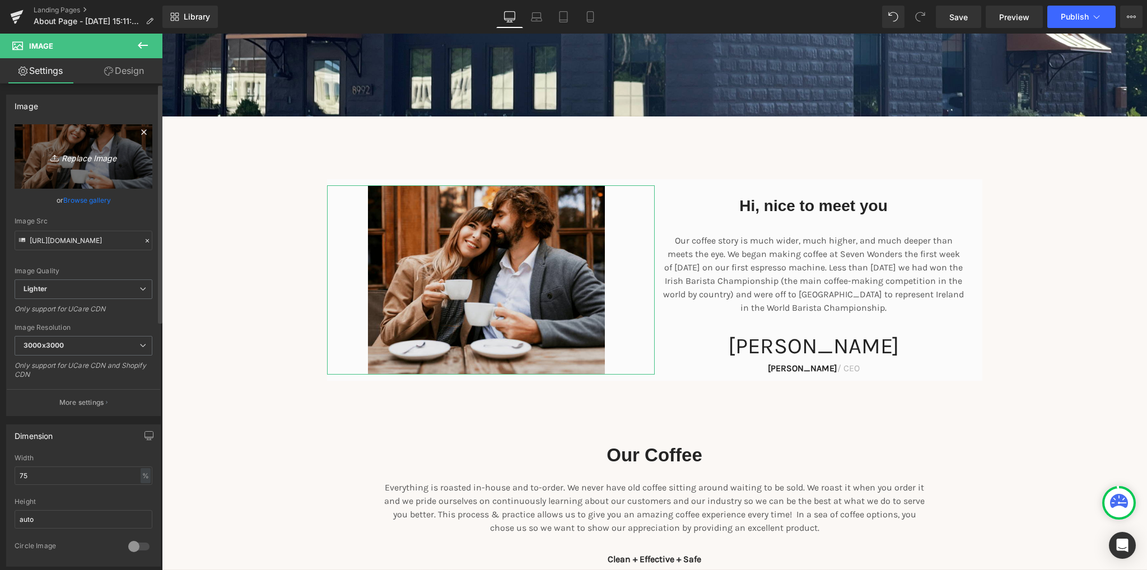
click at [99, 162] on icon "Replace Image" at bounding box center [84, 157] width 90 height 14
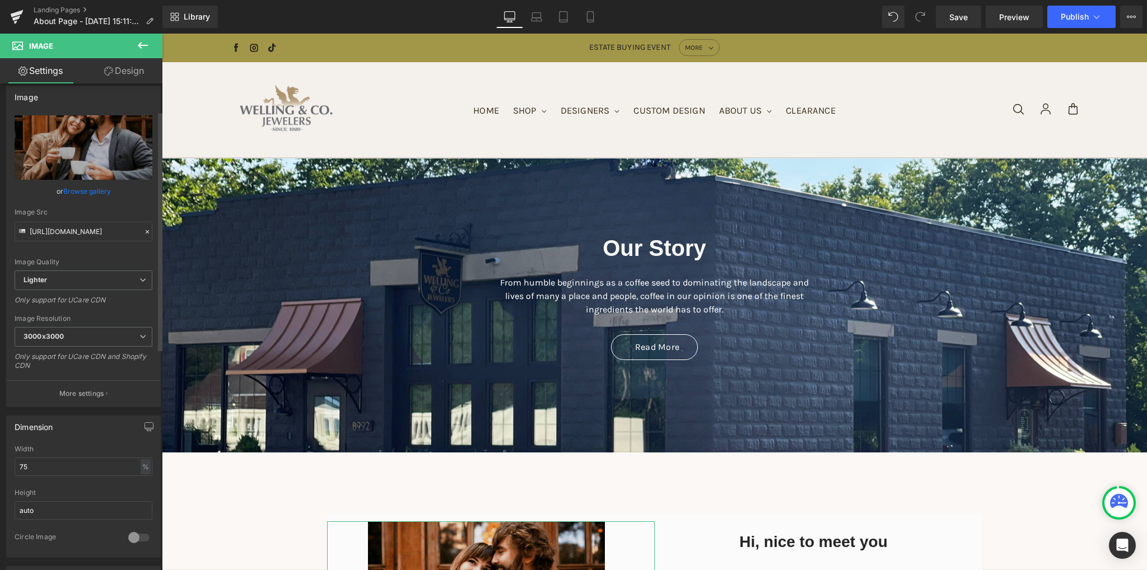
scroll to position [0, 0]
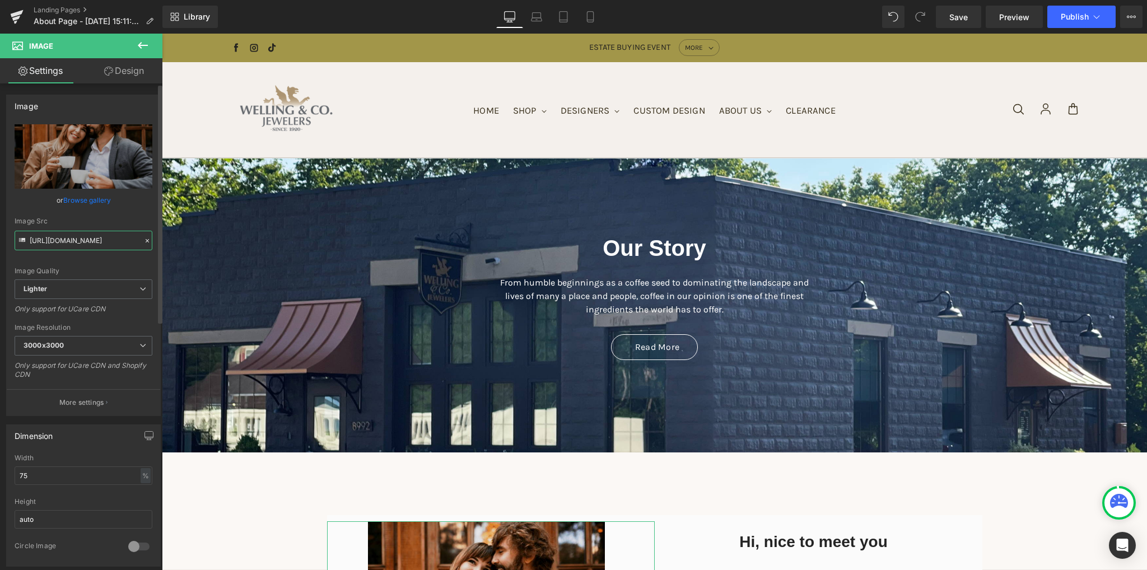
click at [72, 243] on input "[URL][DOMAIN_NAME]" at bounding box center [84, 241] width 138 height 20
click at [85, 270] on div "Image Quality" at bounding box center [84, 271] width 138 height 8
click at [90, 203] on link "Browse gallery" at bounding box center [87, 200] width 48 height 20
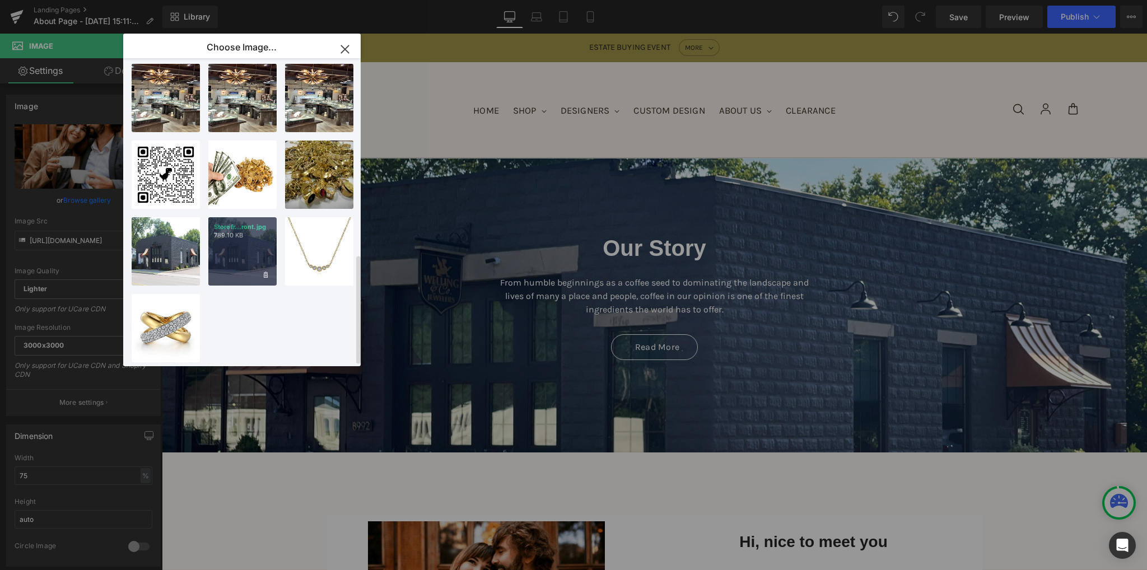
click at [226, 258] on div "Storefr...ront.jpg 789.10 KB" at bounding box center [242, 251] width 68 height 68
type input "[URL][DOMAIN_NAME]"
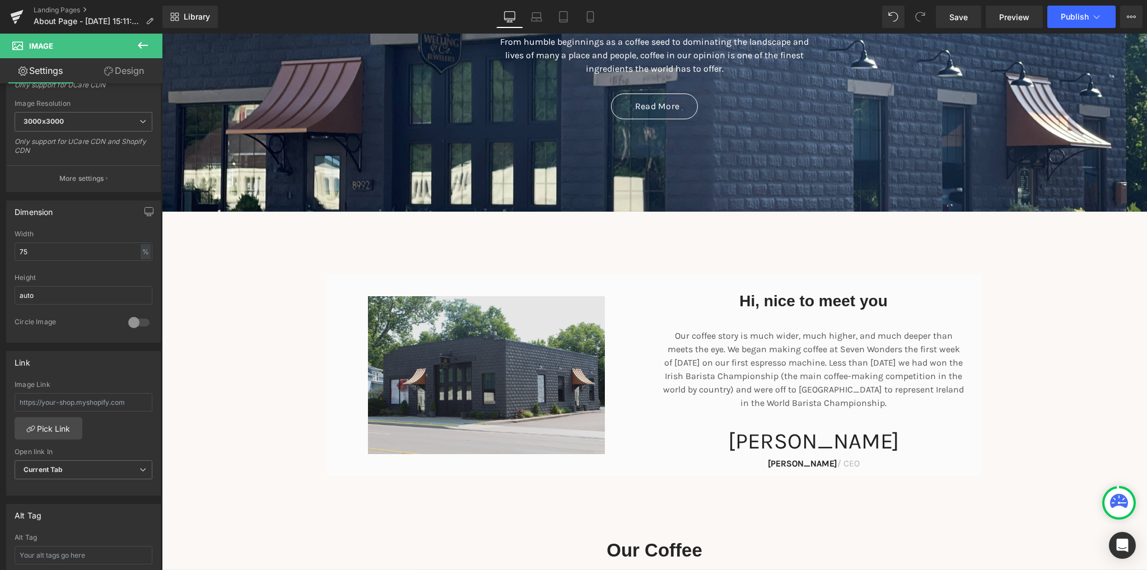
scroll to position [280, 0]
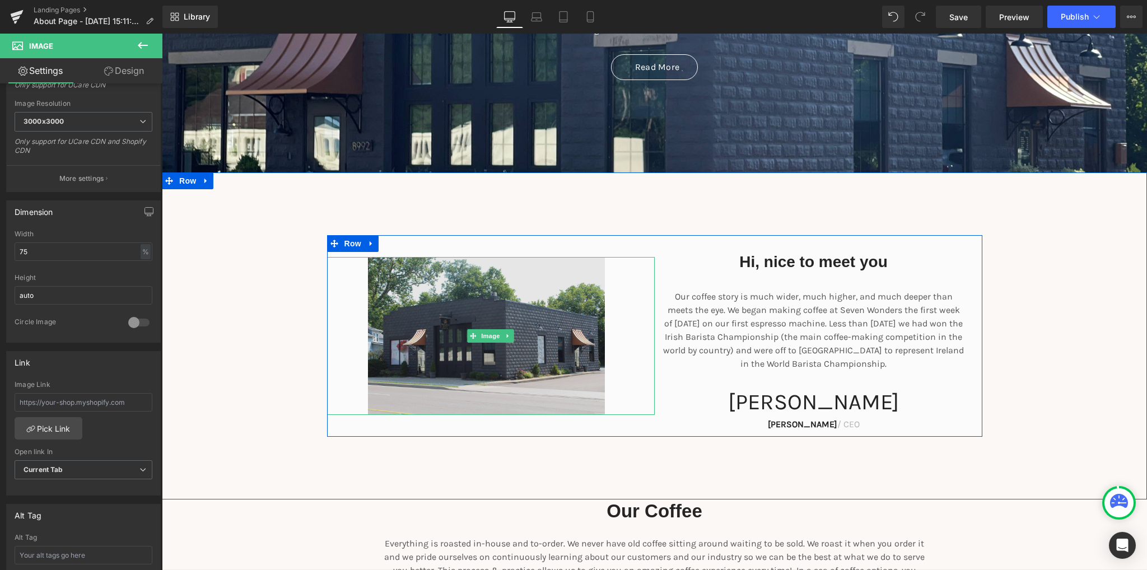
click at [444, 369] on img at bounding box center [491, 336] width 246 height 159
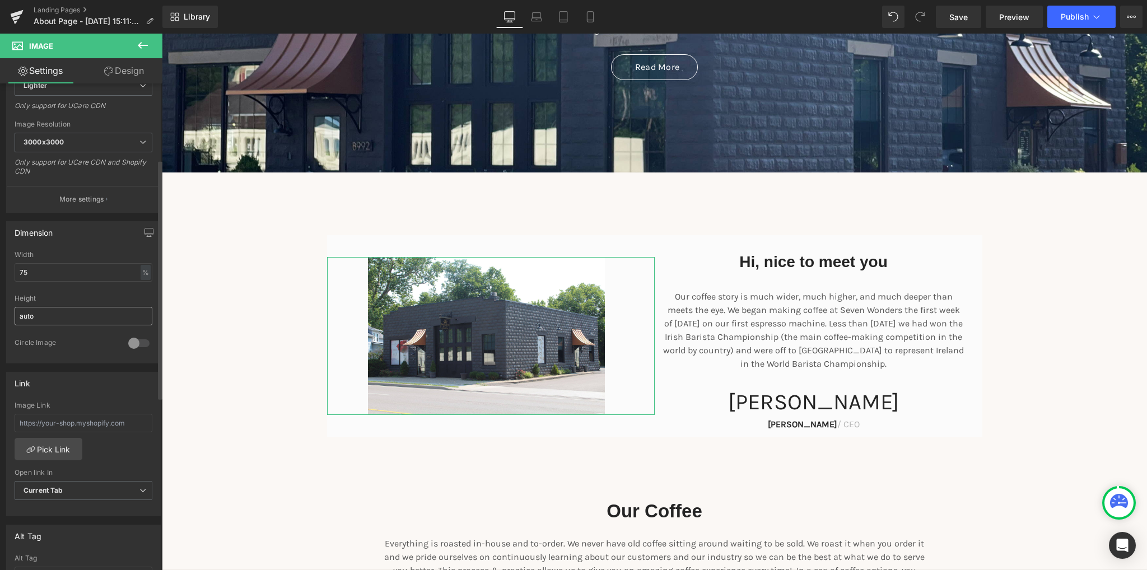
scroll to position [0, 0]
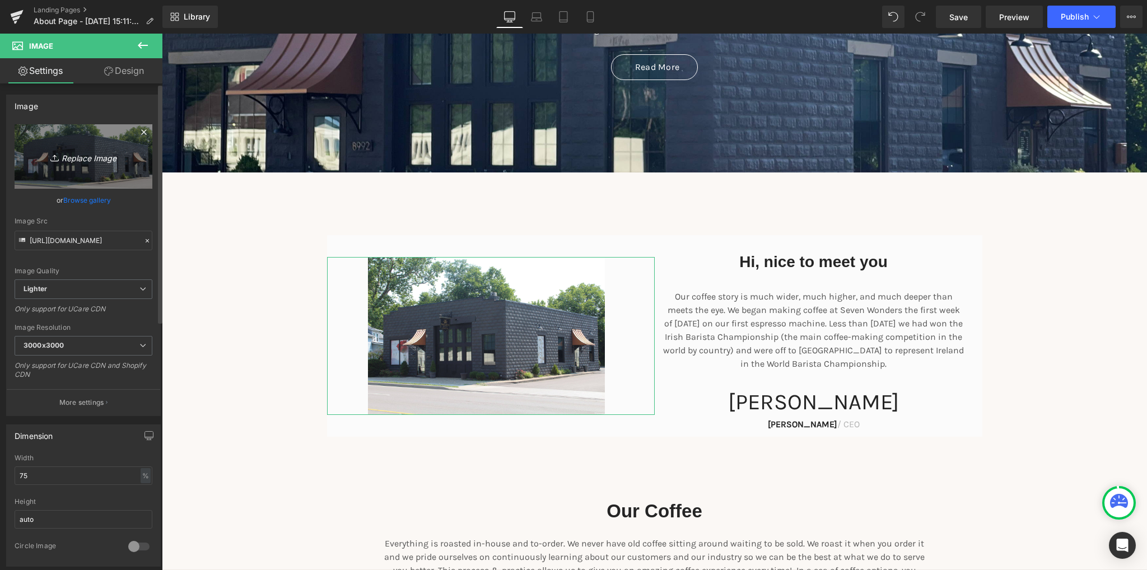
click at [89, 162] on icon "Replace Image" at bounding box center [84, 157] width 90 height 14
type input "C:\fakepath\wfam.png"
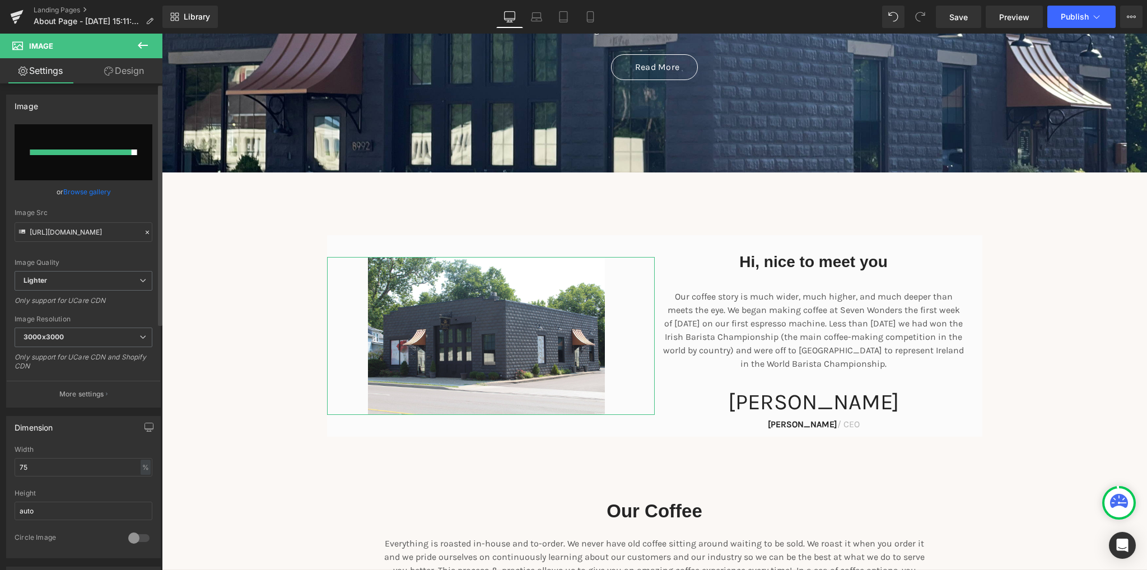
click at [103, 151] on div at bounding box center [80, 153] width 101 height 6
click at [81, 146] on input "file" at bounding box center [84, 152] width 138 height 56
click at [94, 157] on input "file" at bounding box center [84, 152] width 138 height 56
type input "C:\fakepath\wfam.png"
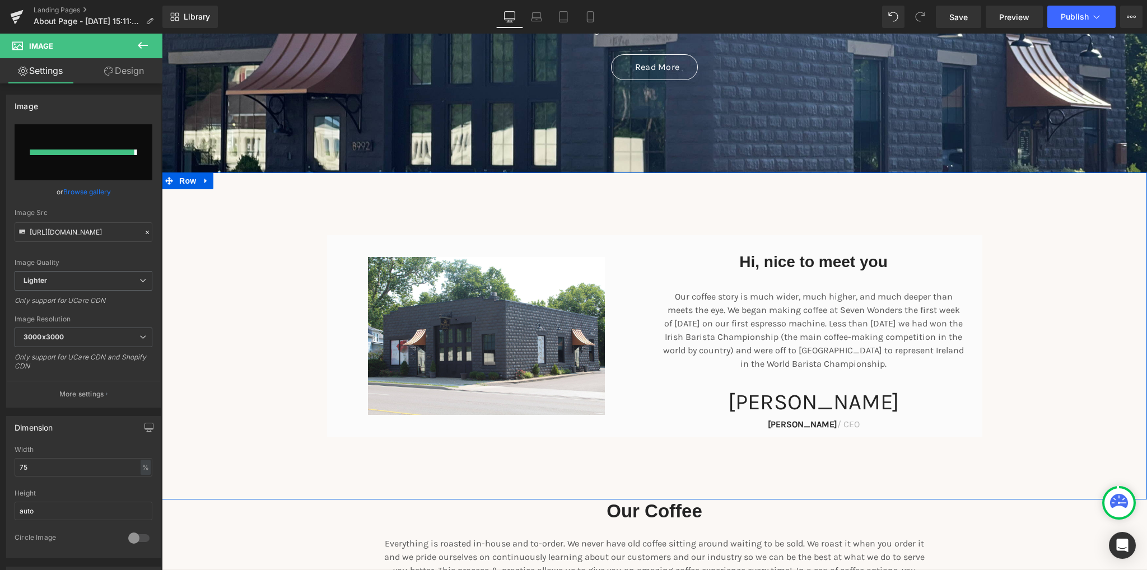
type input "[URL][DOMAIN_NAME]"
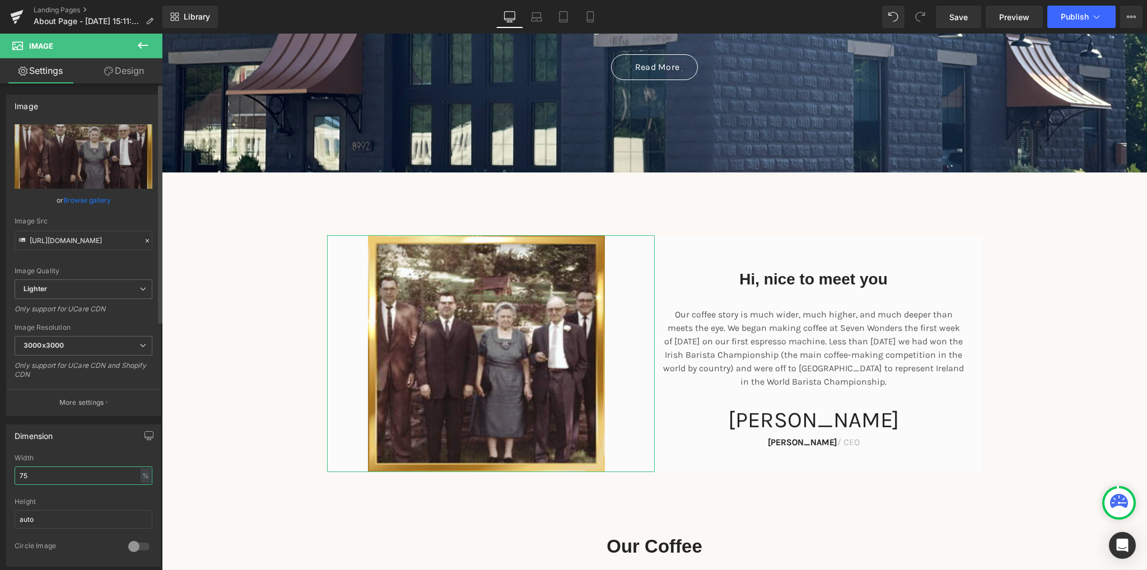
drag, startPoint x: 45, startPoint y: 478, endPoint x: 14, endPoint y: 476, distance: 31.5
click at [15, 476] on input "75" at bounding box center [84, 476] width 138 height 18
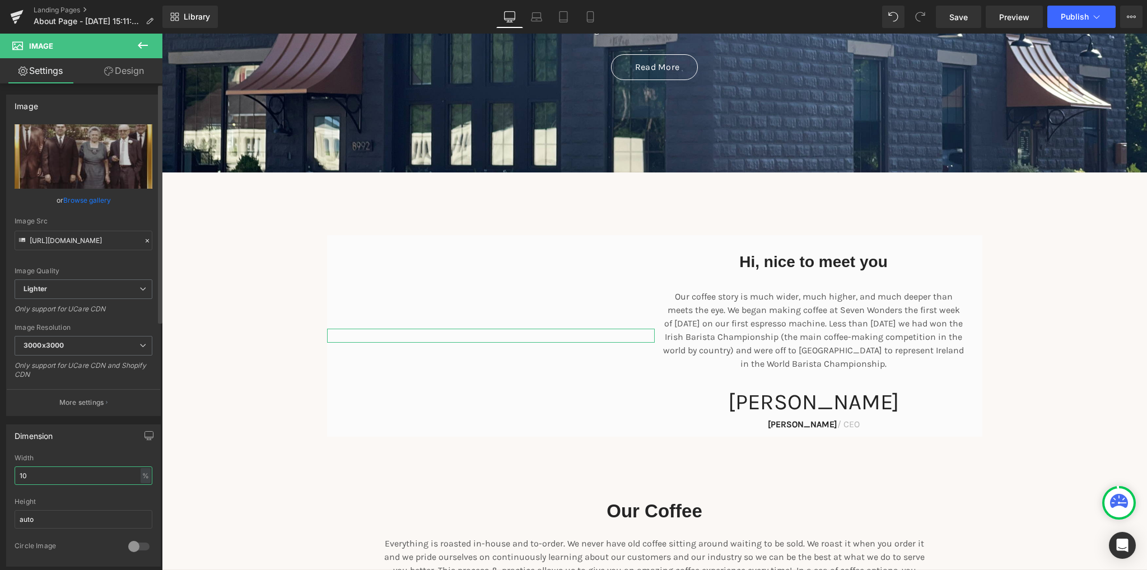
type input "100"
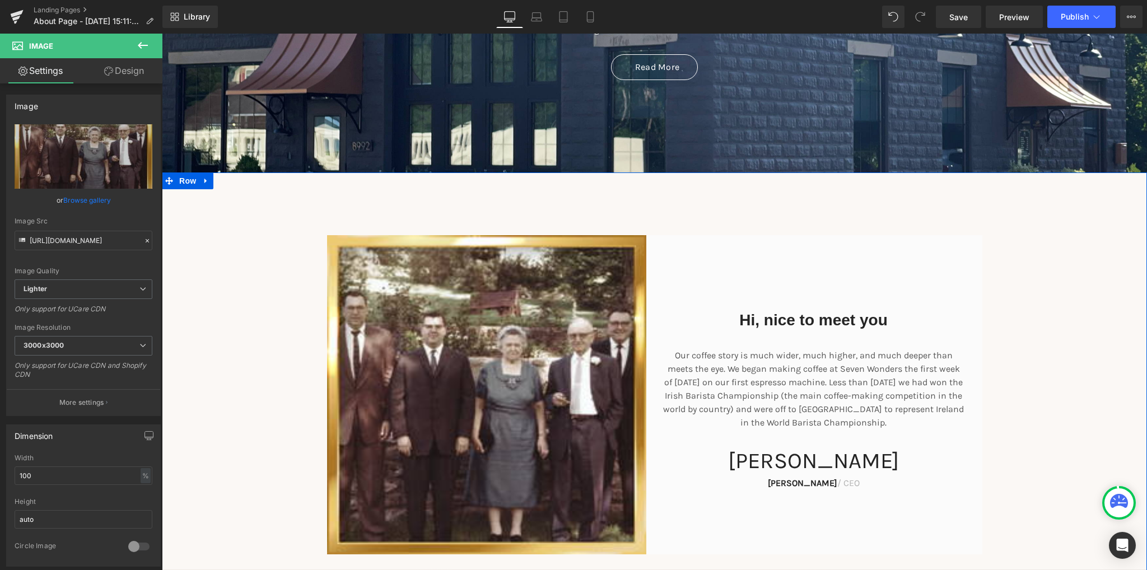
click at [280, 404] on div "Hi, nice to meet you Heading Our coffee story is much wider, much higher, and m…" at bounding box center [654, 394] width 985 height 319
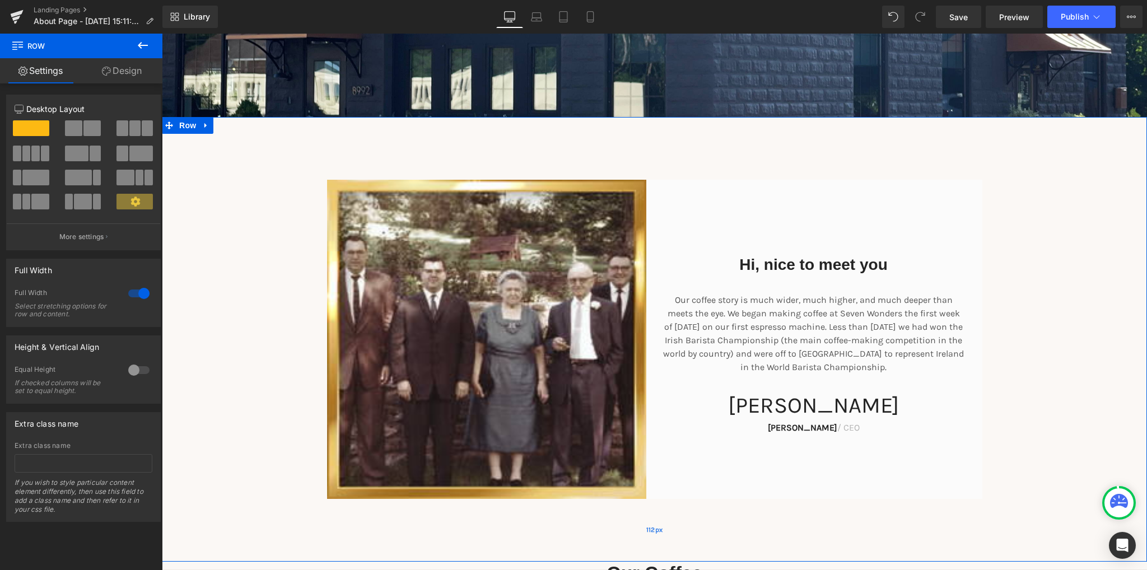
scroll to position [336, 0]
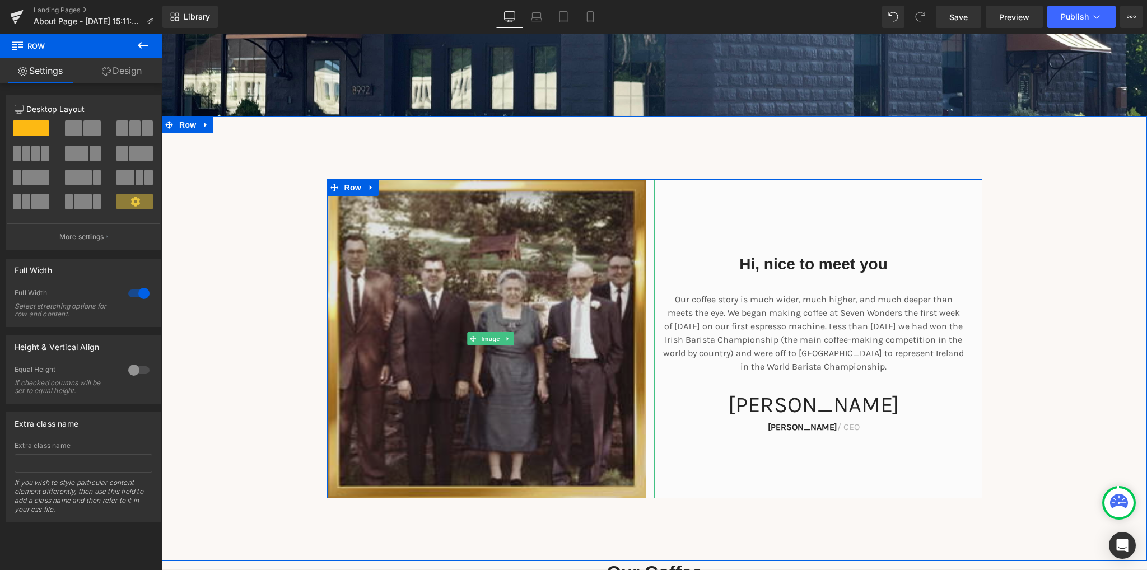
click at [406, 305] on img at bounding box center [491, 338] width 328 height 319
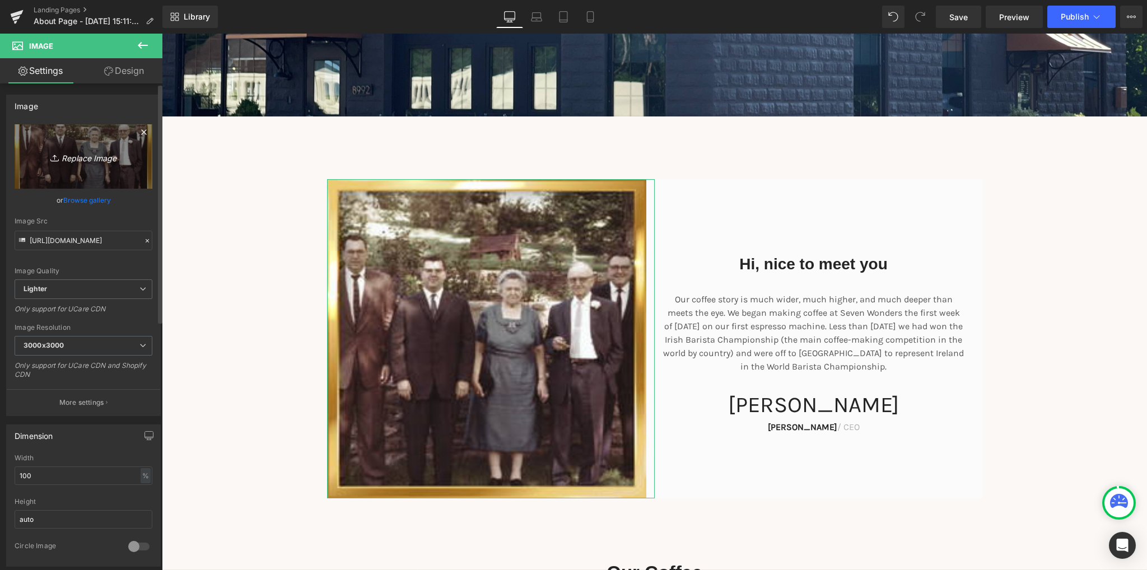
click at [87, 161] on icon "Replace Image" at bounding box center [84, 157] width 90 height 14
type input "C:\fakepath\wfam.png"
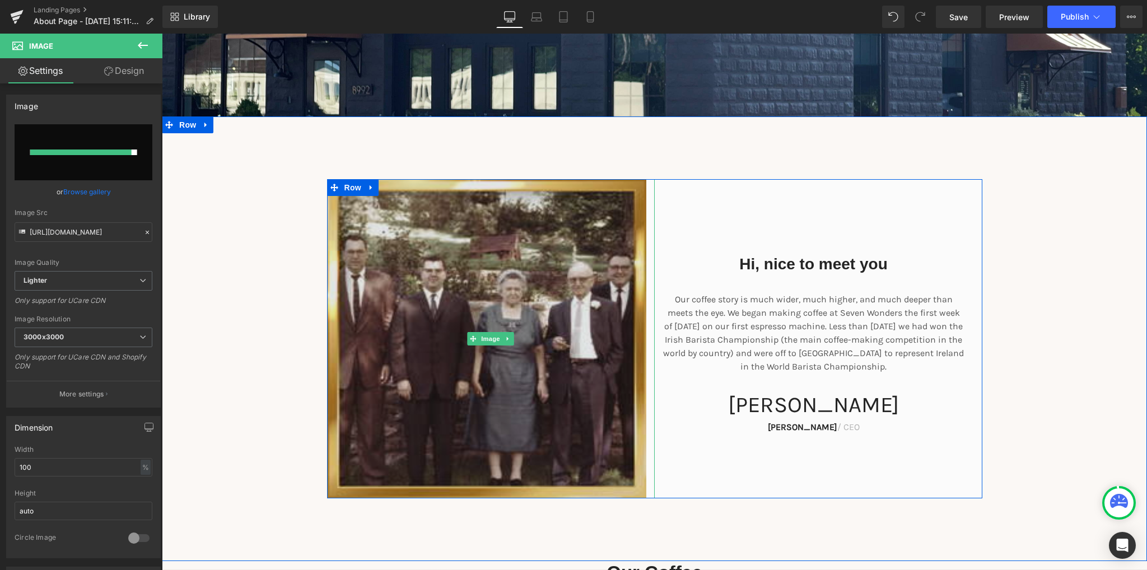
click at [441, 381] on img at bounding box center [491, 338] width 328 height 319
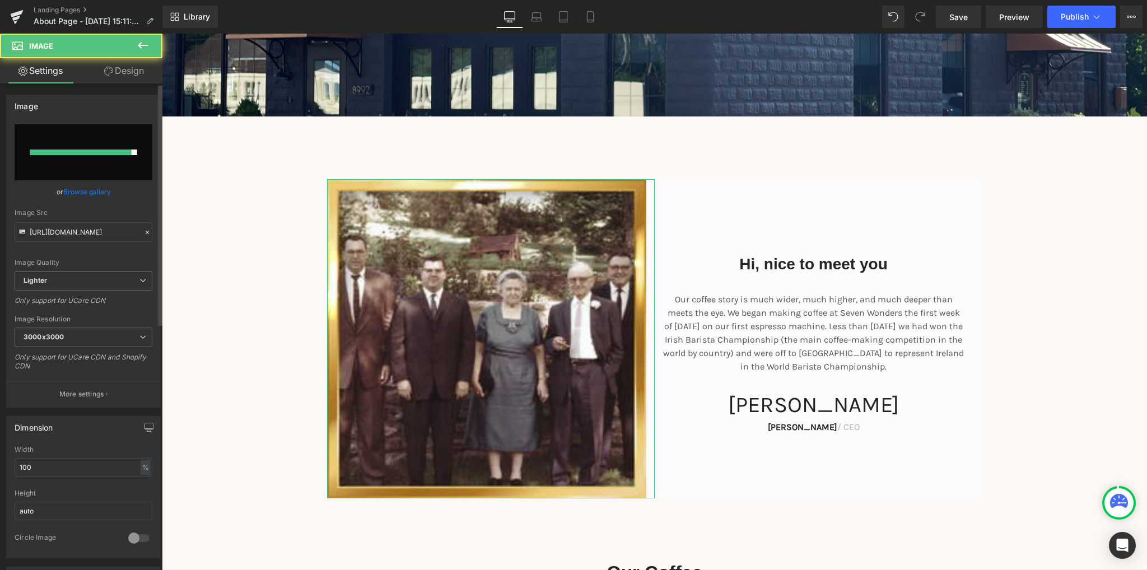
click at [68, 141] on input "file" at bounding box center [84, 152] width 138 height 56
type input "C:\fakepath\wfam.png"
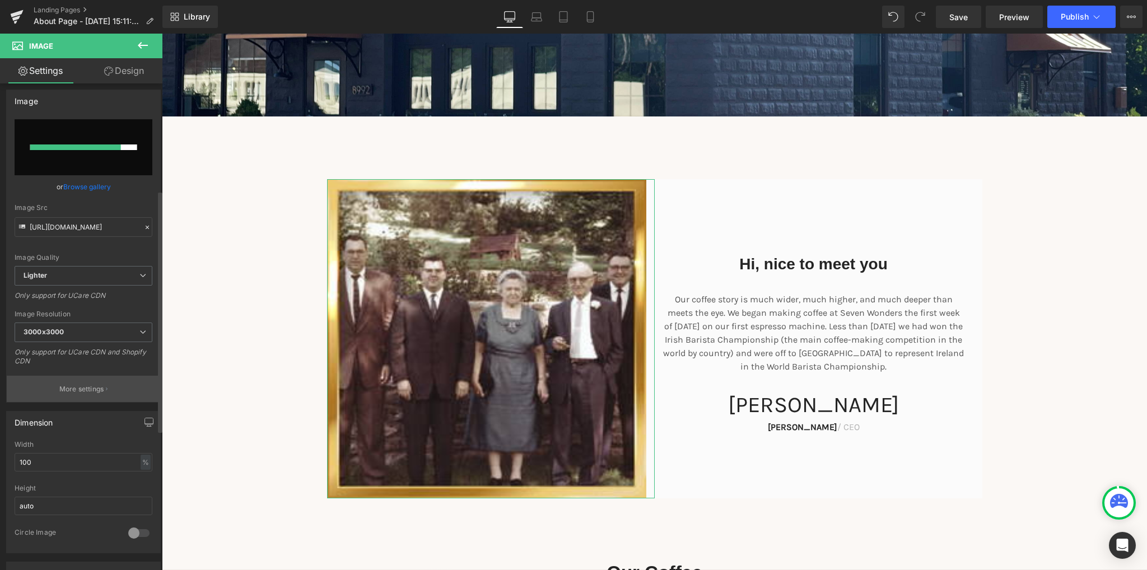
scroll to position [0, 0]
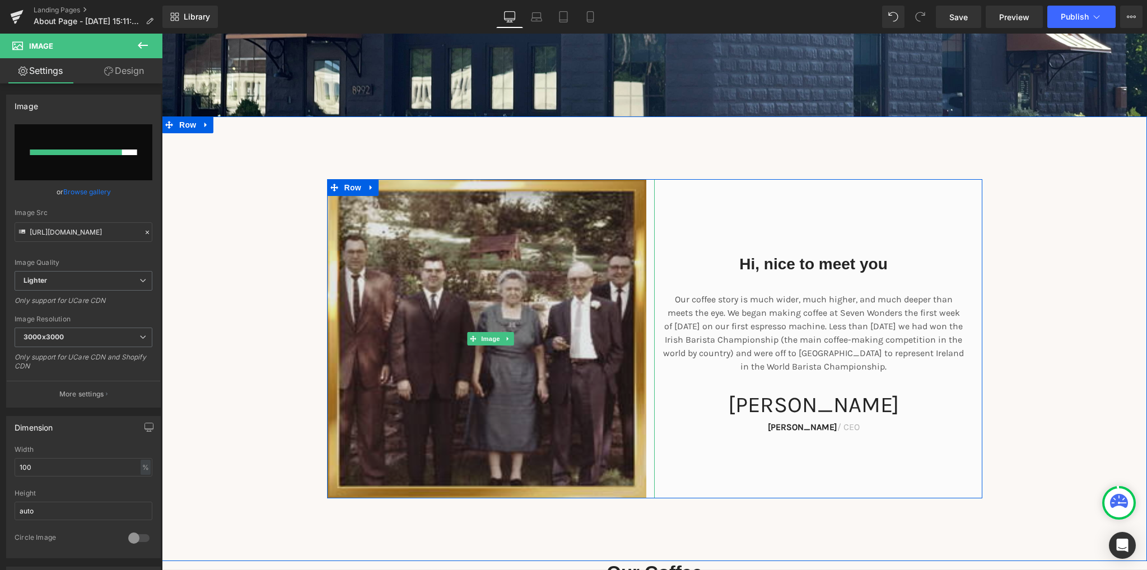
click at [415, 285] on img at bounding box center [491, 338] width 328 height 319
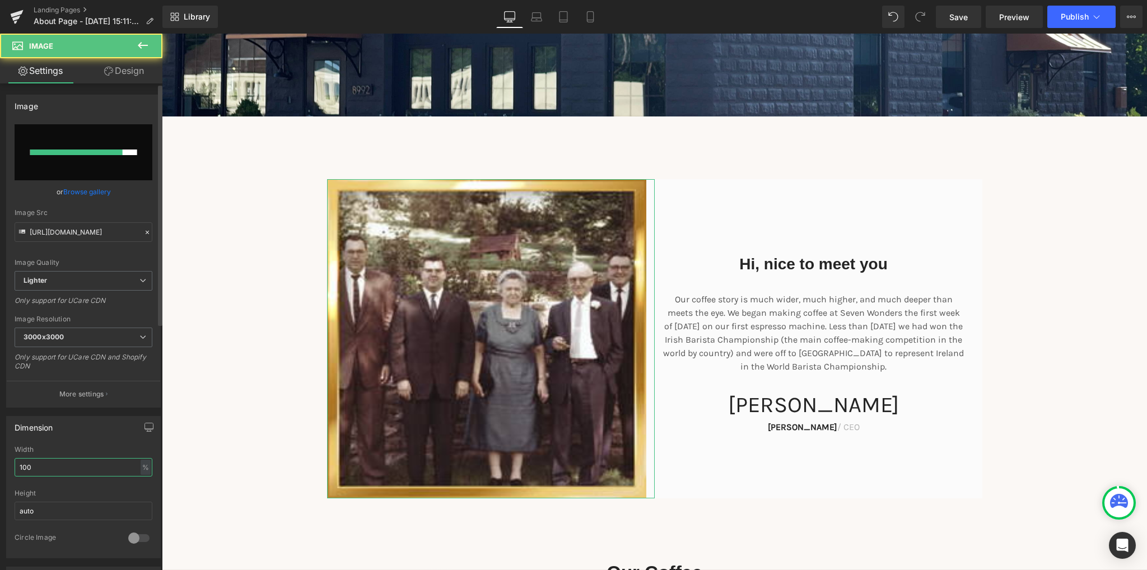
click at [58, 467] on input "100" at bounding box center [84, 467] width 138 height 18
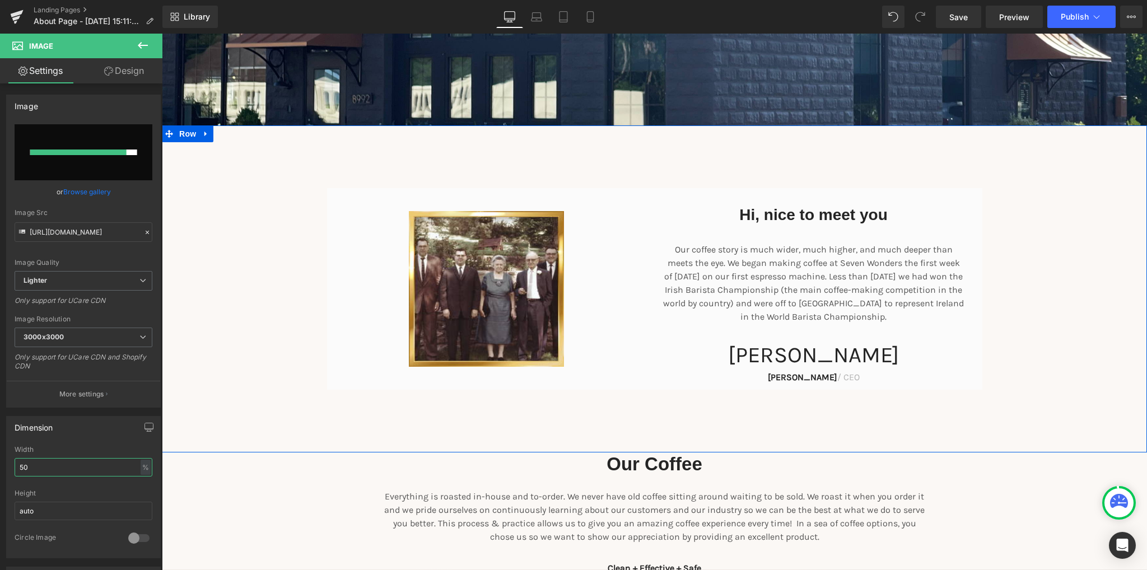
scroll to position [336, 0]
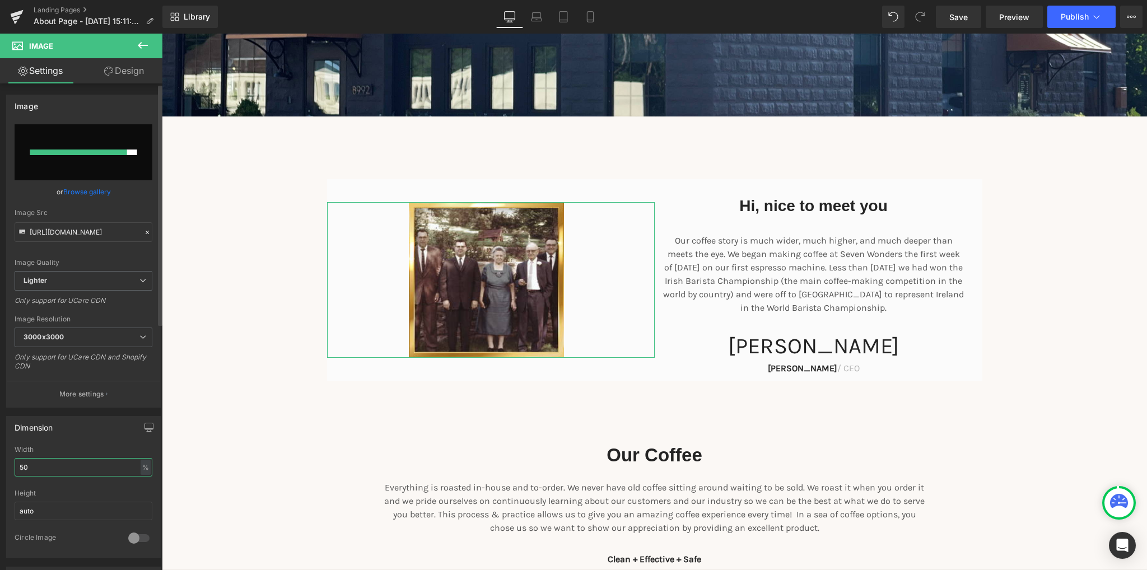
drag, startPoint x: 47, startPoint y: 470, endPoint x: 11, endPoint y: 469, distance: 35.9
click at [11, 469] on div "50% Width 50 % % px auto Height auto 0 Circle Image" at bounding box center [83, 502] width 153 height 112
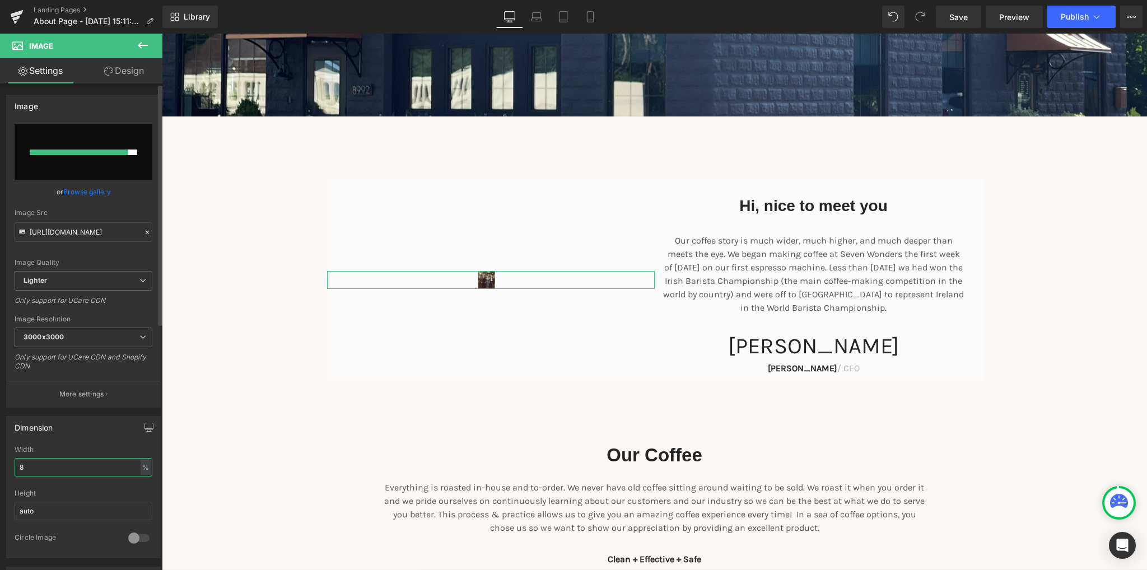
type input "80"
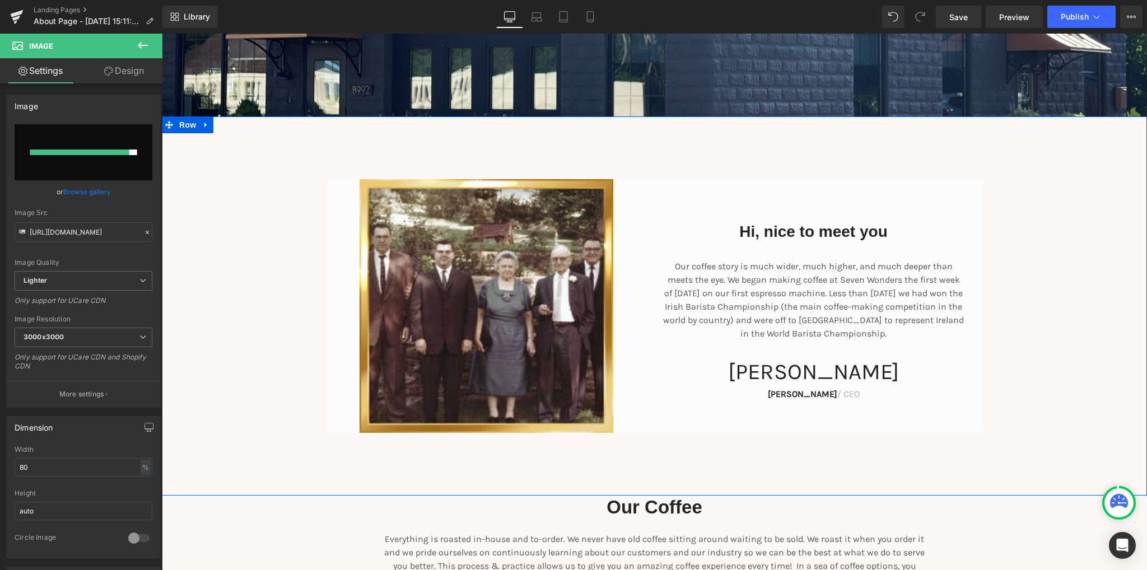
click at [244, 377] on div "Hi, nice to meet you Heading Our coffee story is much wider, much higher, and m…" at bounding box center [654, 306] width 985 height 254
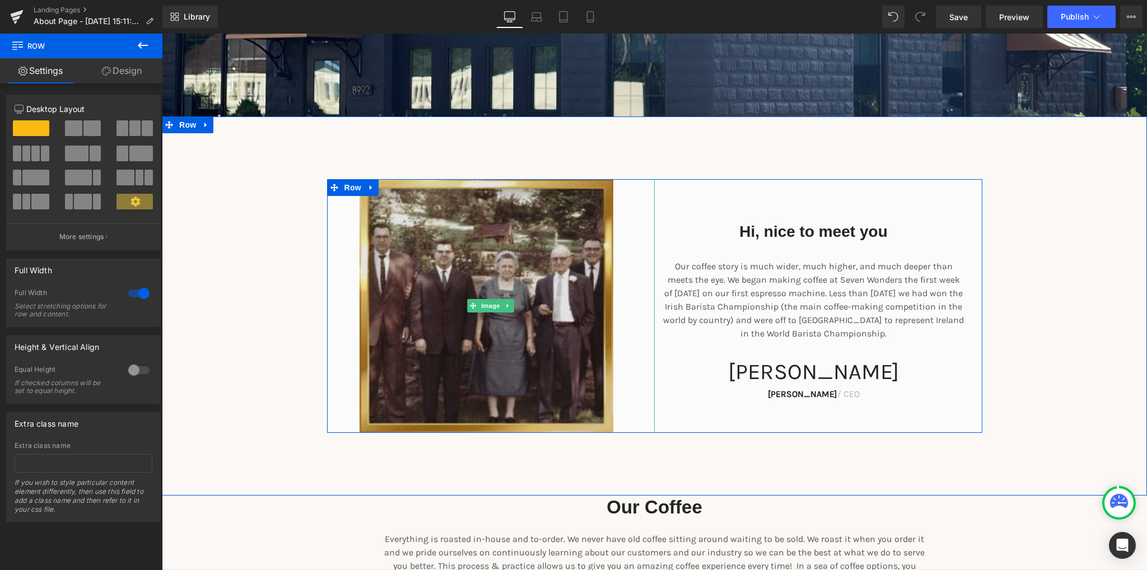
click at [448, 240] on img at bounding box center [491, 306] width 262 height 254
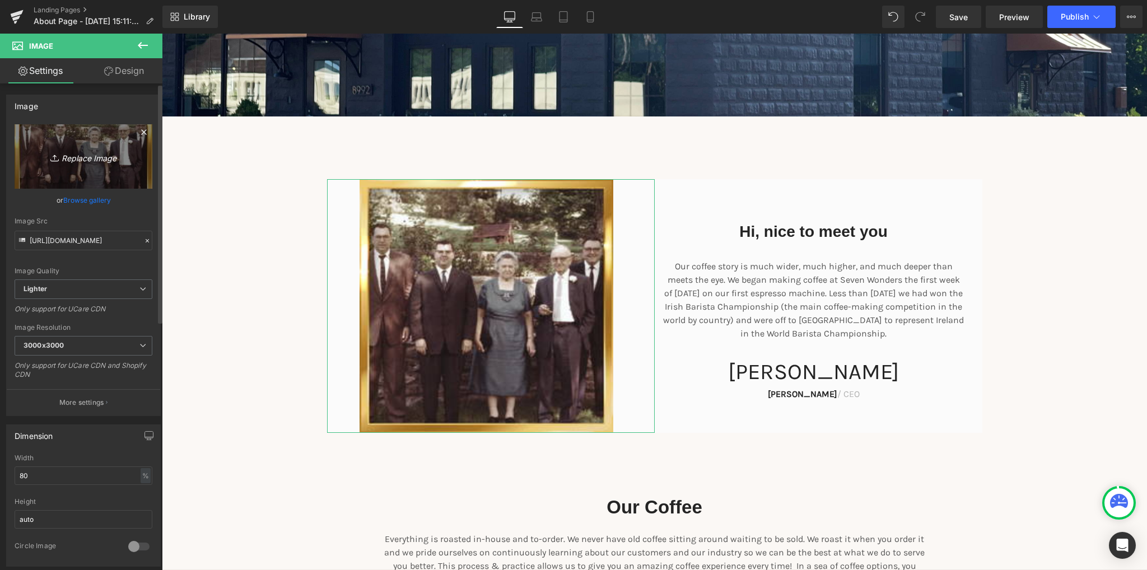
click at [80, 161] on icon "Replace Image" at bounding box center [84, 157] width 90 height 14
type input "C:\fakepath\wfam.png"
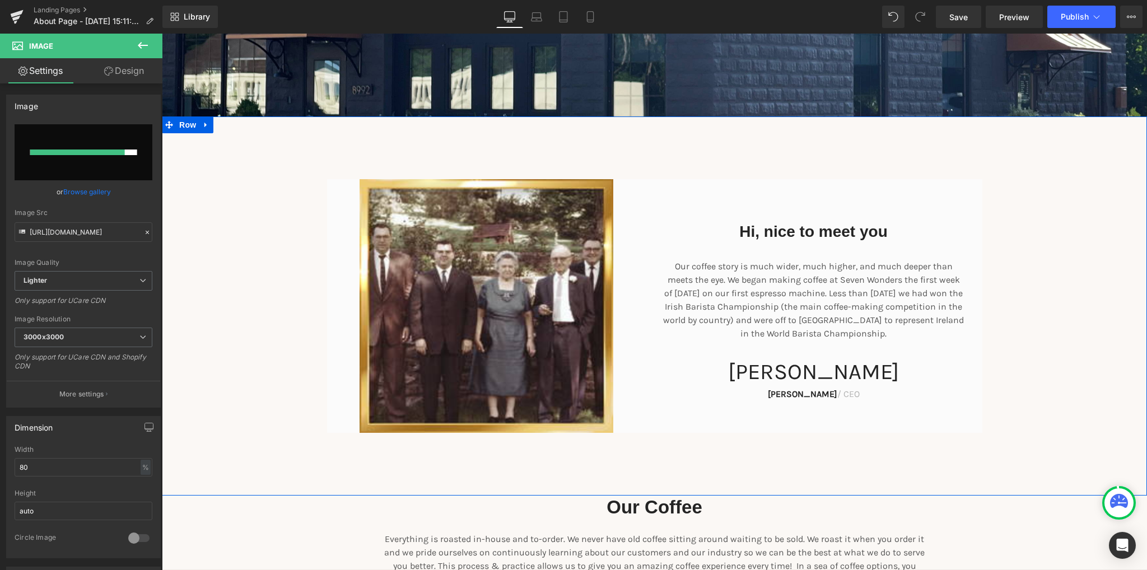
click at [260, 327] on div "Hi, nice to meet you Heading Our coffee story is much wider, much higher, and m…" at bounding box center [654, 306] width 985 height 254
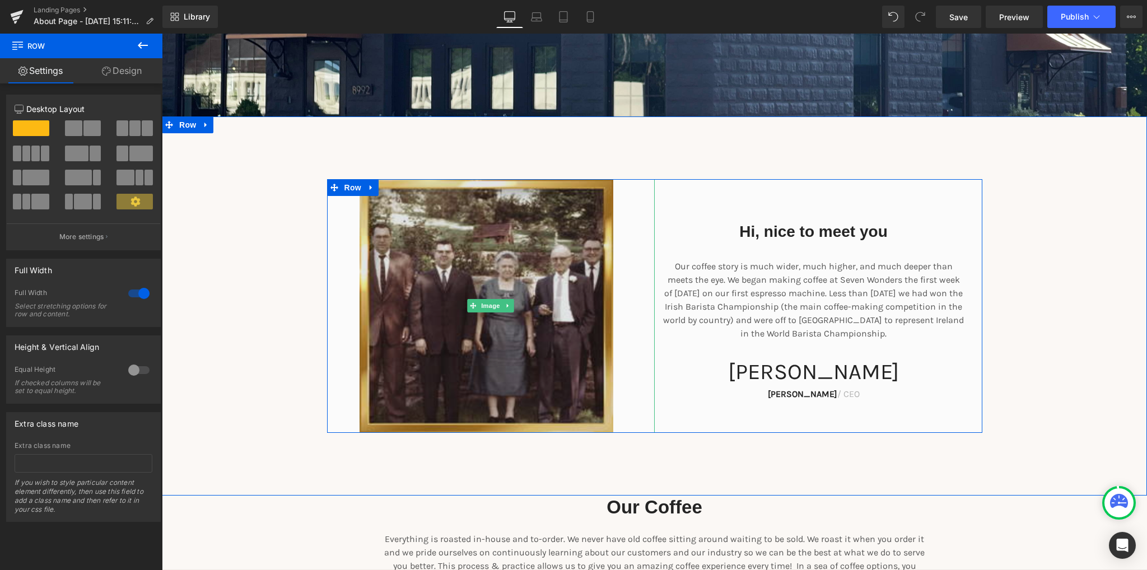
click at [418, 294] on img at bounding box center [491, 306] width 262 height 254
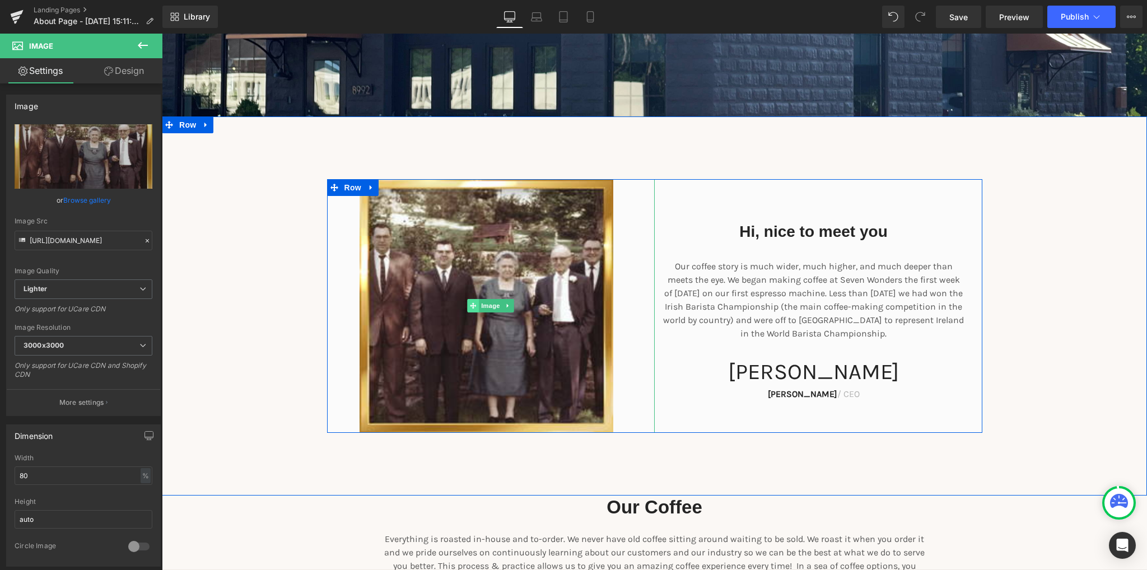
click at [467, 310] on span at bounding box center [473, 305] width 12 height 13
click at [479, 310] on span "Image" at bounding box center [491, 305] width 24 height 13
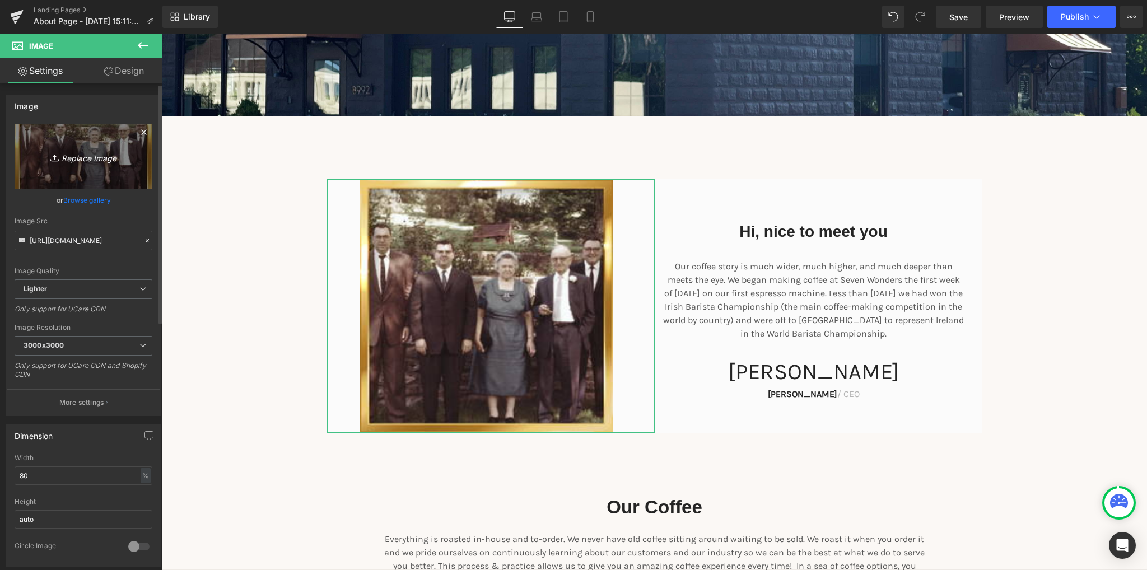
click at [71, 155] on icon "Replace Image" at bounding box center [84, 157] width 90 height 14
type input "C:\fakepath\wfam.png"
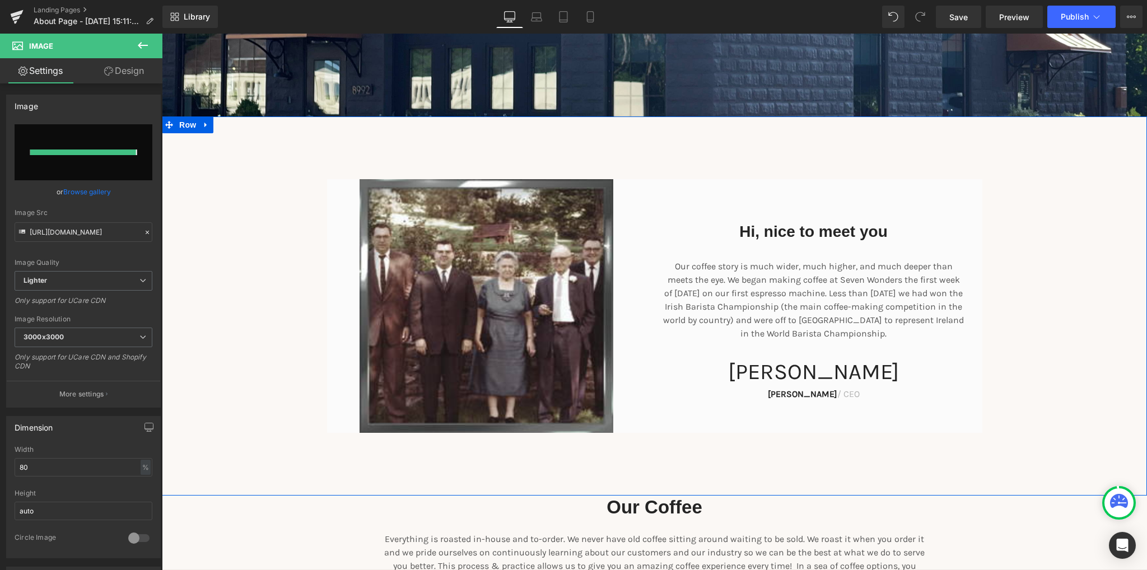
type input "[URL][DOMAIN_NAME]"
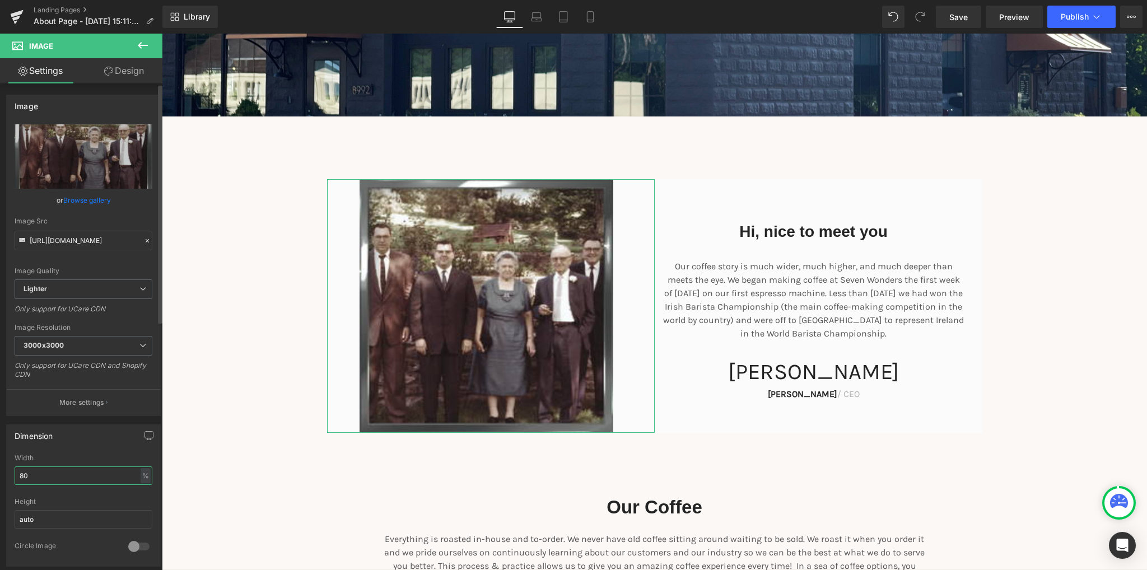
click at [57, 473] on input "80" at bounding box center [84, 476] width 138 height 18
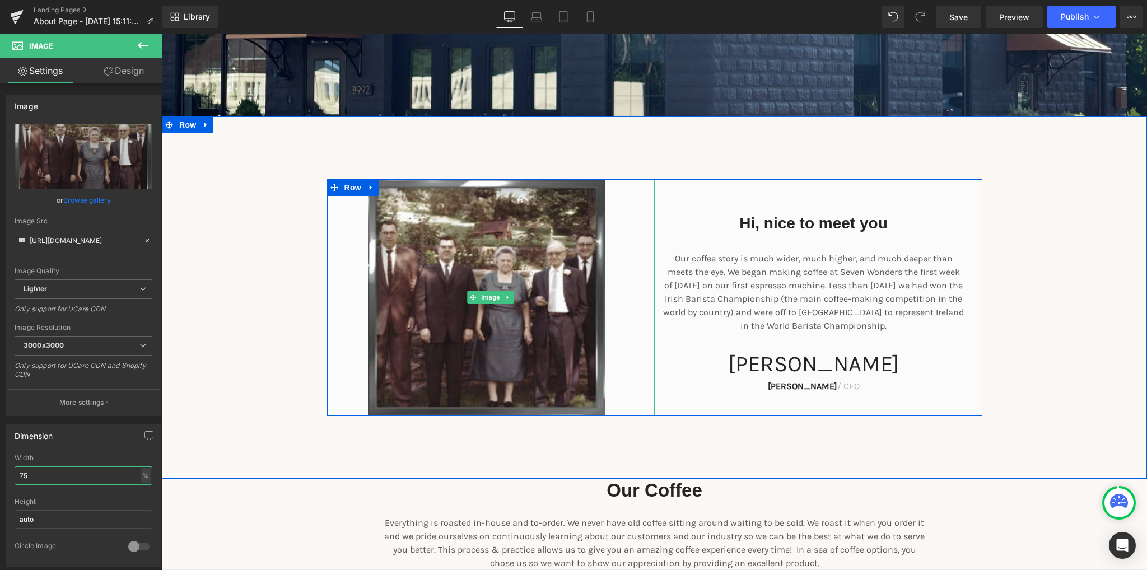
type input "75"
click at [345, 312] on div at bounding box center [491, 298] width 328 height 238
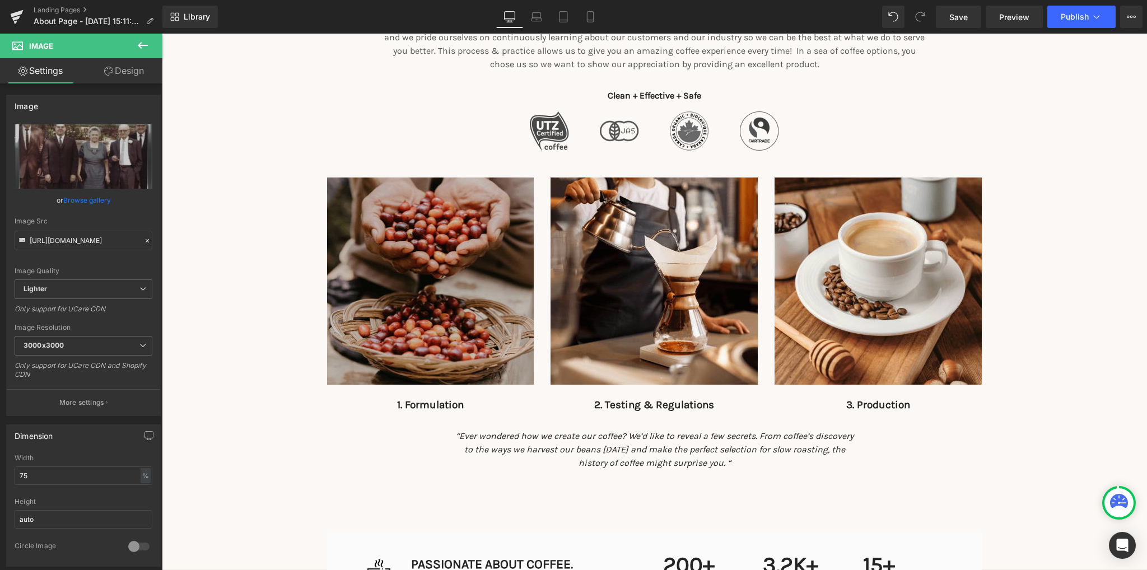
scroll to position [840, 0]
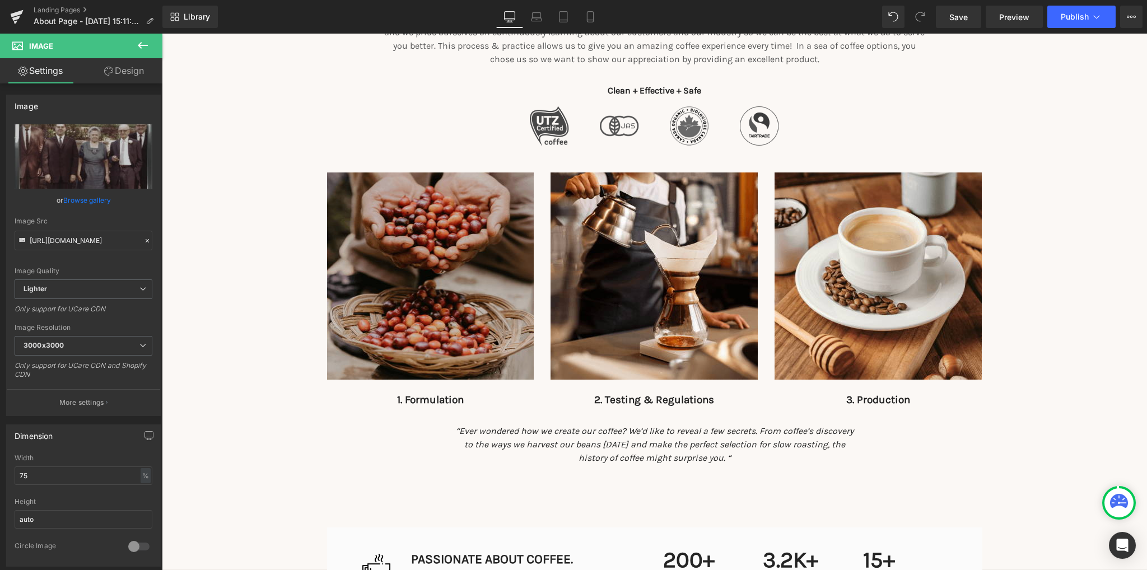
click at [462, 274] on img at bounding box center [430, 276] width 207 height 207
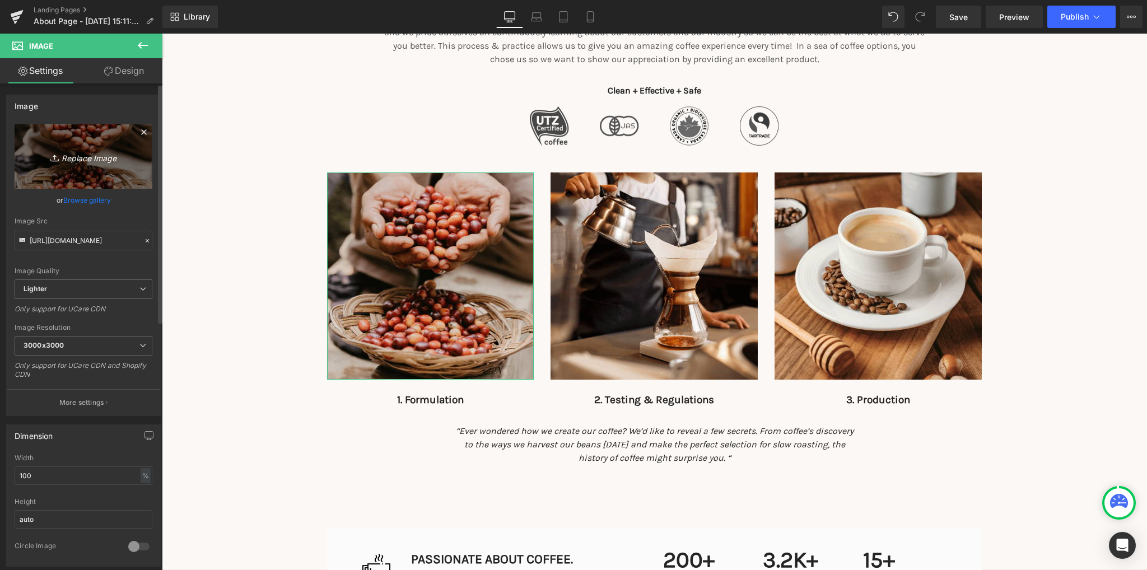
click at [82, 159] on icon "Replace Image" at bounding box center [84, 157] width 90 height 14
type input "C:\fakepath\2019-04-11_124632.jpg"
